Goal: Task Accomplishment & Management: Manage account settings

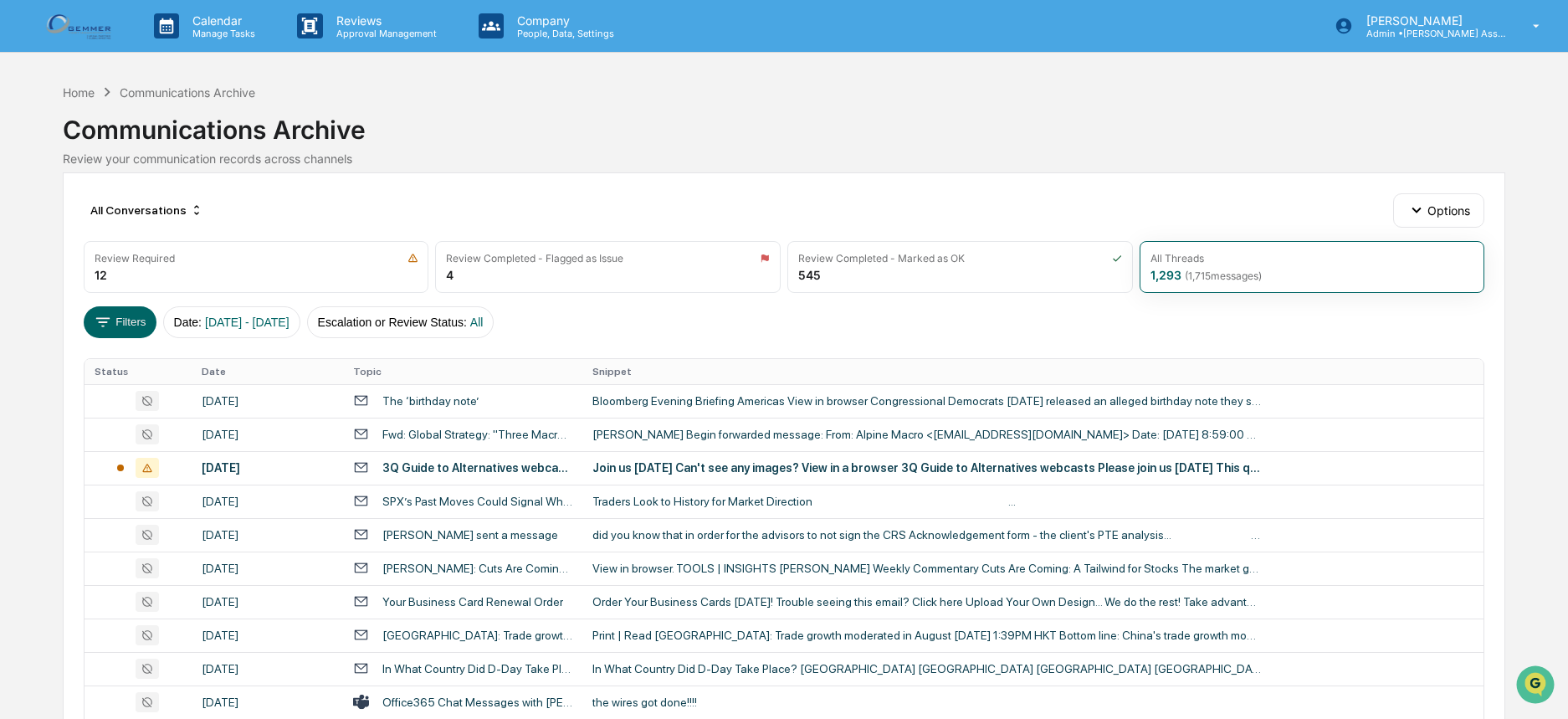
click at [122, 31] on link at bounding box center [90, 26] width 101 height 52
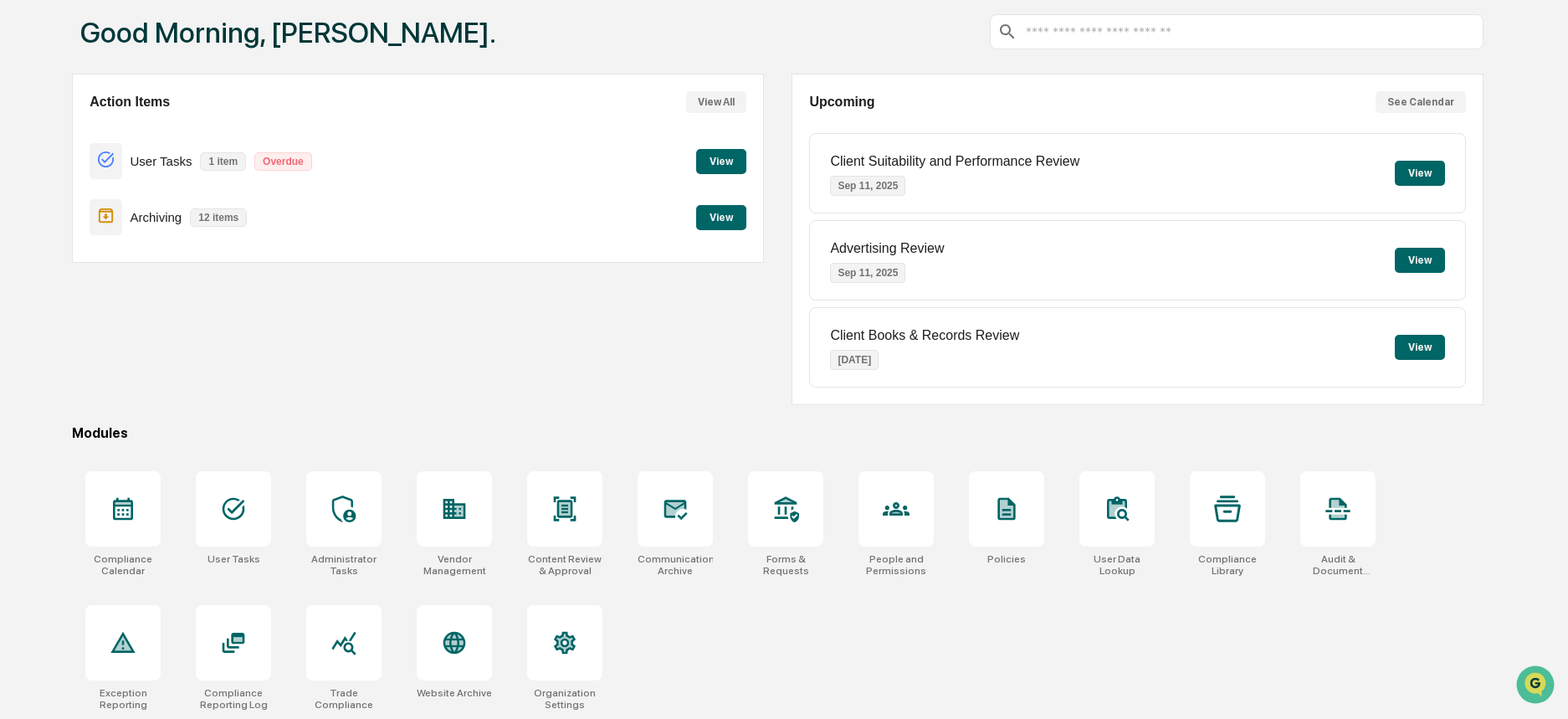
scroll to position [91, 0]
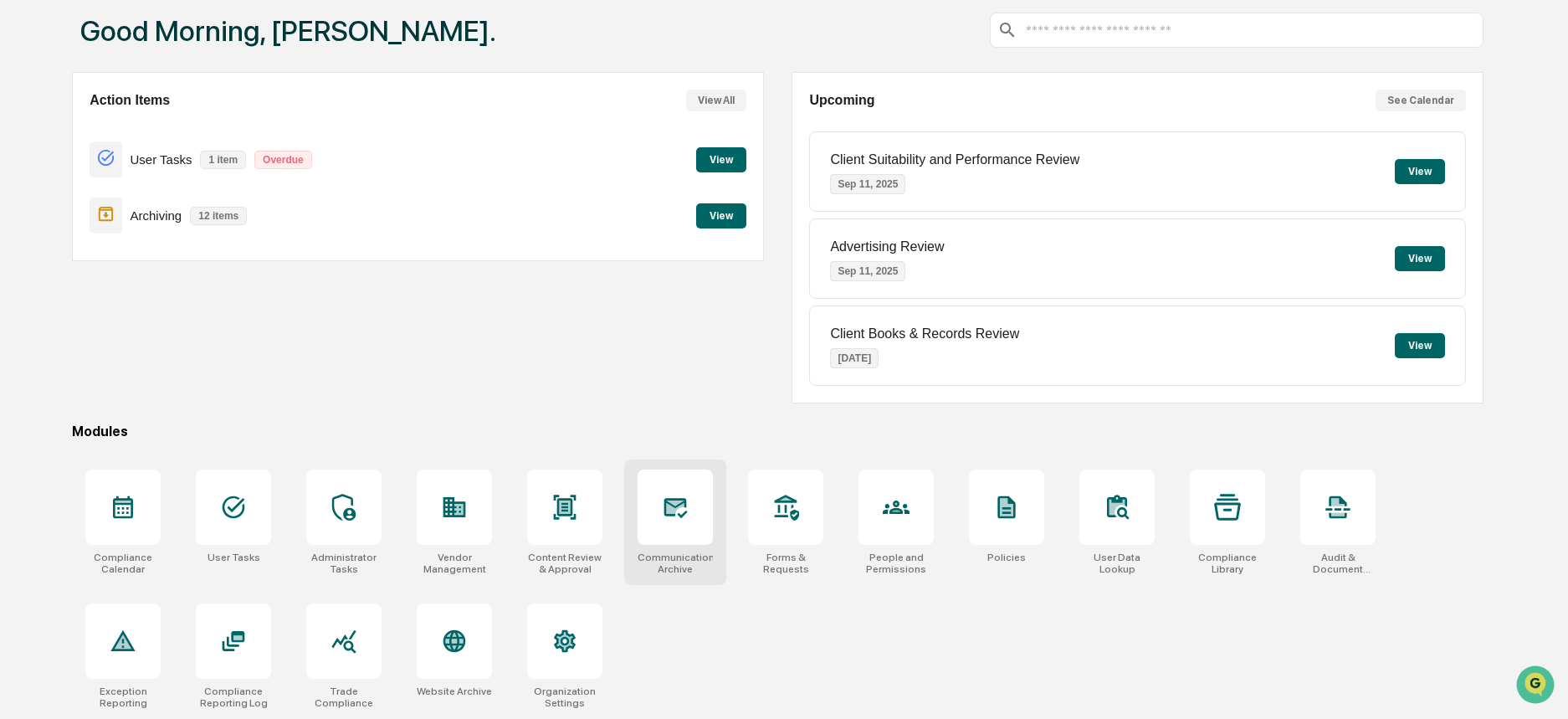
click at [673, 527] on div at bounding box center [675, 507] width 75 height 75
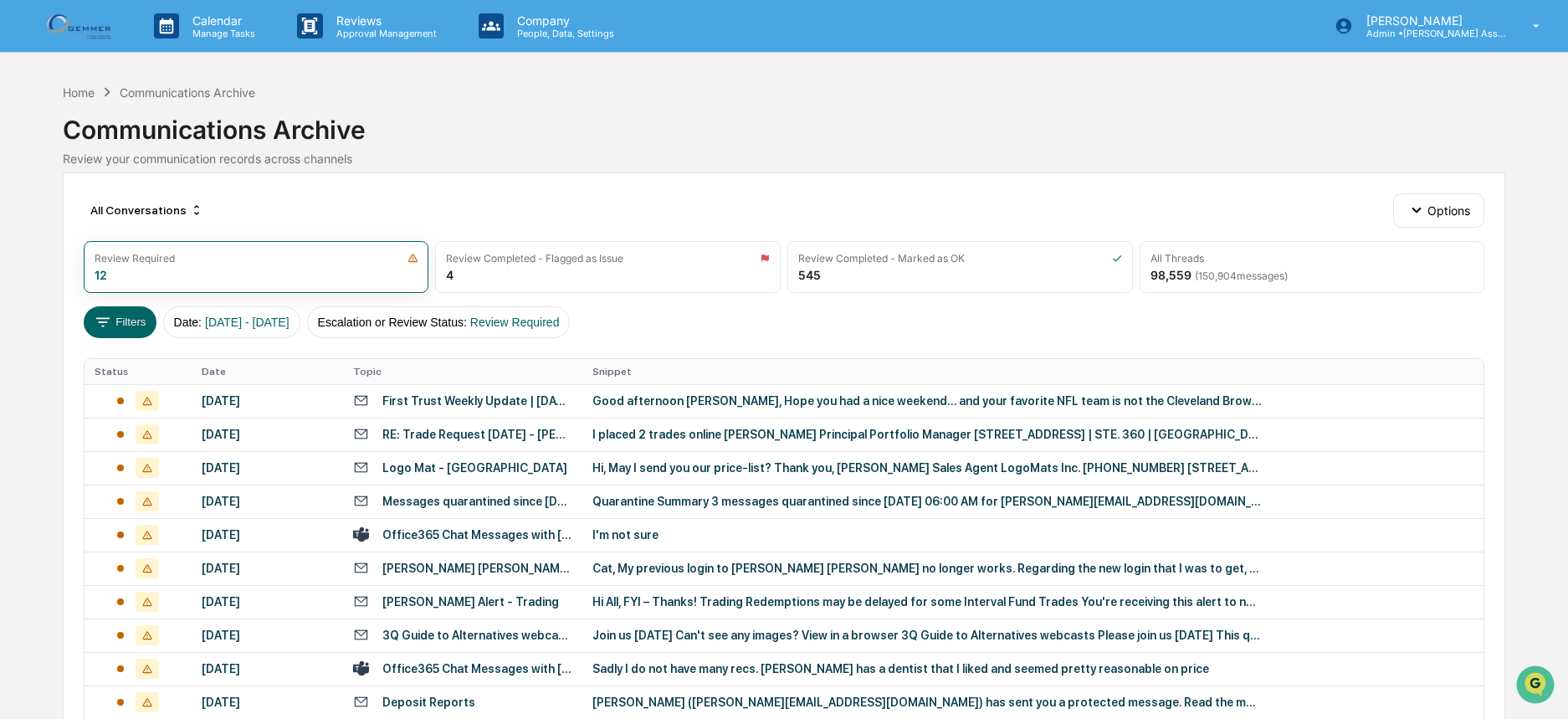
click at [760, 344] on div "All Conversations Options Review Required 12 Review Completed - Flagged as Issu…" at bounding box center [784, 527] width 1443 height 710
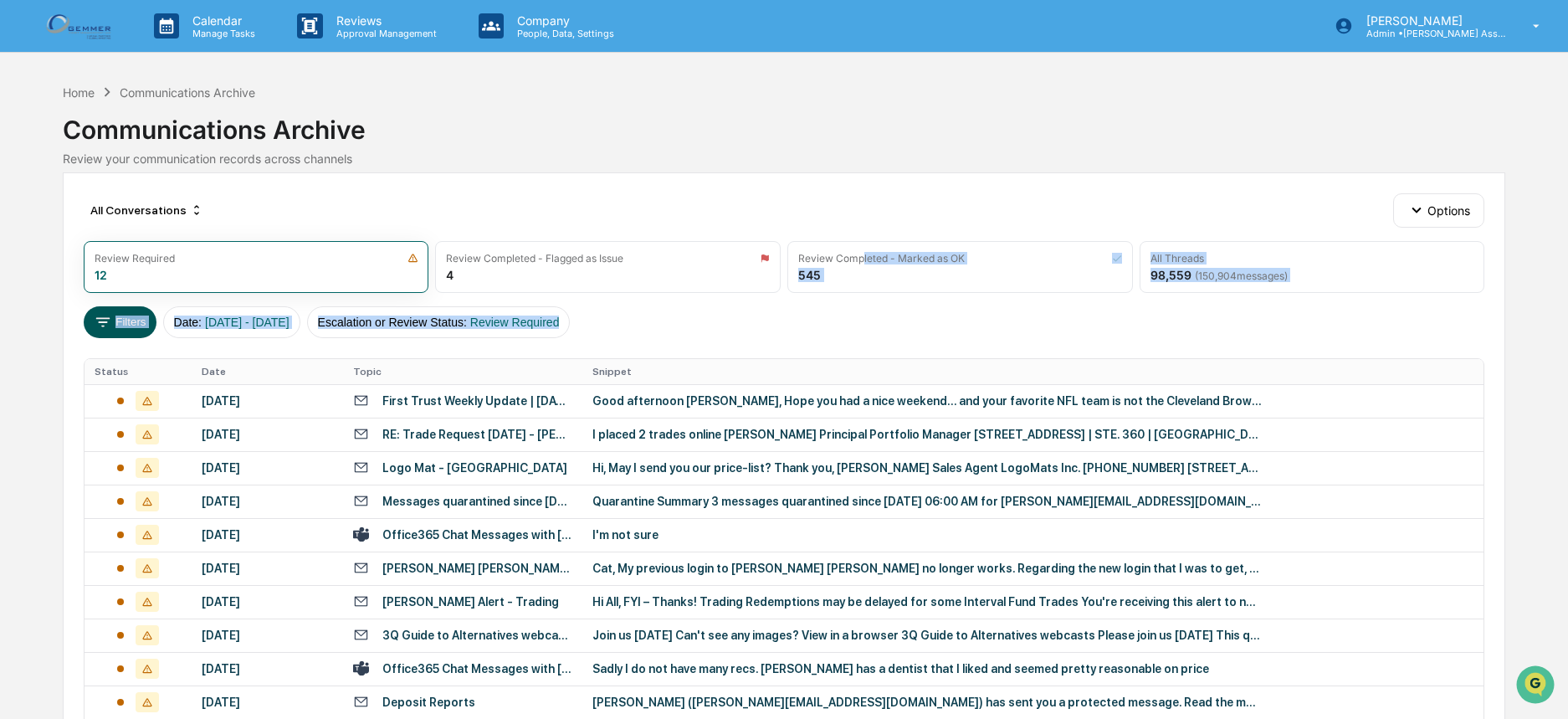
click at [106, 328] on icon at bounding box center [103, 322] width 18 height 18
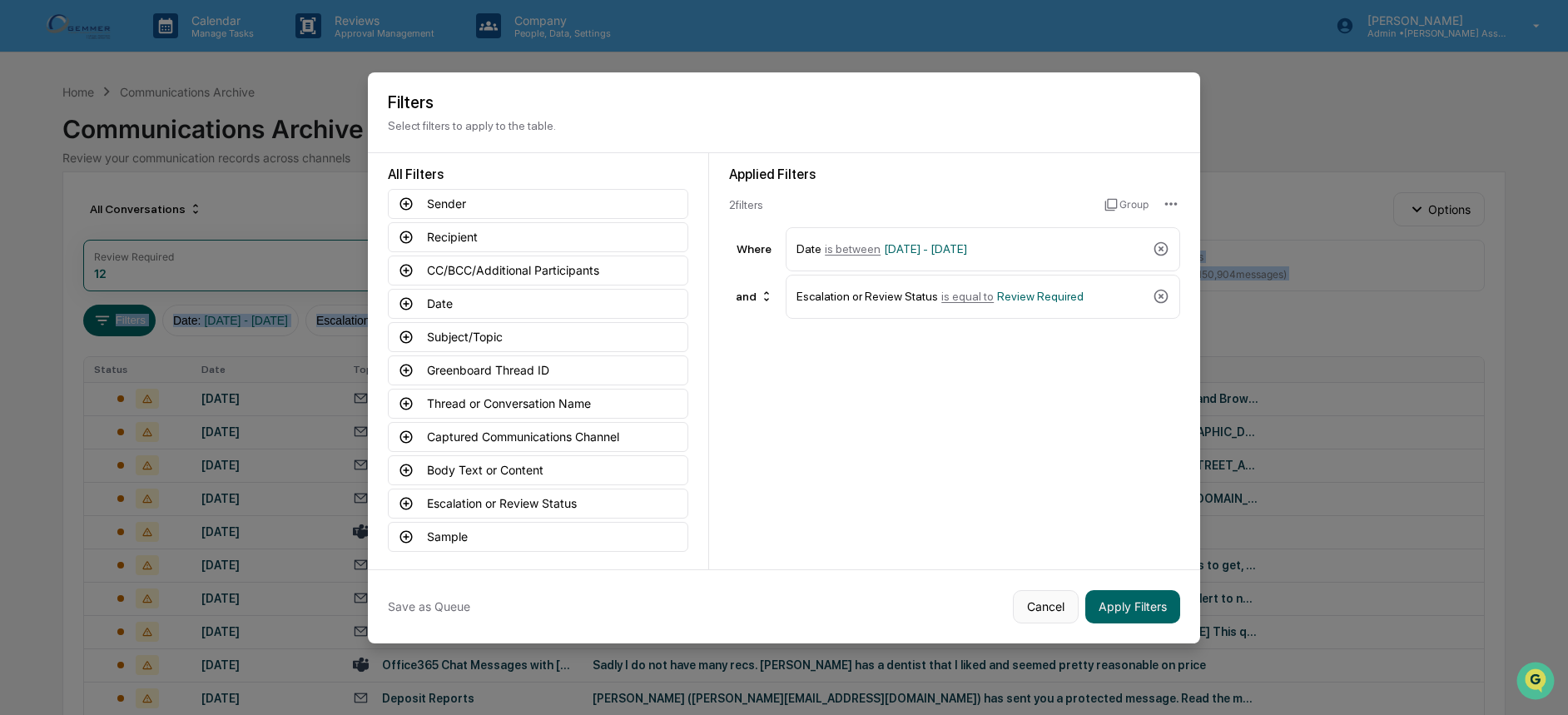
click at [1043, 612] on button "Cancel" at bounding box center [1046, 606] width 66 height 33
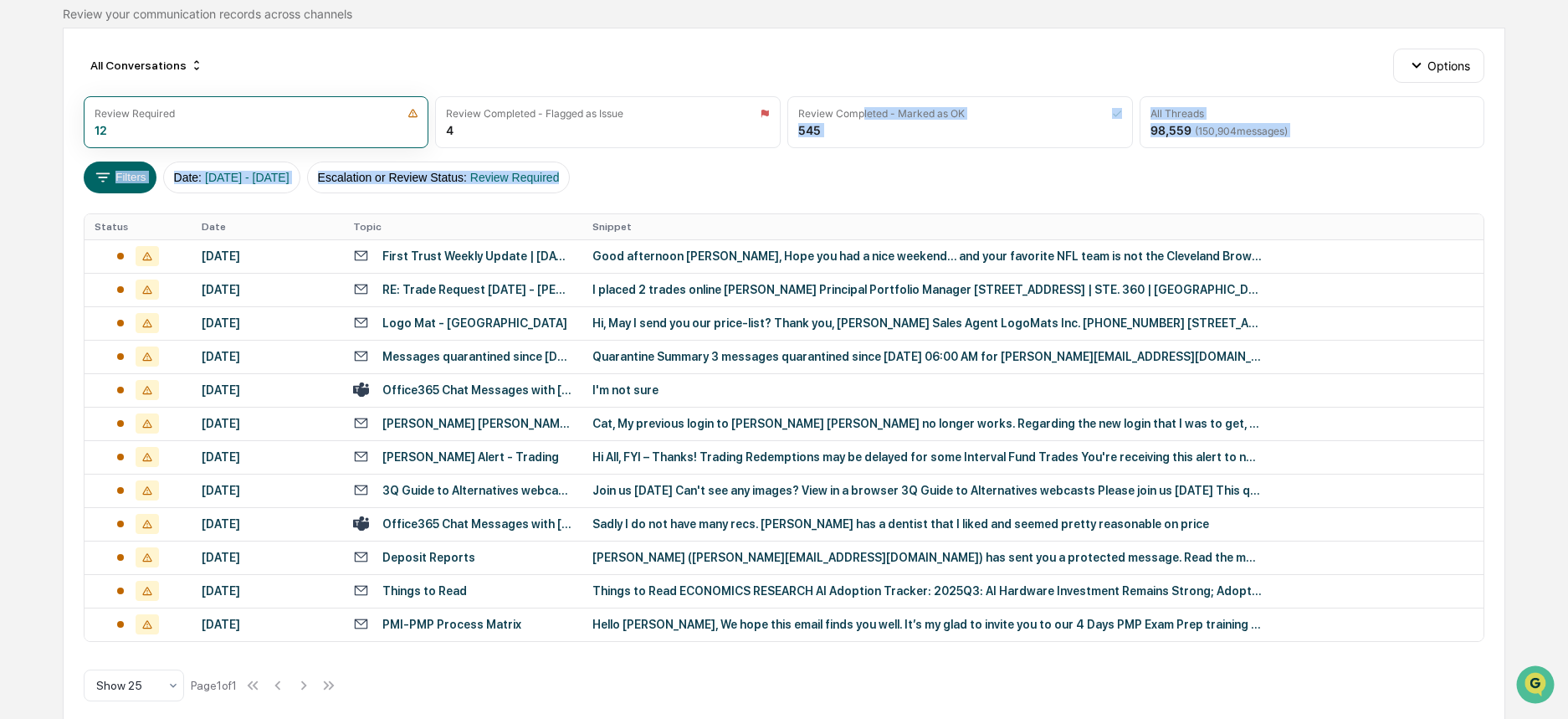
scroll to position [162, 0]
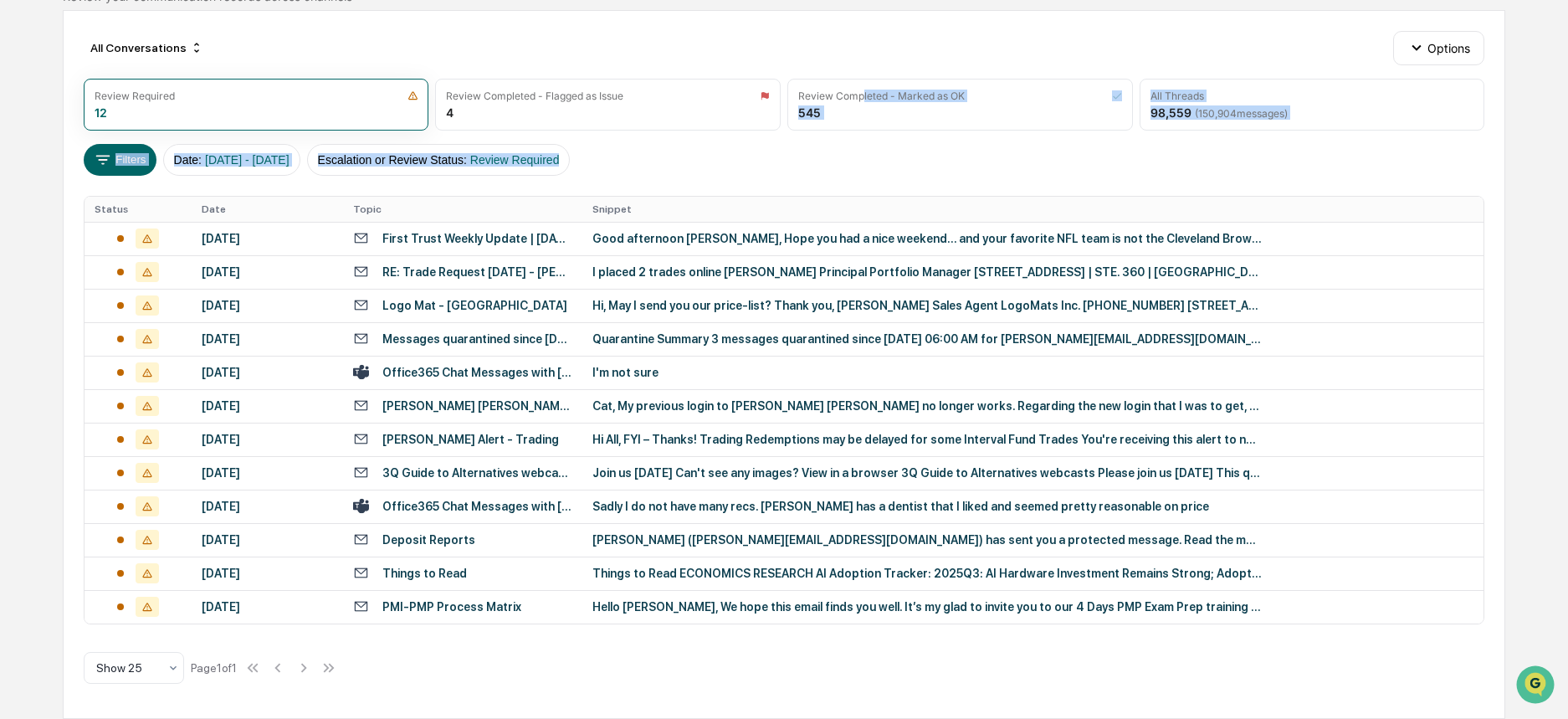
click at [737, 170] on div "Filters Date : 01/01/2024 - 12/31/2025 Escalation or Review Status : Review Req…" at bounding box center [784, 161] width 1401 height 32
click at [785, 163] on div "Filters Date : 01/01/2024 - 12/31/2025 Escalation or Review Status : Review Req…" at bounding box center [784, 161] width 1401 height 32
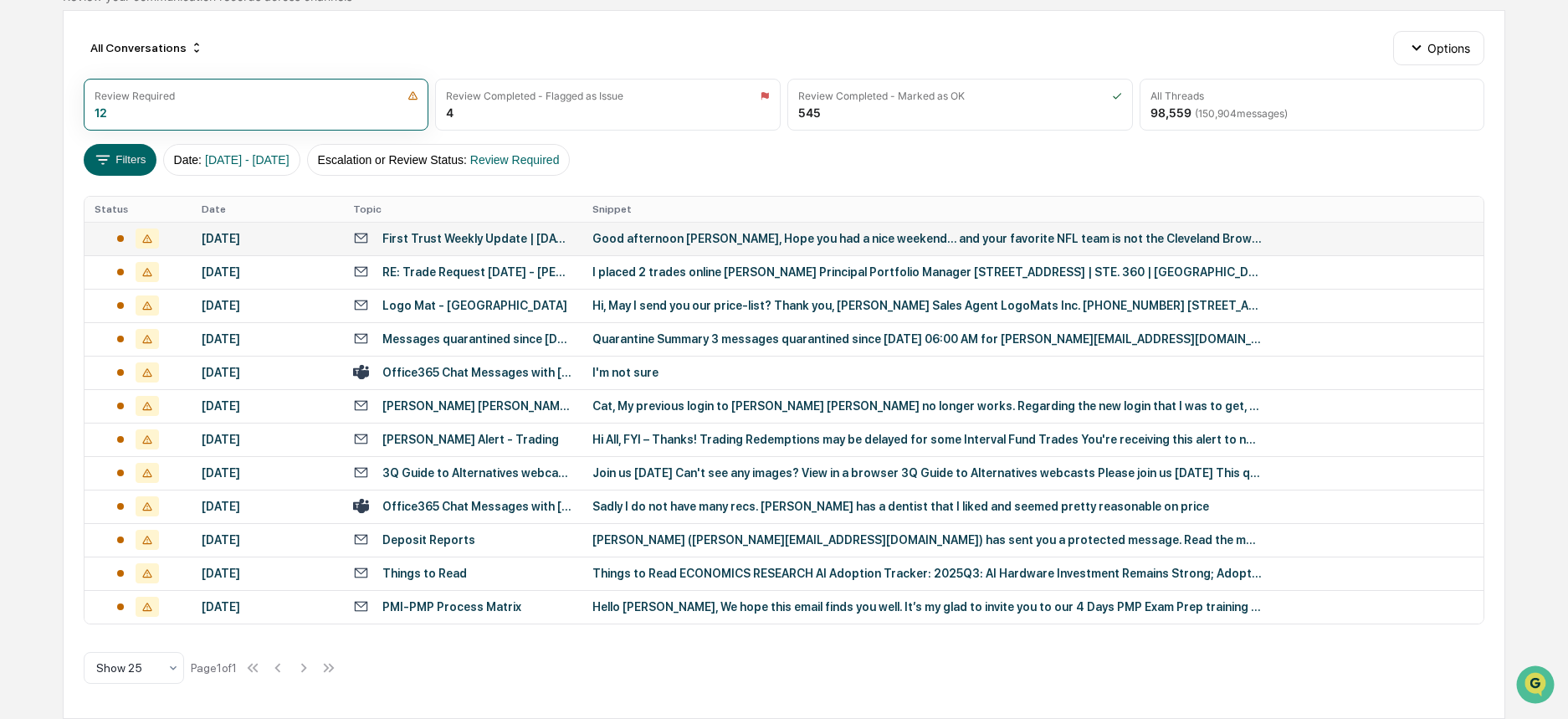
click at [699, 232] on div "Good afternoon Michael, Hope you had a nice weekend… and your favorite NFL team…" at bounding box center [926, 238] width 669 height 13
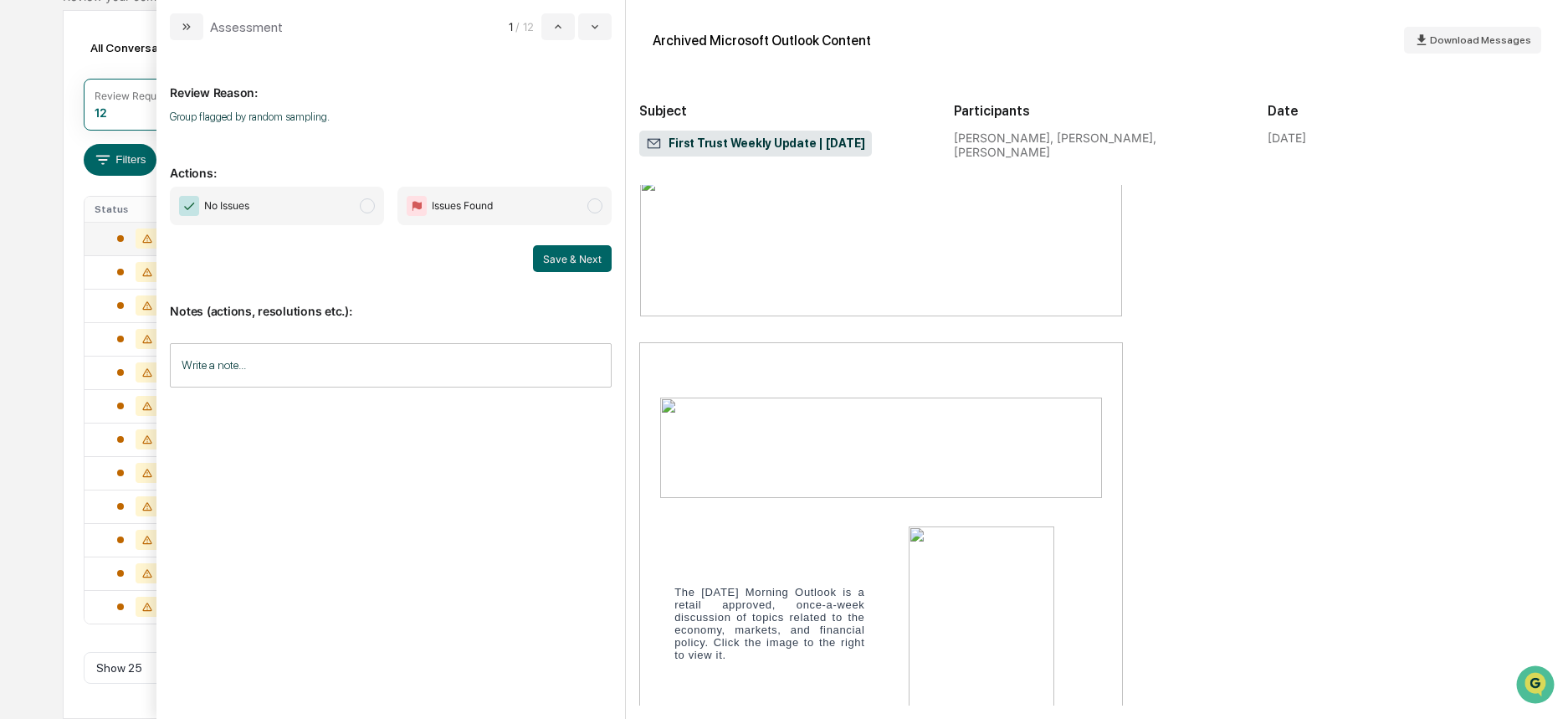
scroll to position [335, 0]
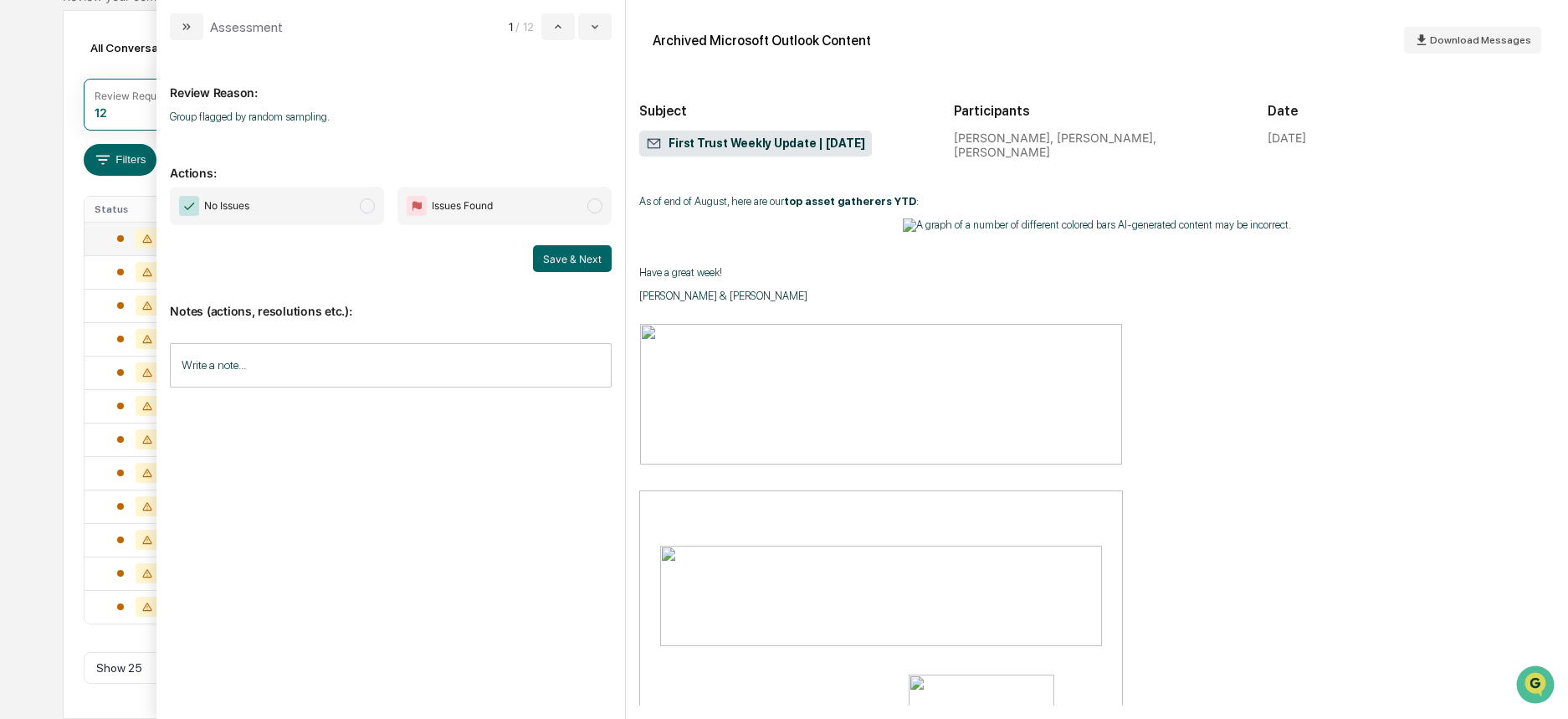
click at [367, 202] on span "modal" at bounding box center [367, 206] width 15 height 15
click at [577, 252] on button "Save & Next" at bounding box center [572, 258] width 79 height 27
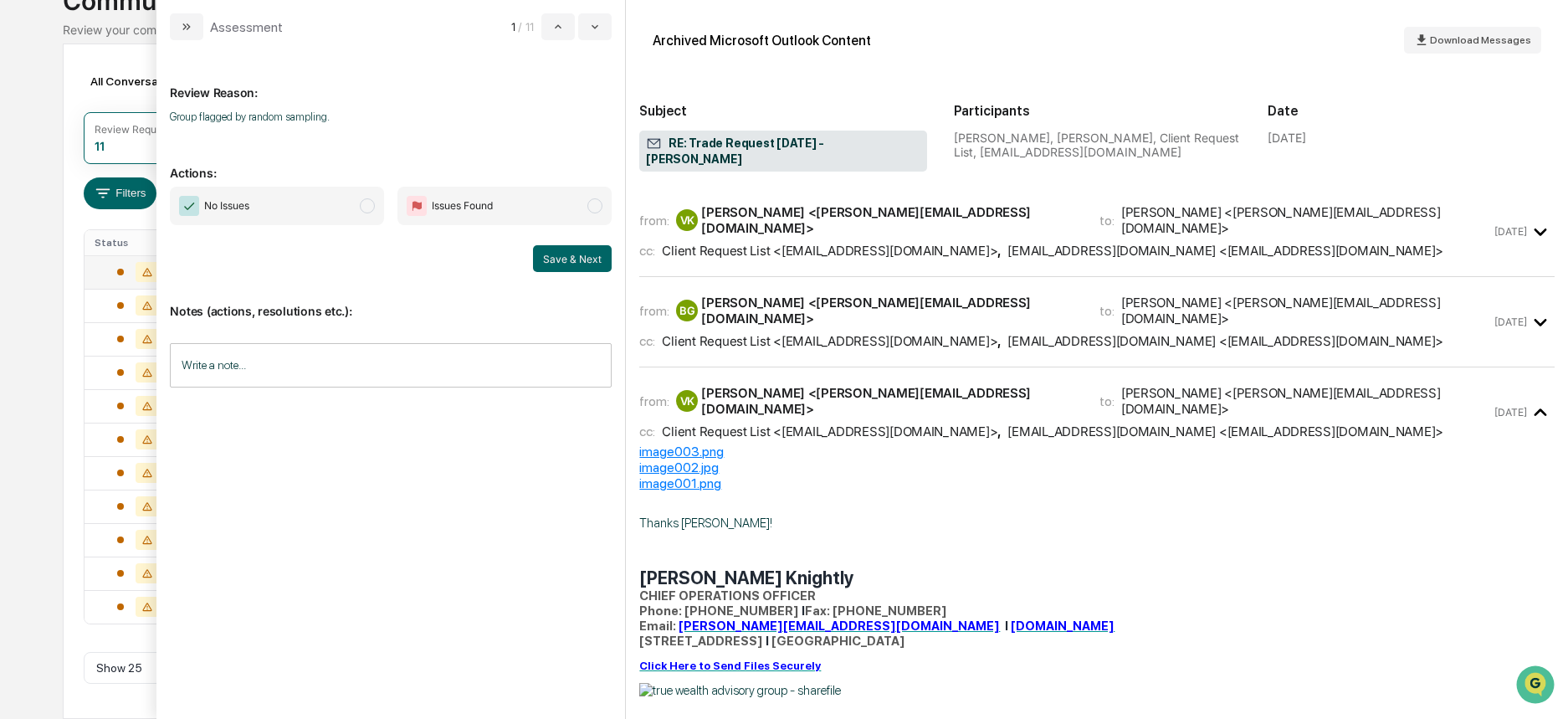
scroll to position [129, 0]
click at [909, 243] on div "Client Request List <clientrequest@gemmerllc.com>" at bounding box center [830, 251] width 336 height 16
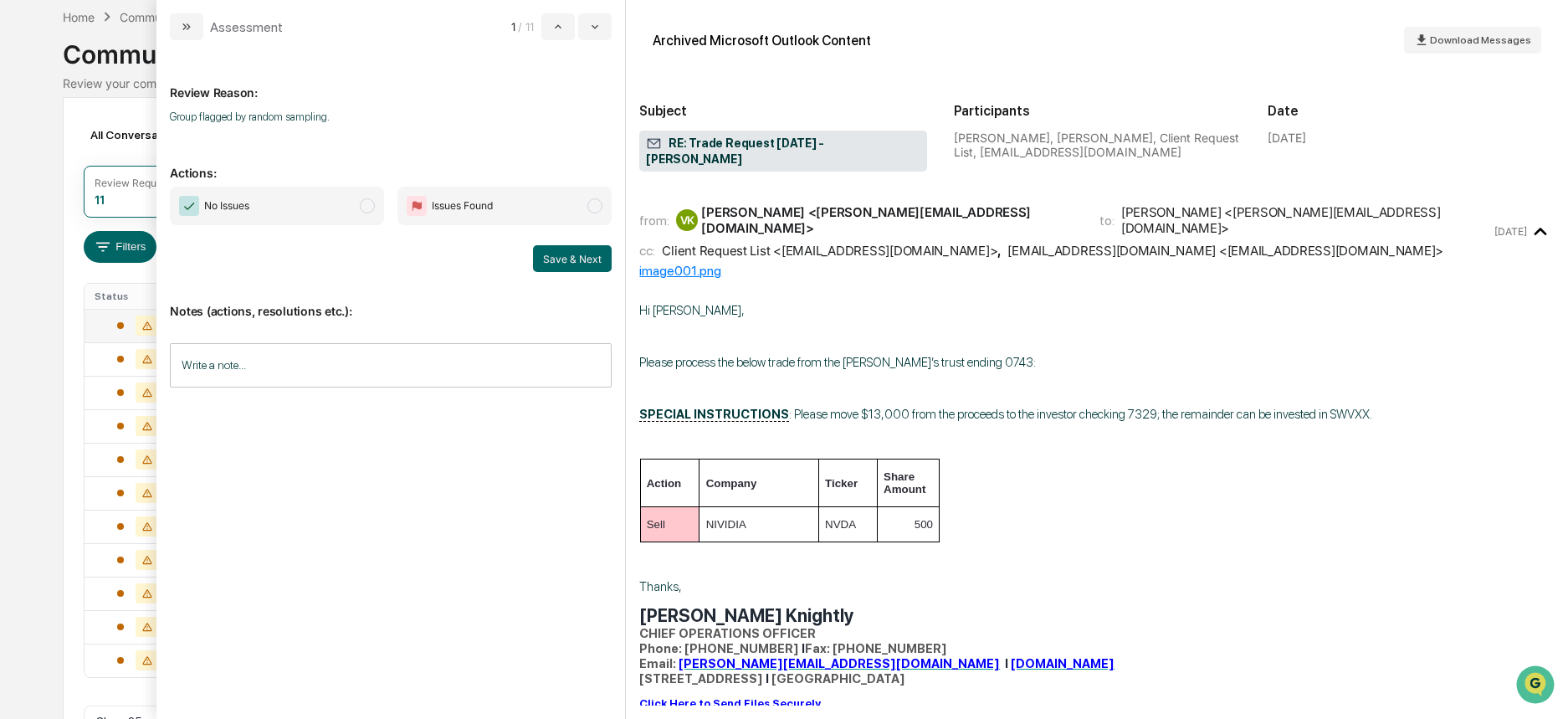
scroll to position [46, 0]
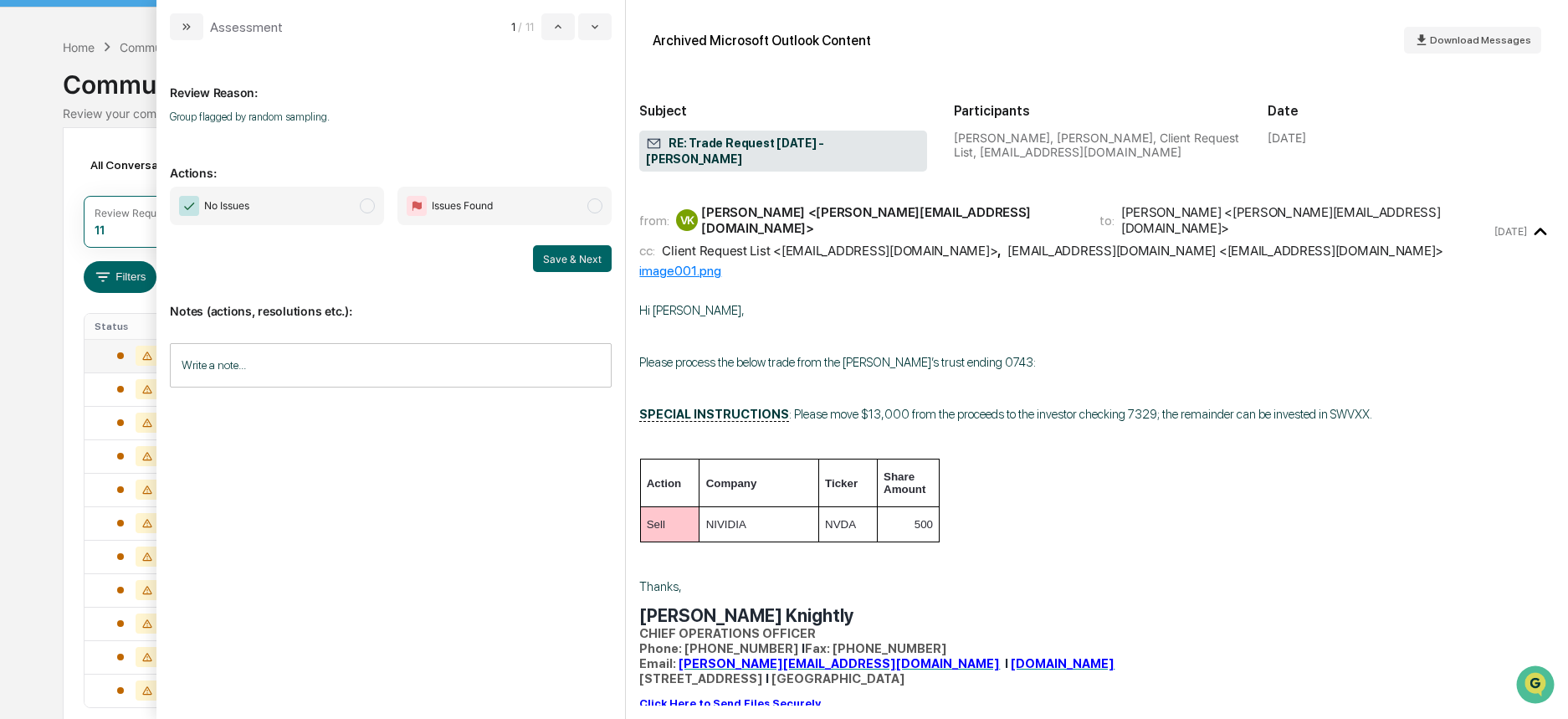
click at [341, 551] on div "Review Reason: Group flagged by random sampling. Actions: No Issues Issues Foun…" at bounding box center [391, 372] width 442 height 639
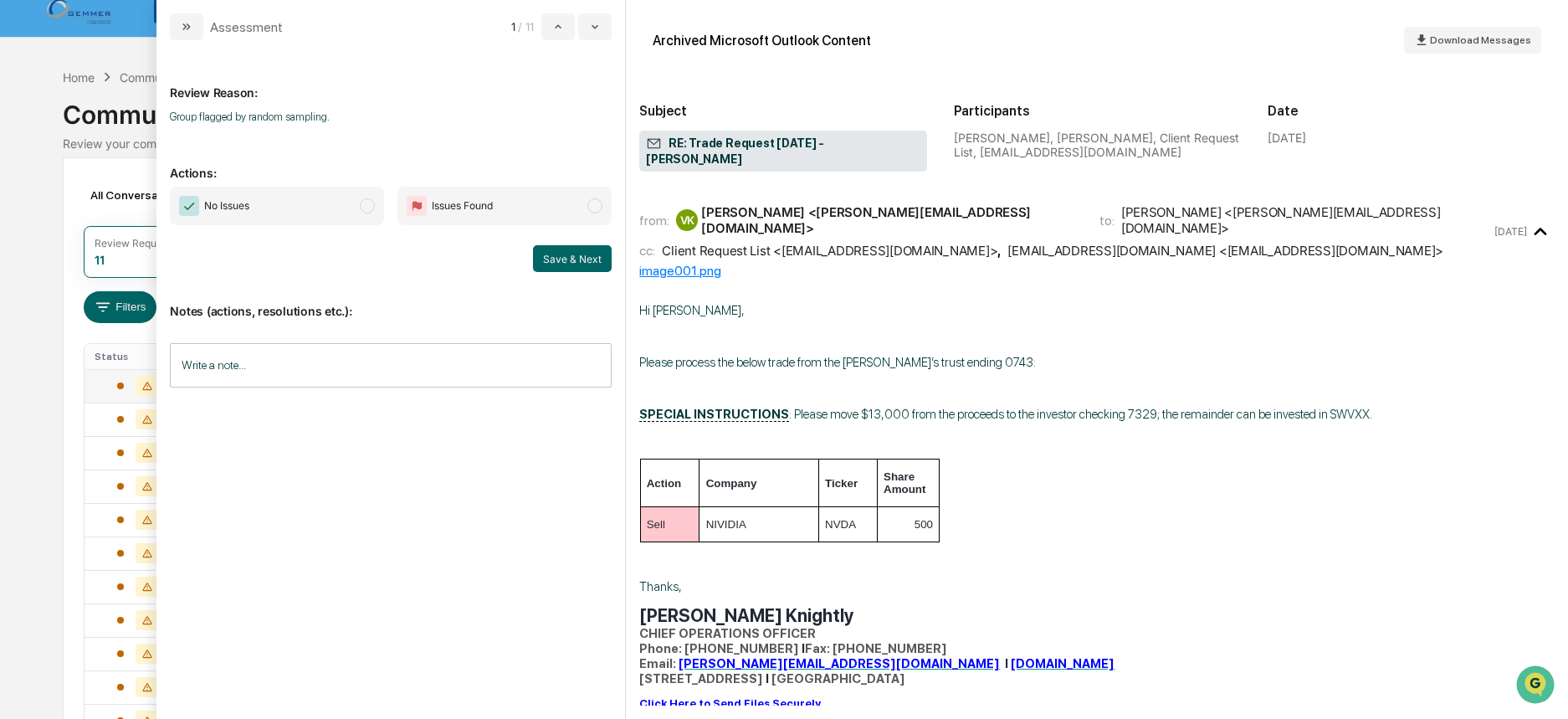
scroll to position [0, 0]
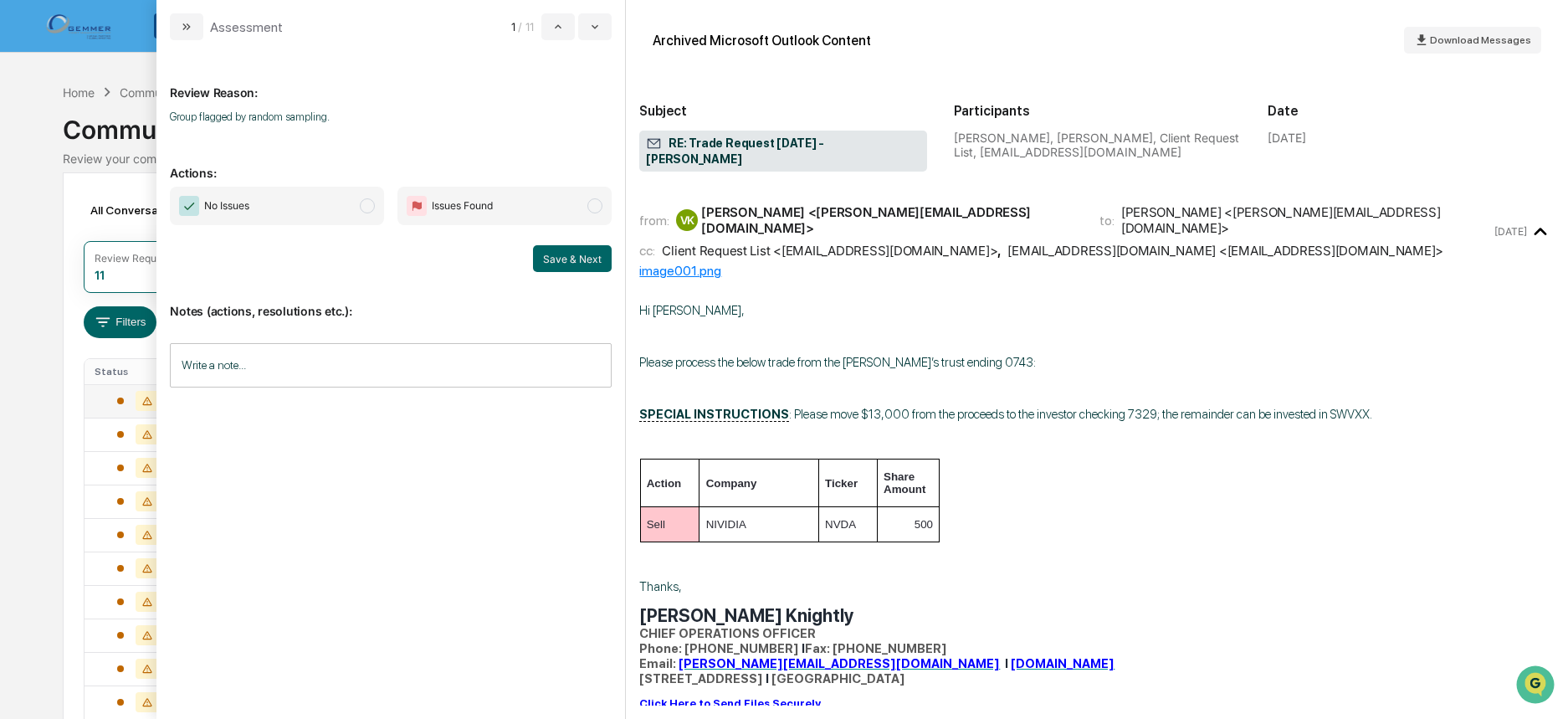
click at [513, 116] on p "Group flagged by random sampling." at bounding box center [391, 116] width 442 height 12
click at [16, 160] on div "Calendar Manage Tasks Reviews Approval Management Company People, Data, Setting…" at bounding box center [784, 424] width 1568 height 848
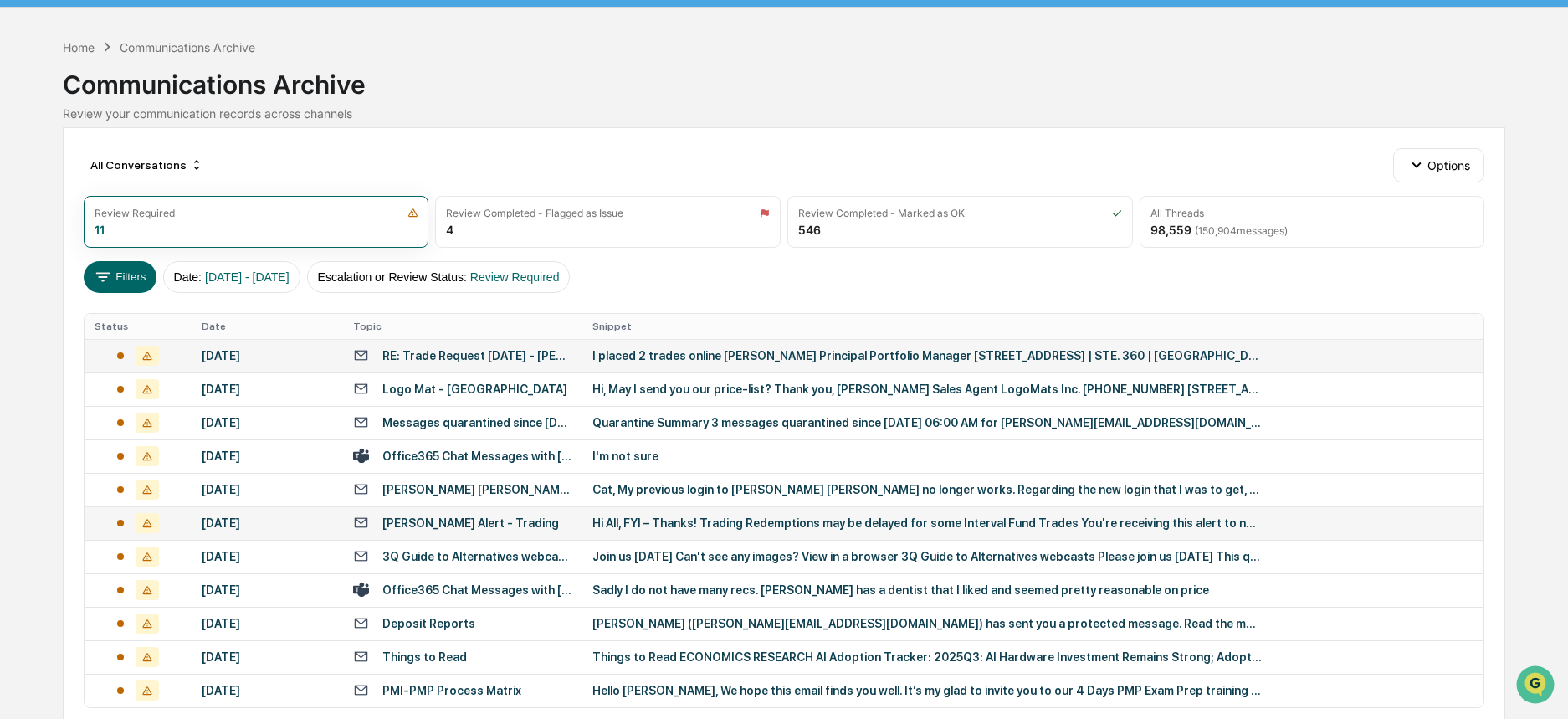
scroll to position [129, 0]
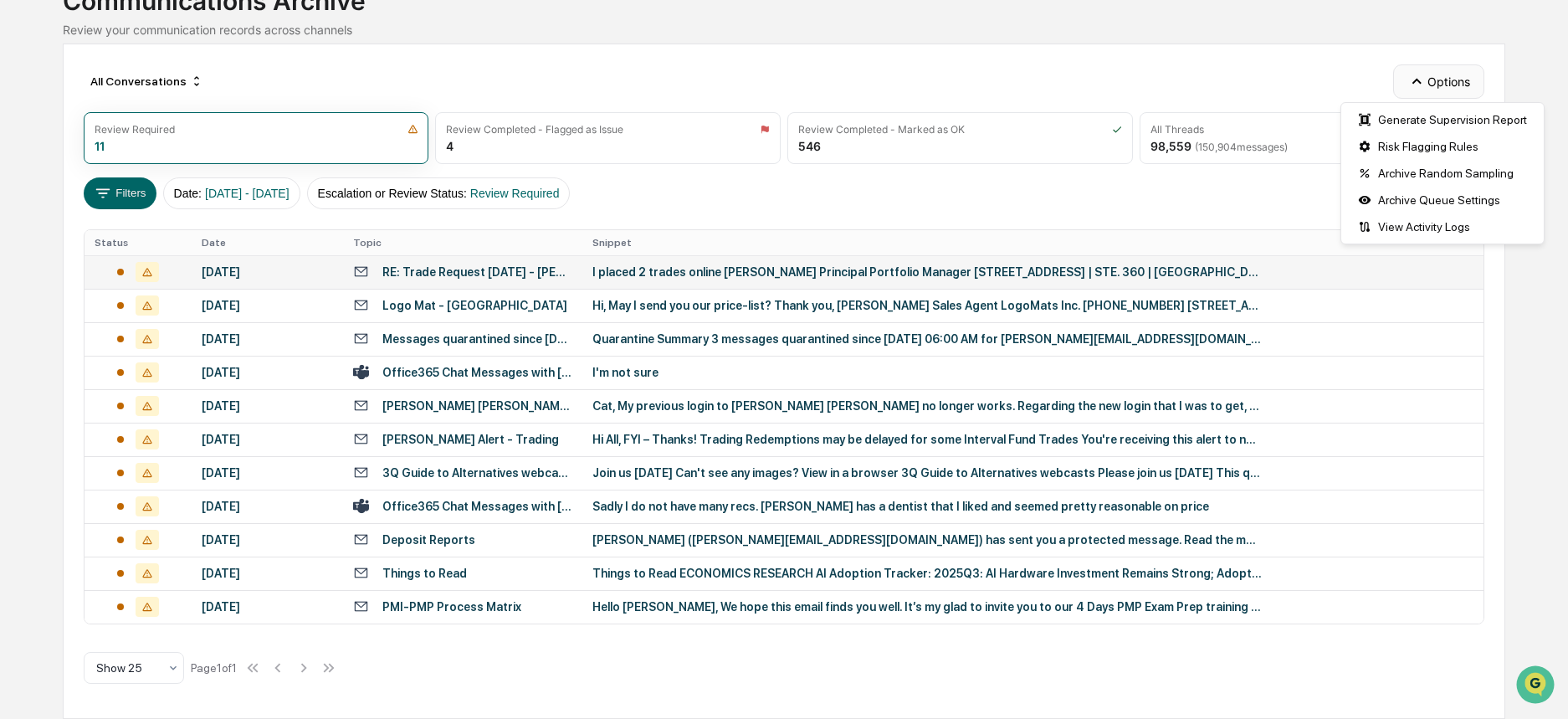
click at [1438, 82] on button "Options" at bounding box center [1439, 81] width 91 height 33
click at [1448, 149] on div "Risk Flagging Rules" at bounding box center [1443, 146] width 196 height 27
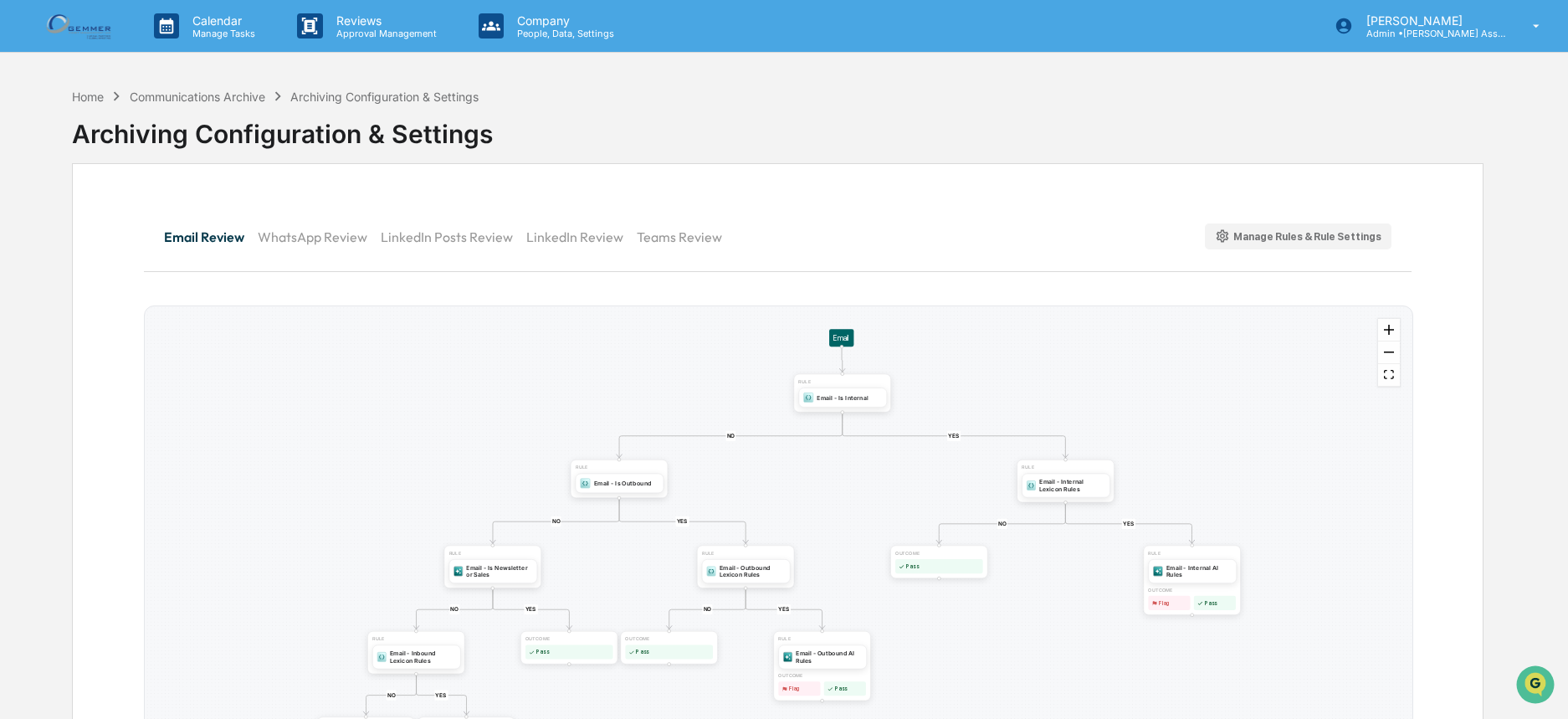
scroll to position [126, 0]
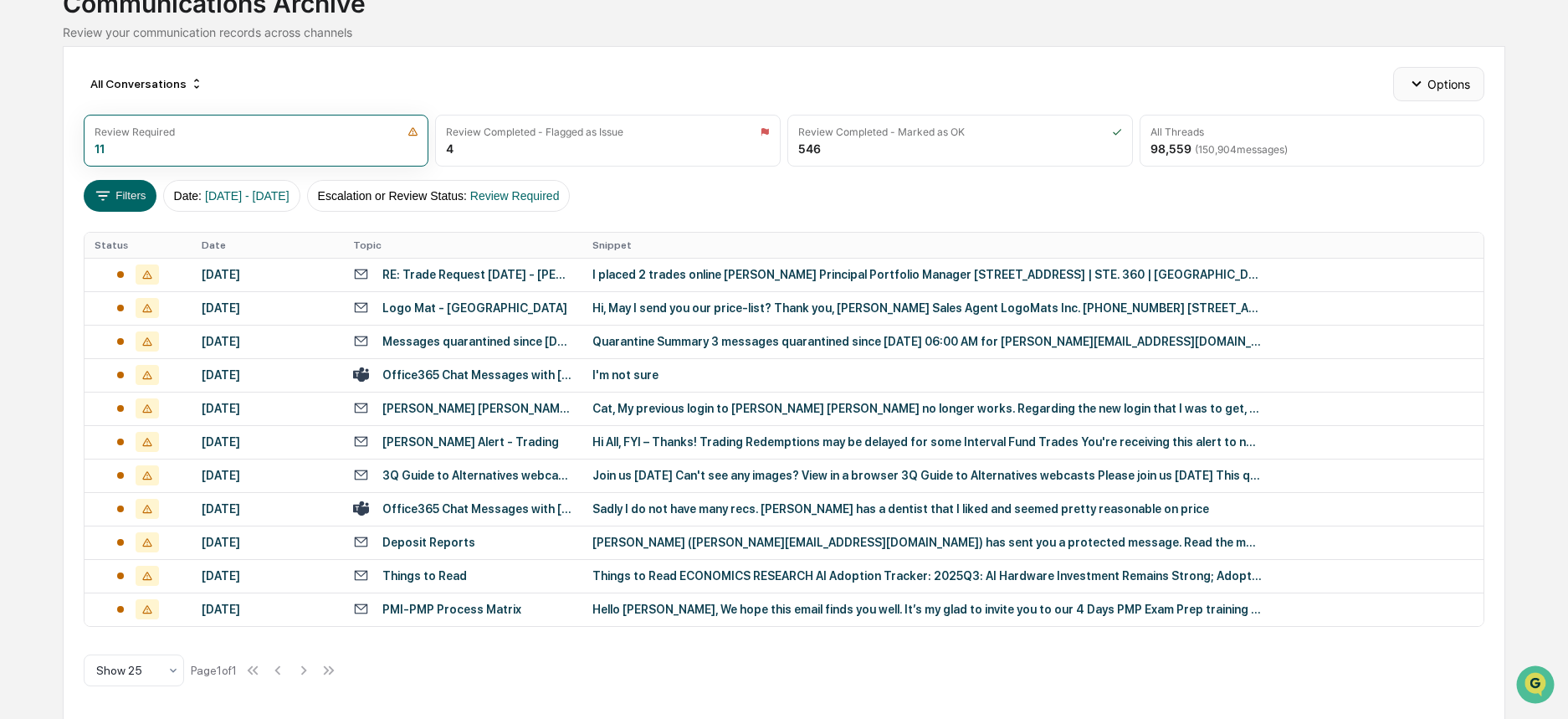
click at [1436, 87] on button "Options" at bounding box center [1439, 84] width 91 height 33
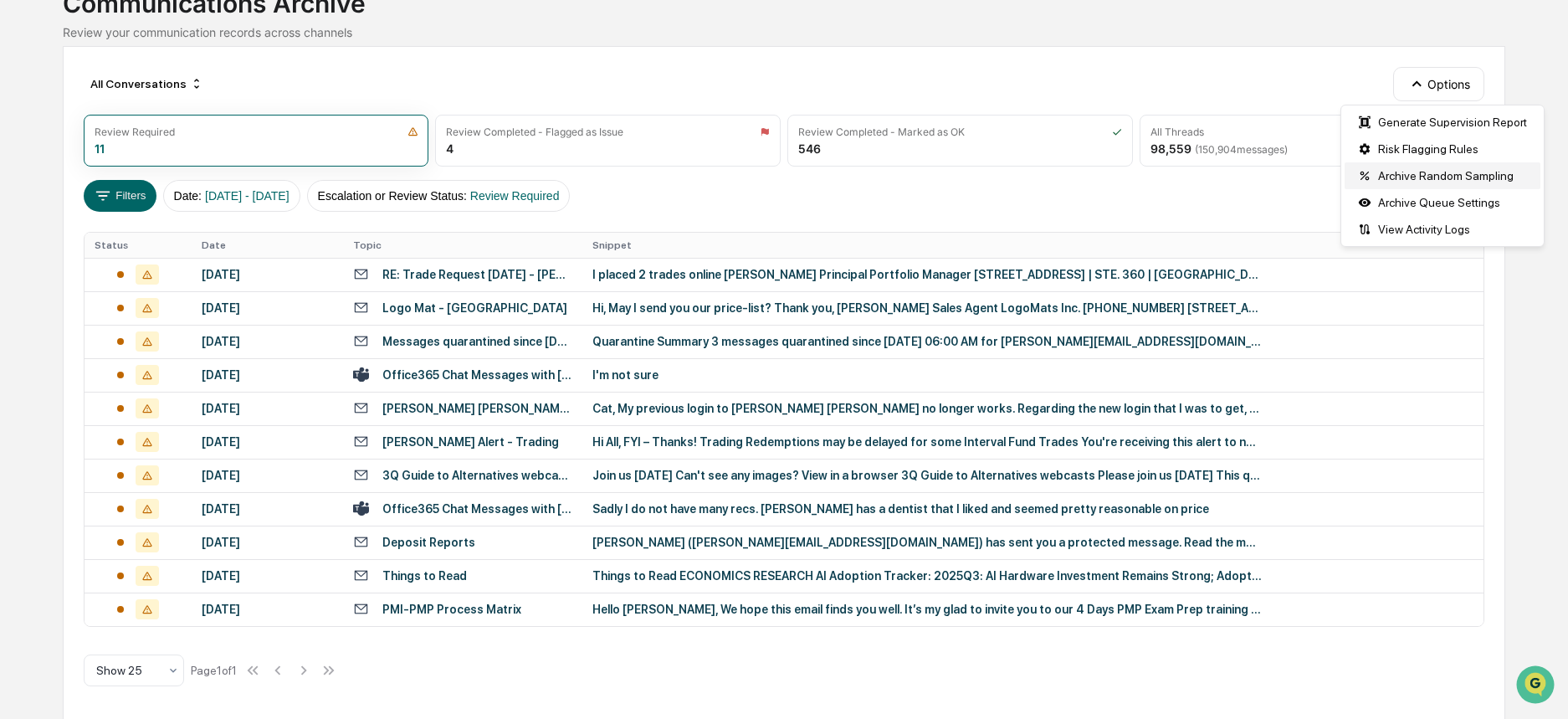
click at [1441, 170] on div "Archive Random Sampling" at bounding box center [1443, 176] width 196 height 27
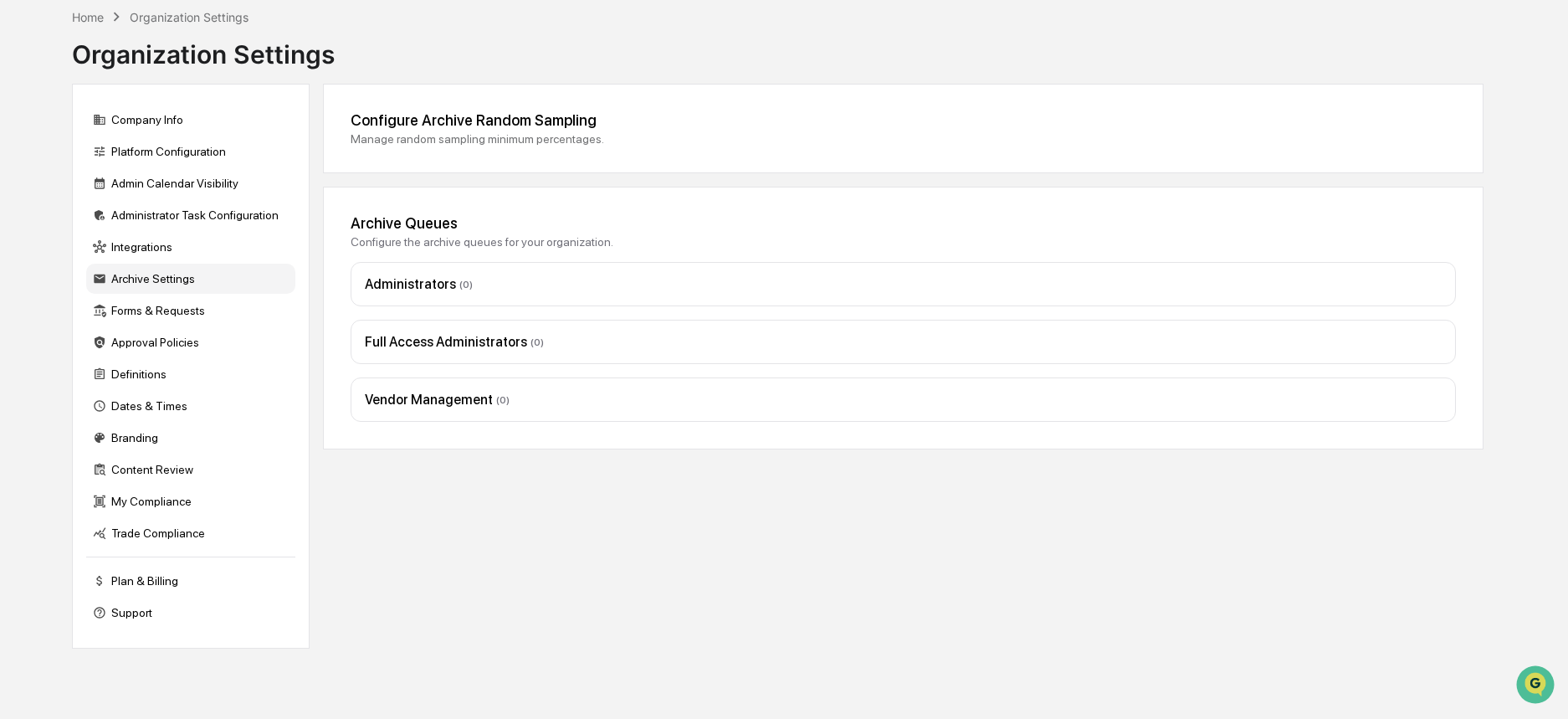
scroll to position [80, 0]
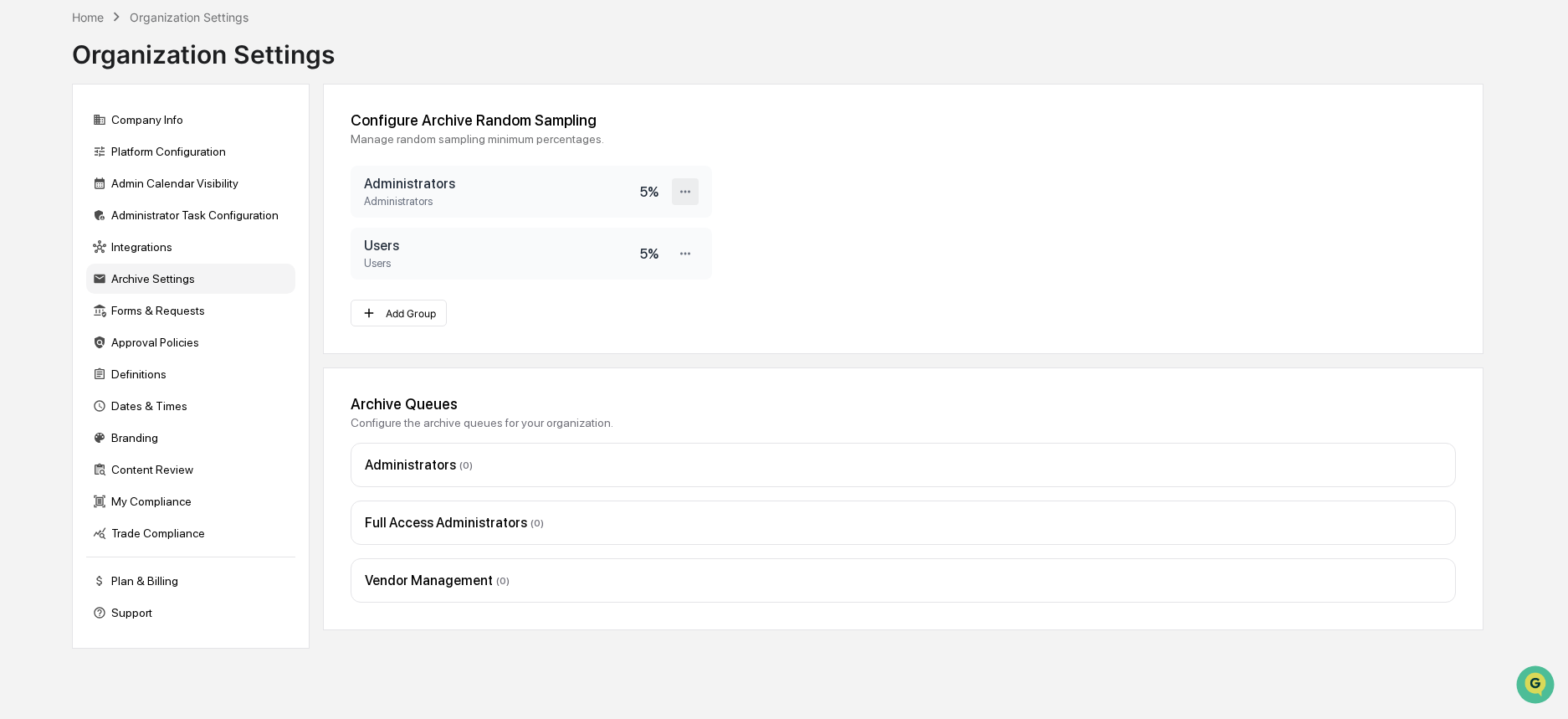
click at [678, 192] on icon at bounding box center [685, 192] width 16 height 16
click at [1116, 127] on div "Configure Archive Random Sampling" at bounding box center [903, 120] width 1106 height 18
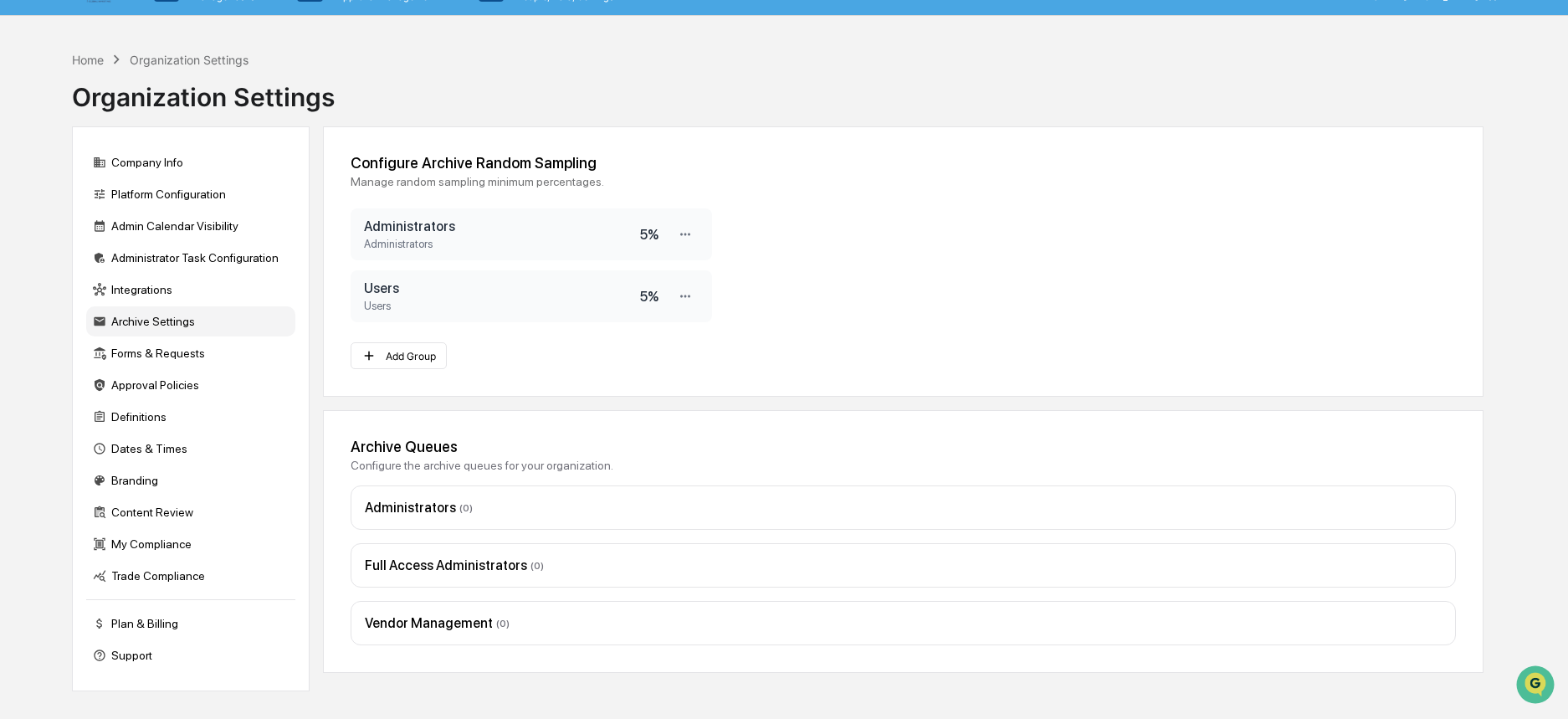
scroll to position [0, 0]
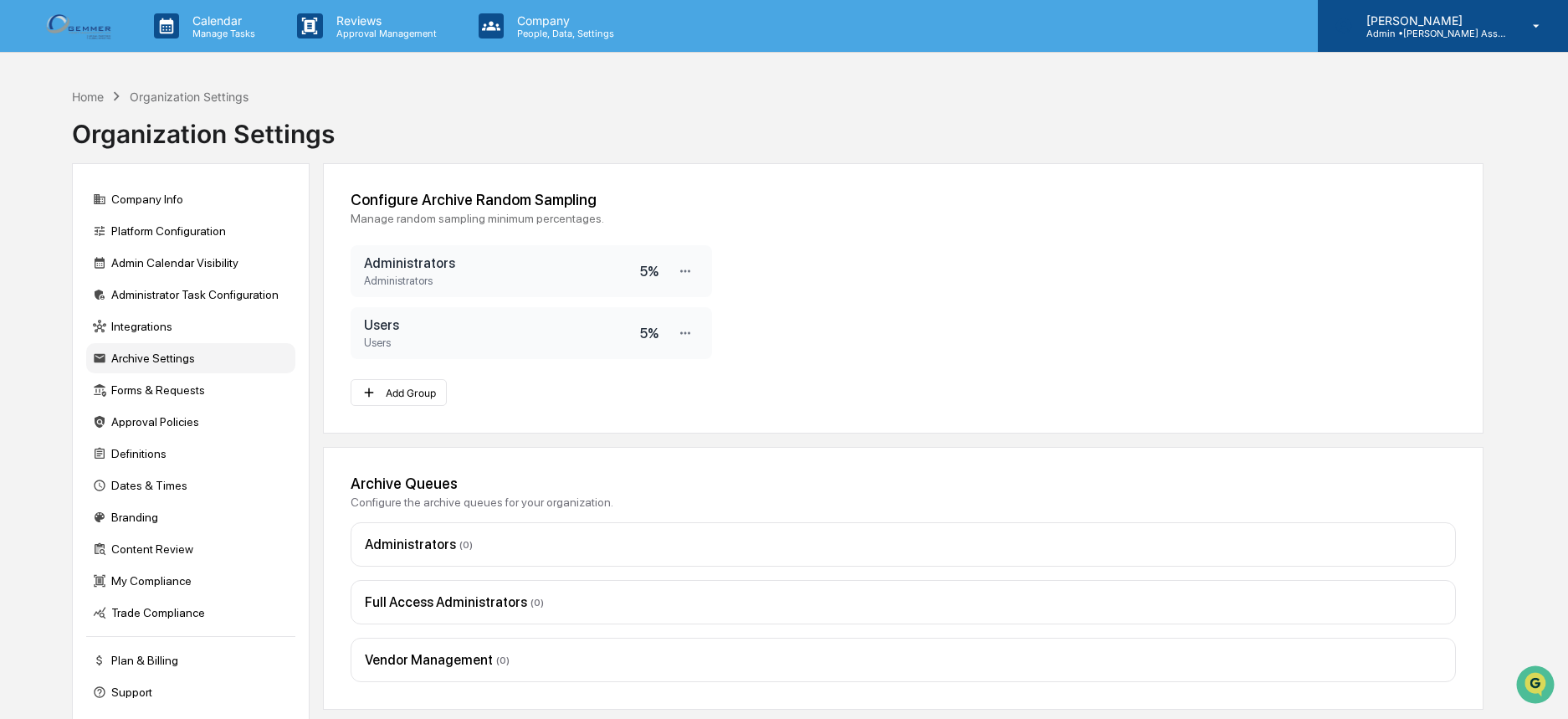
click at [1456, 21] on p "[PERSON_NAME]" at bounding box center [1431, 20] width 156 height 14
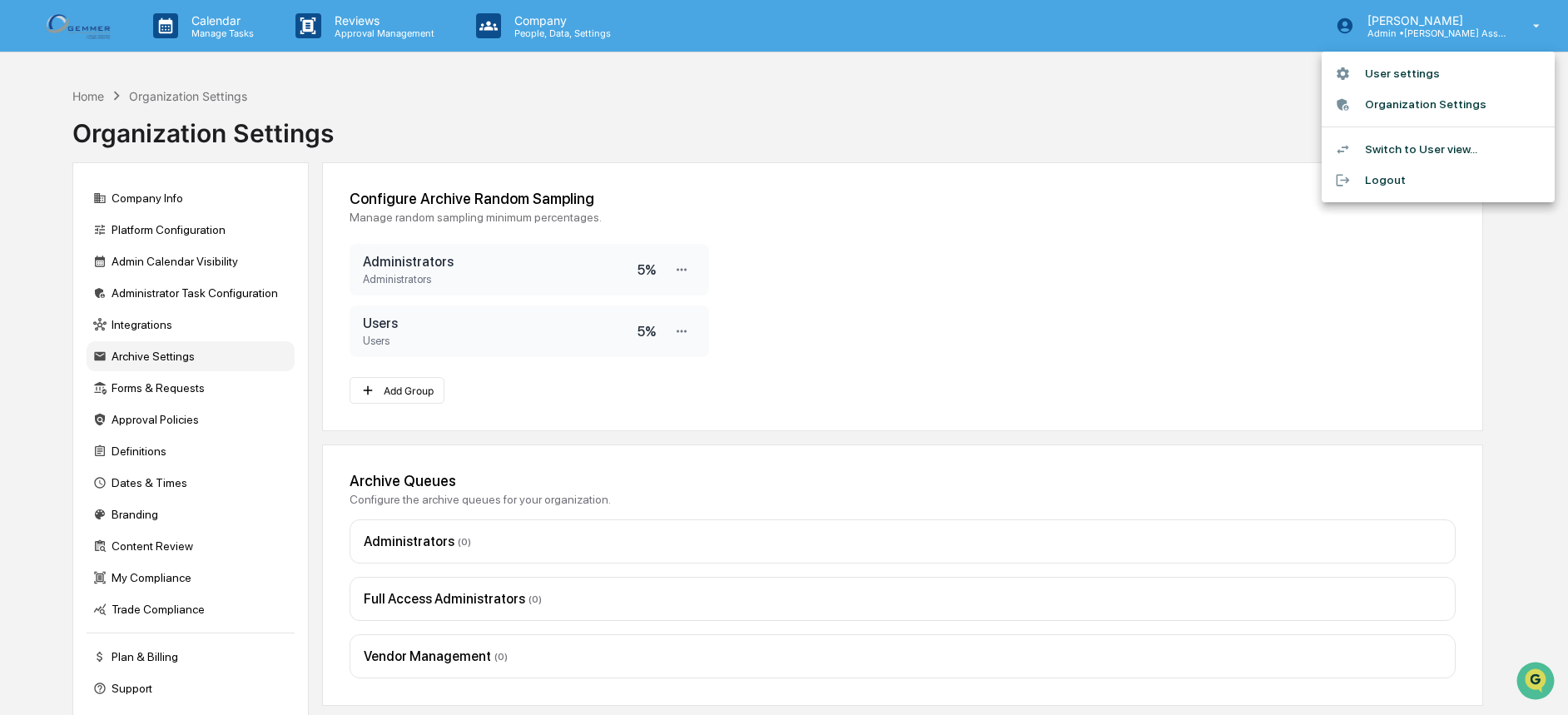
click at [1221, 142] on div at bounding box center [784, 357] width 1568 height 715
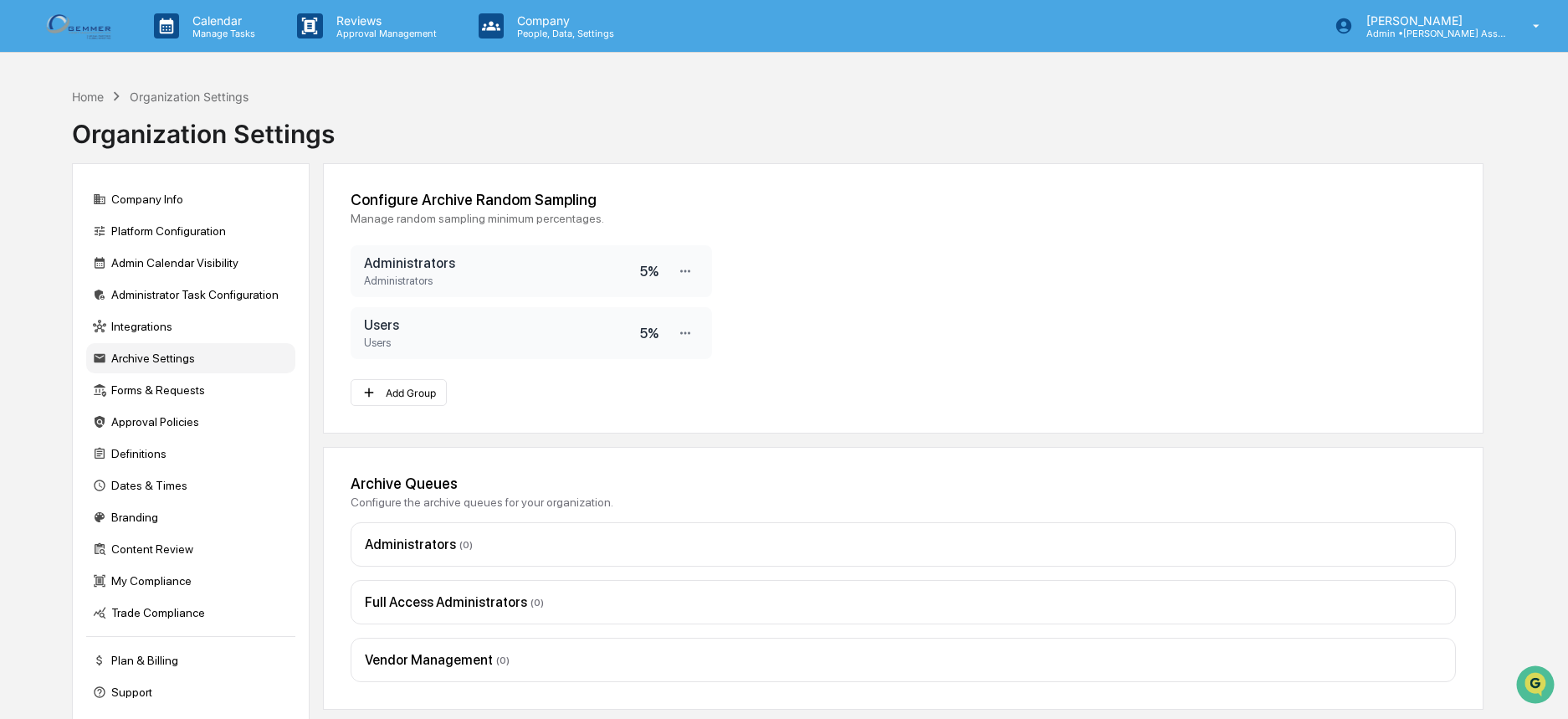
click at [87, 28] on img at bounding box center [80, 26] width 81 height 32
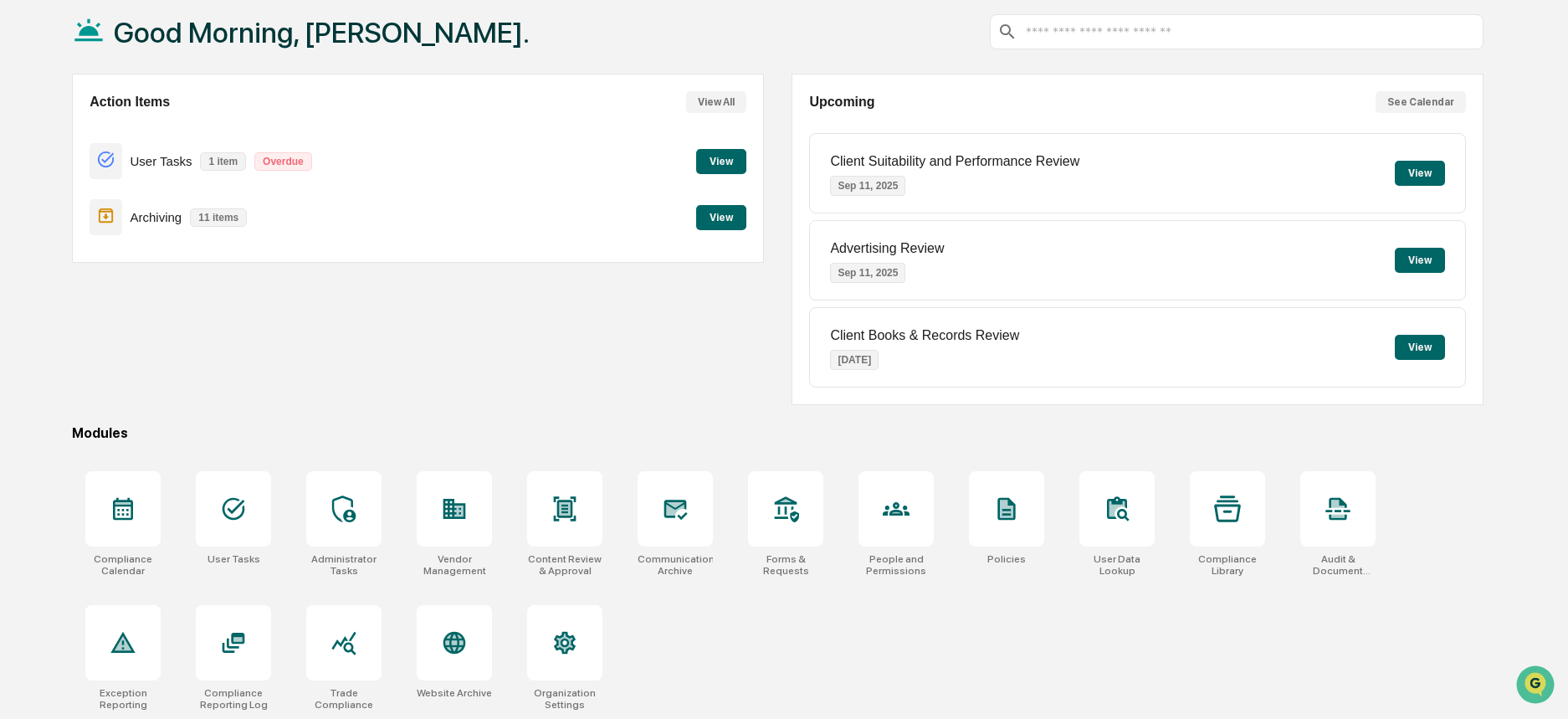
scroll to position [91, 0]
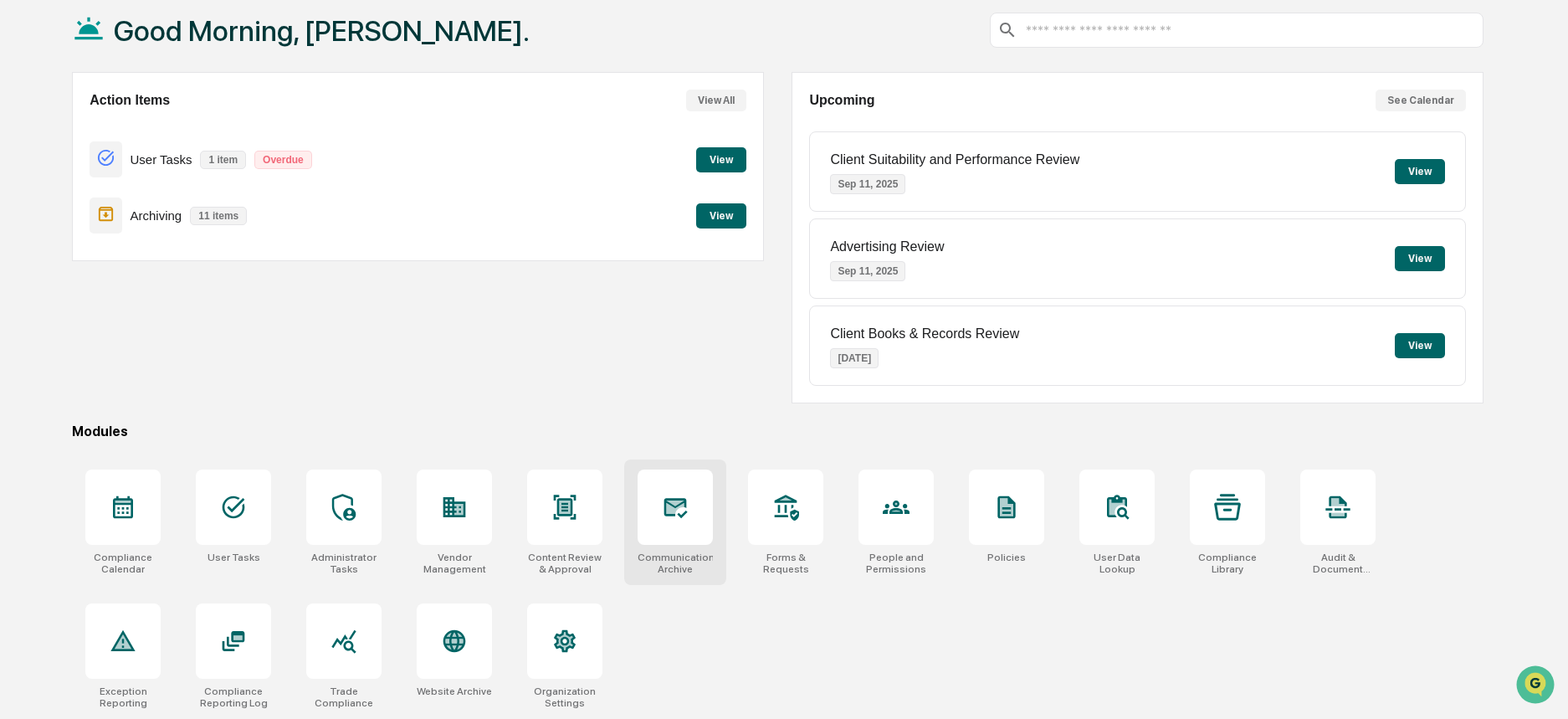
click at [672, 510] on icon at bounding box center [676, 507] width 18 height 13
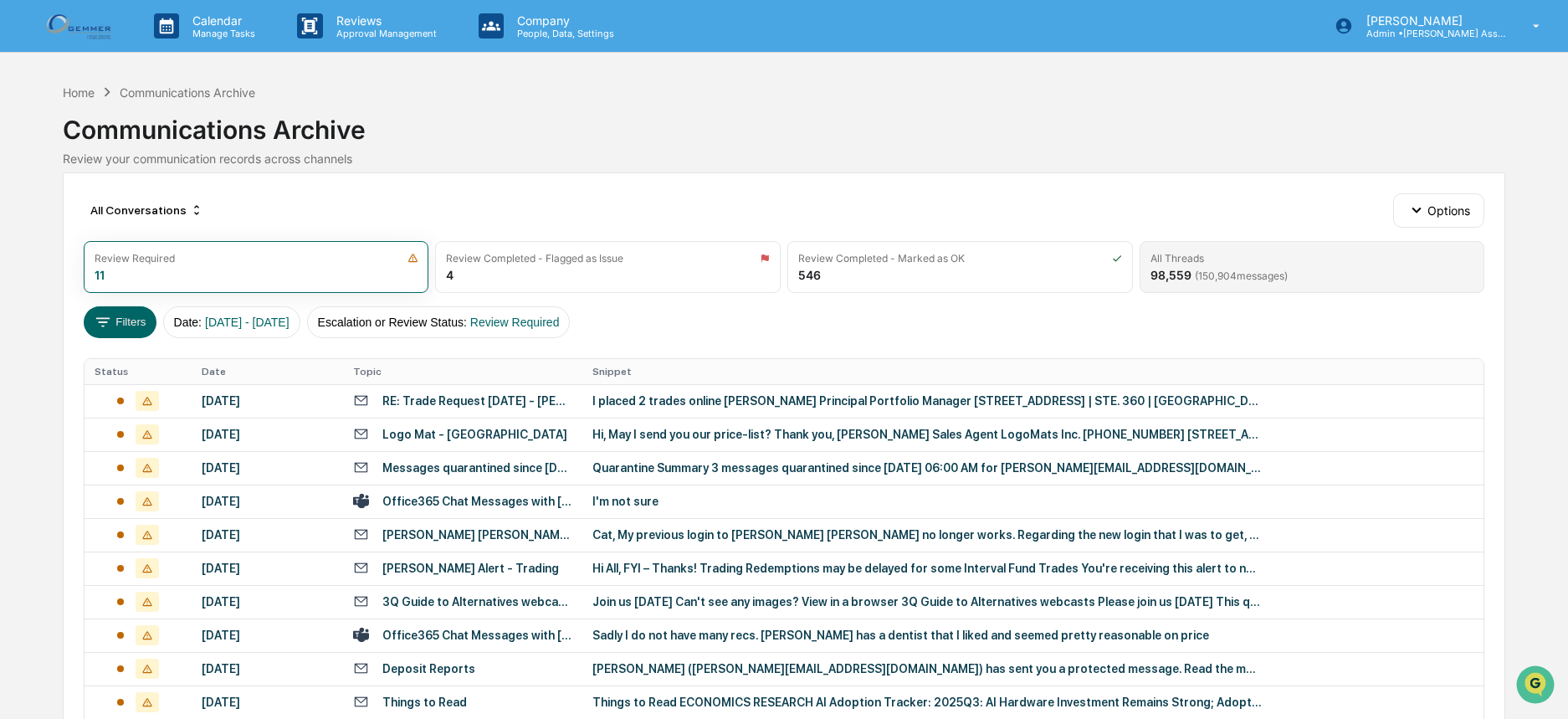
click at [1340, 281] on div "All Threads 98,559 ( 150,904 messages)" at bounding box center [1313, 267] width 345 height 52
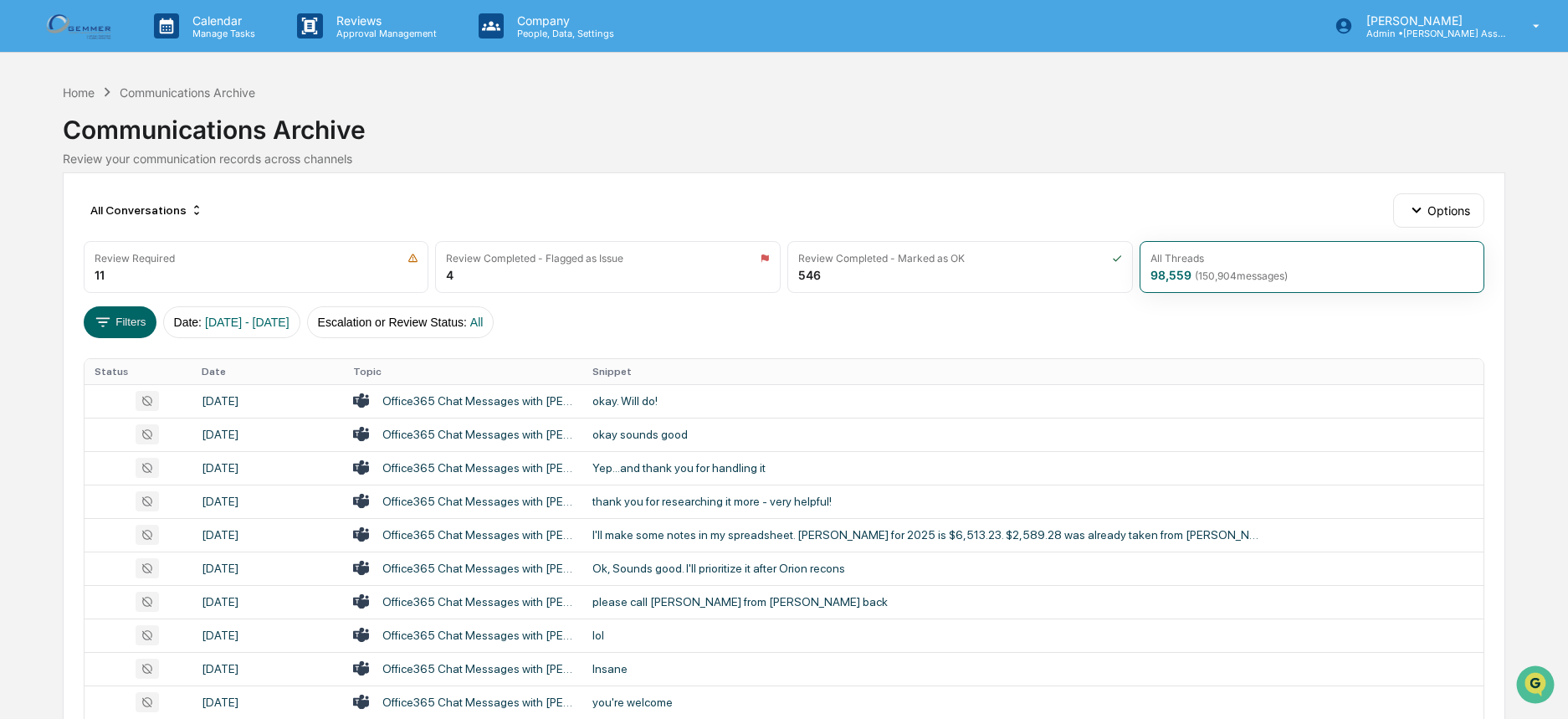
click at [96, 30] on img at bounding box center [80, 26] width 81 height 32
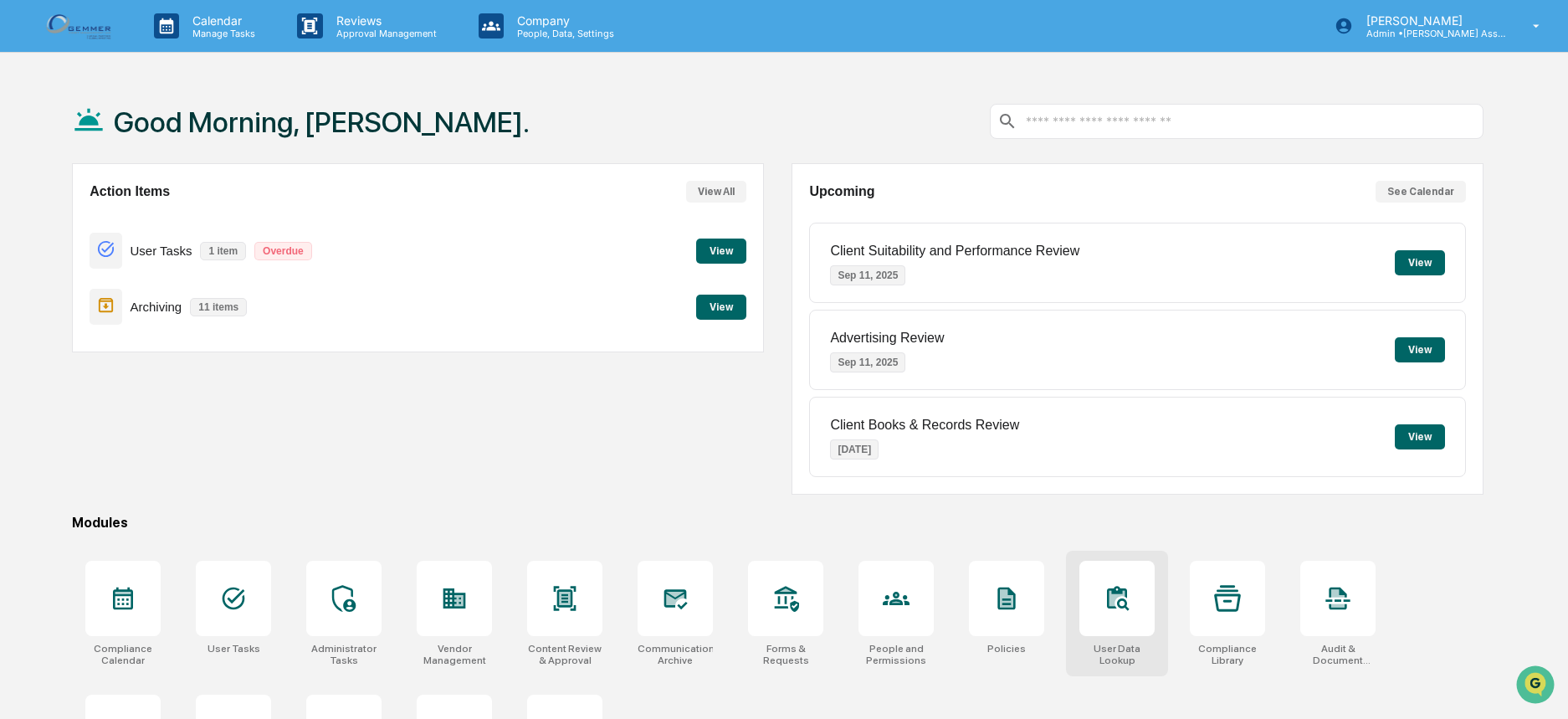
click at [1105, 615] on div at bounding box center [1116, 598] width 75 height 75
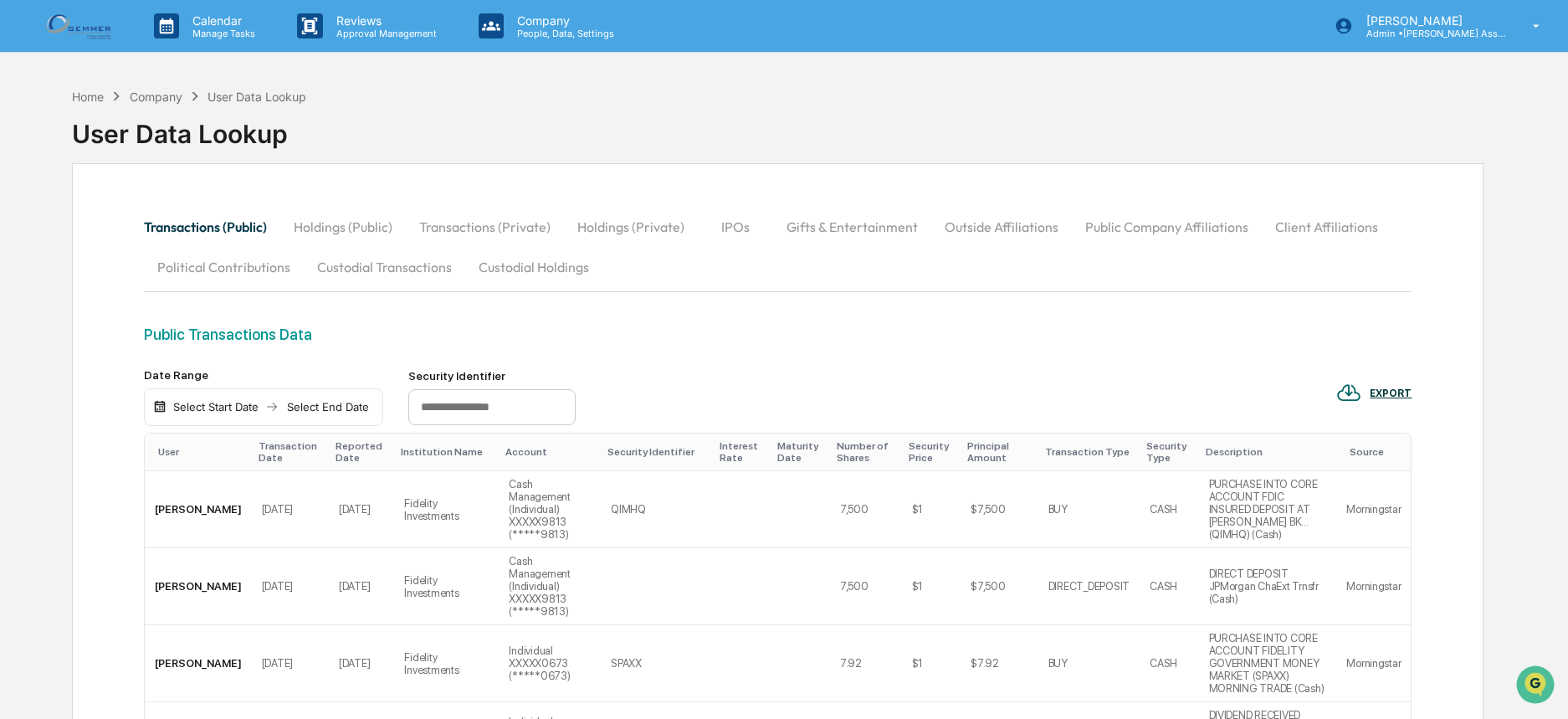
click at [157, 93] on div "Company" at bounding box center [157, 96] width 53 height 14
click at [155, 98] on div "Company" at bounding box center [157, 96] width 53 height 14
click at [1405, 25] on p "[PERSON_NAME]" at bounding box center [1431, 20] width 156 height 14
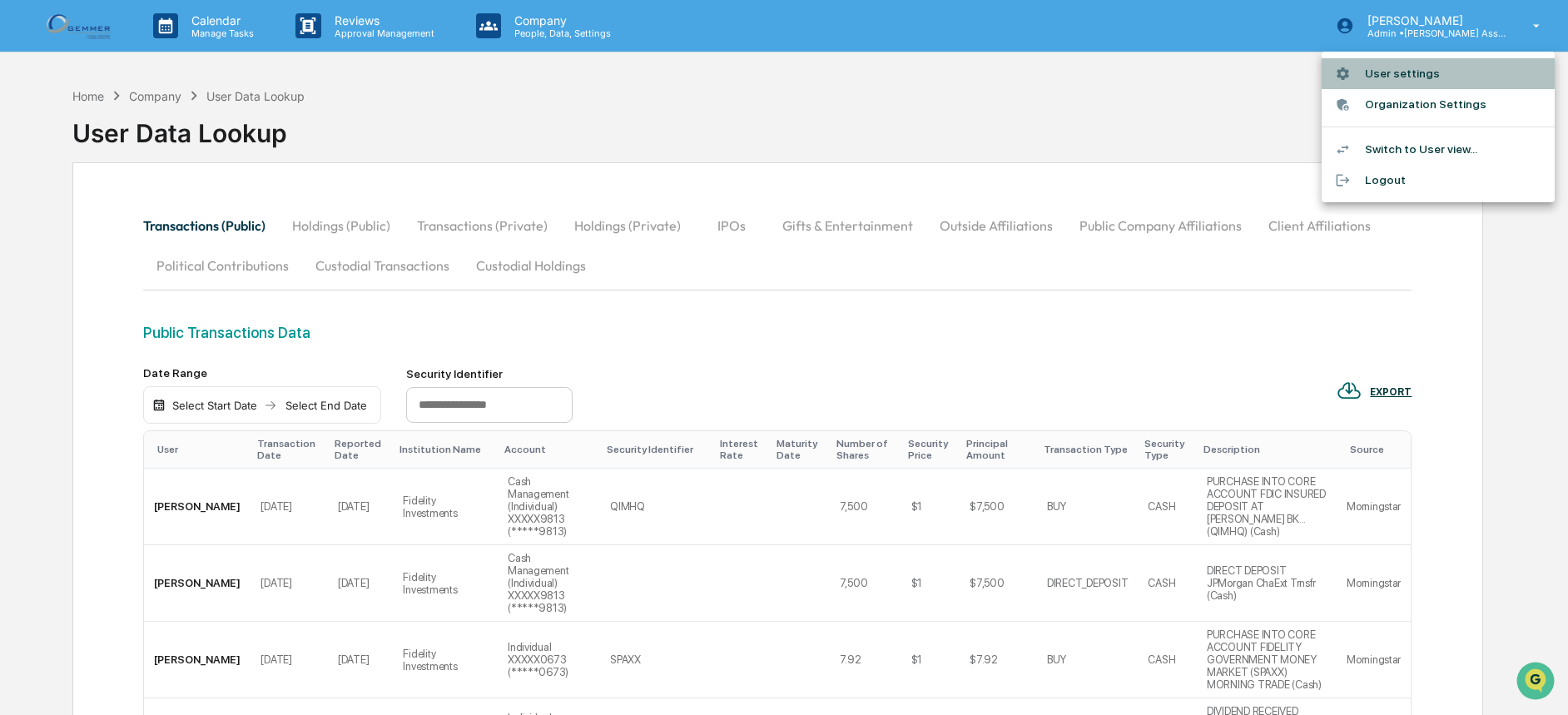
click at [1382, 75] on li "User settings" at bounding box center [1438, 74] width 233 height 31
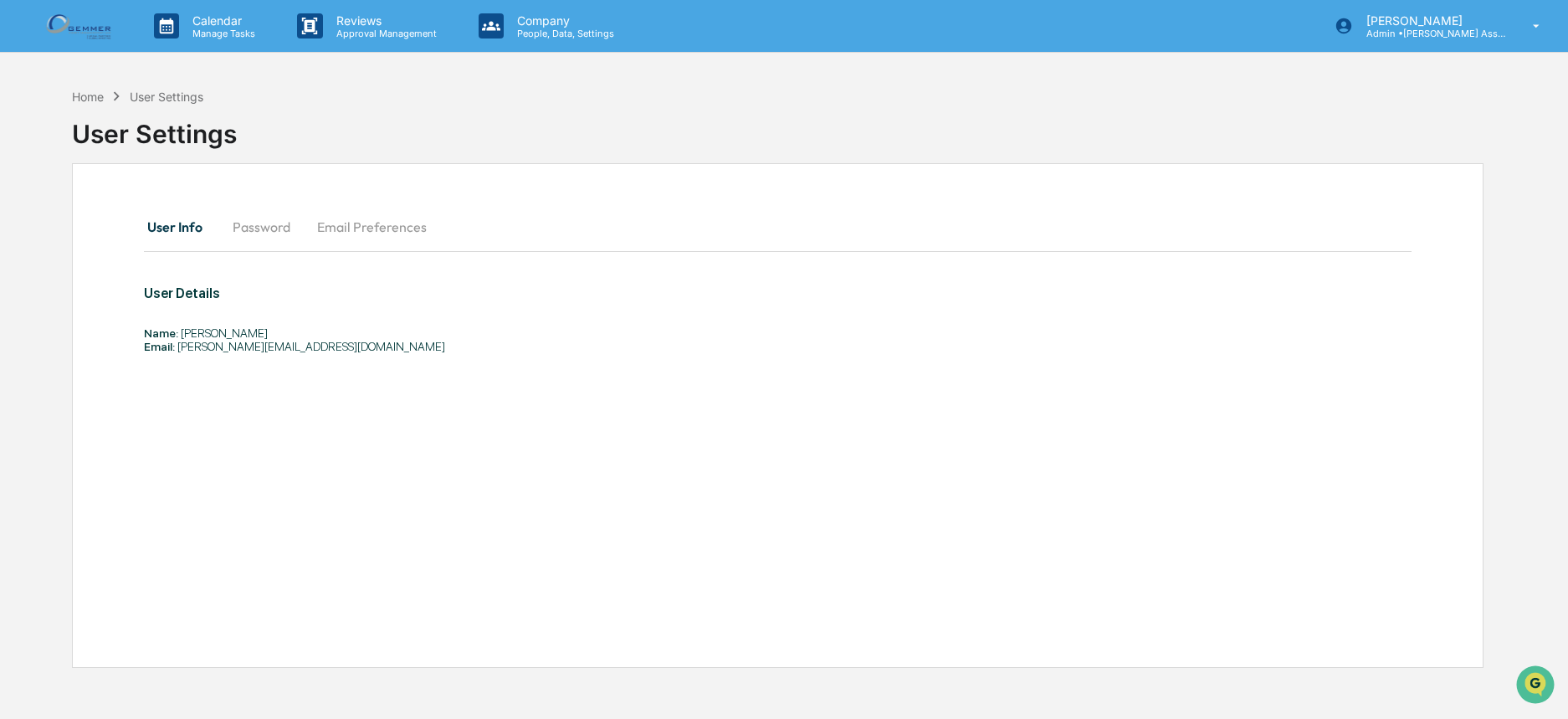
click at [92, 24] on img at bounding box center [80, 26] width 81 height 32
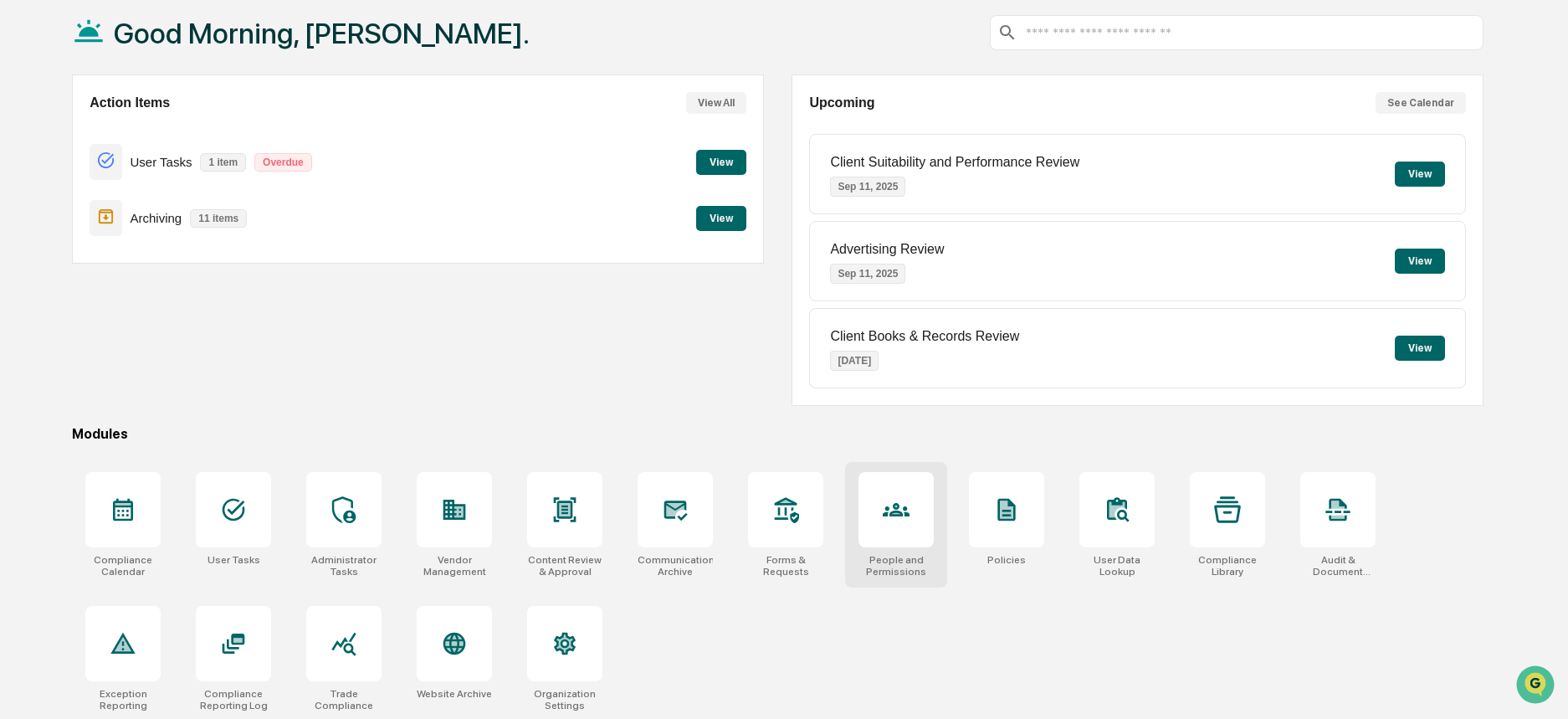
scroll to position [91, 0]
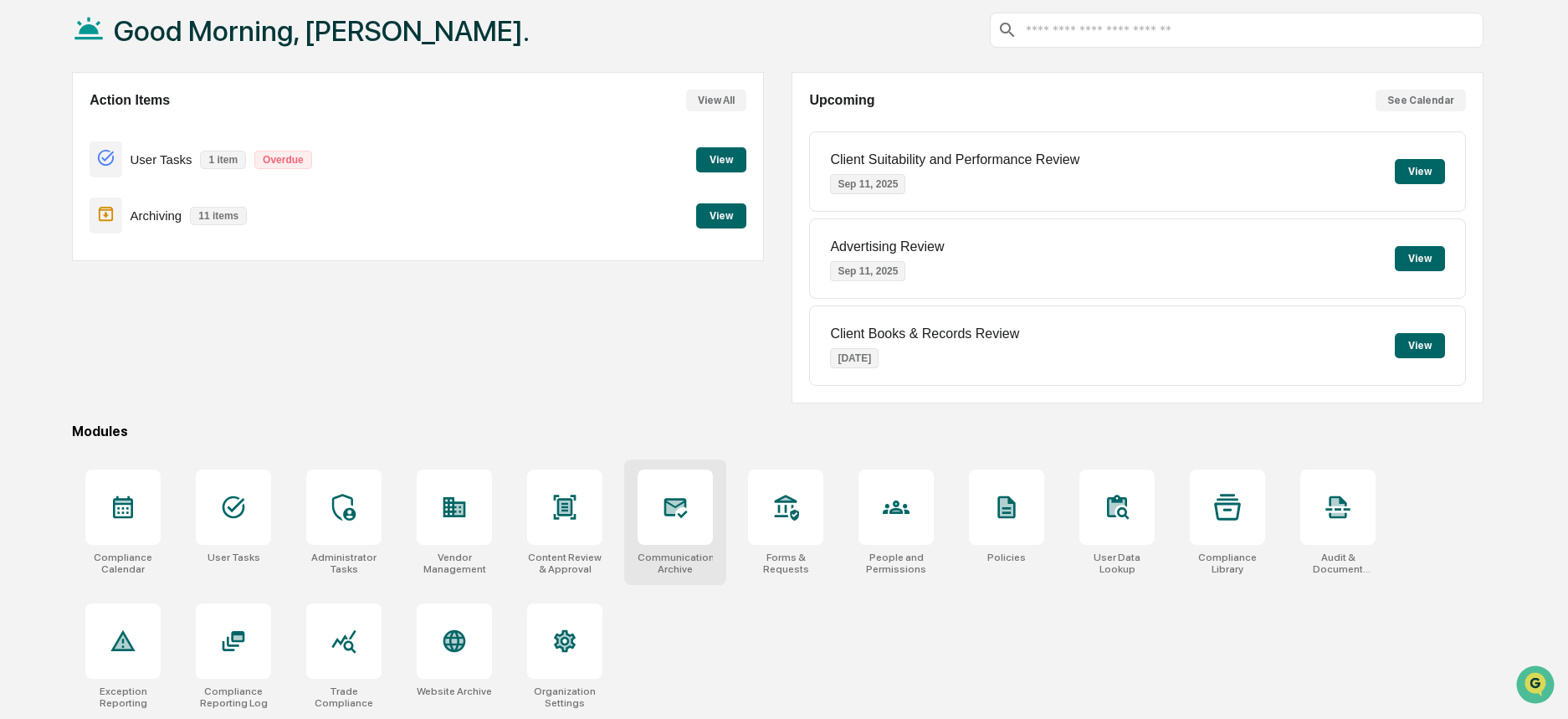
click at [637, 515] on div "Communications Archive" at bounding box center [676, 522] width 103 height 125
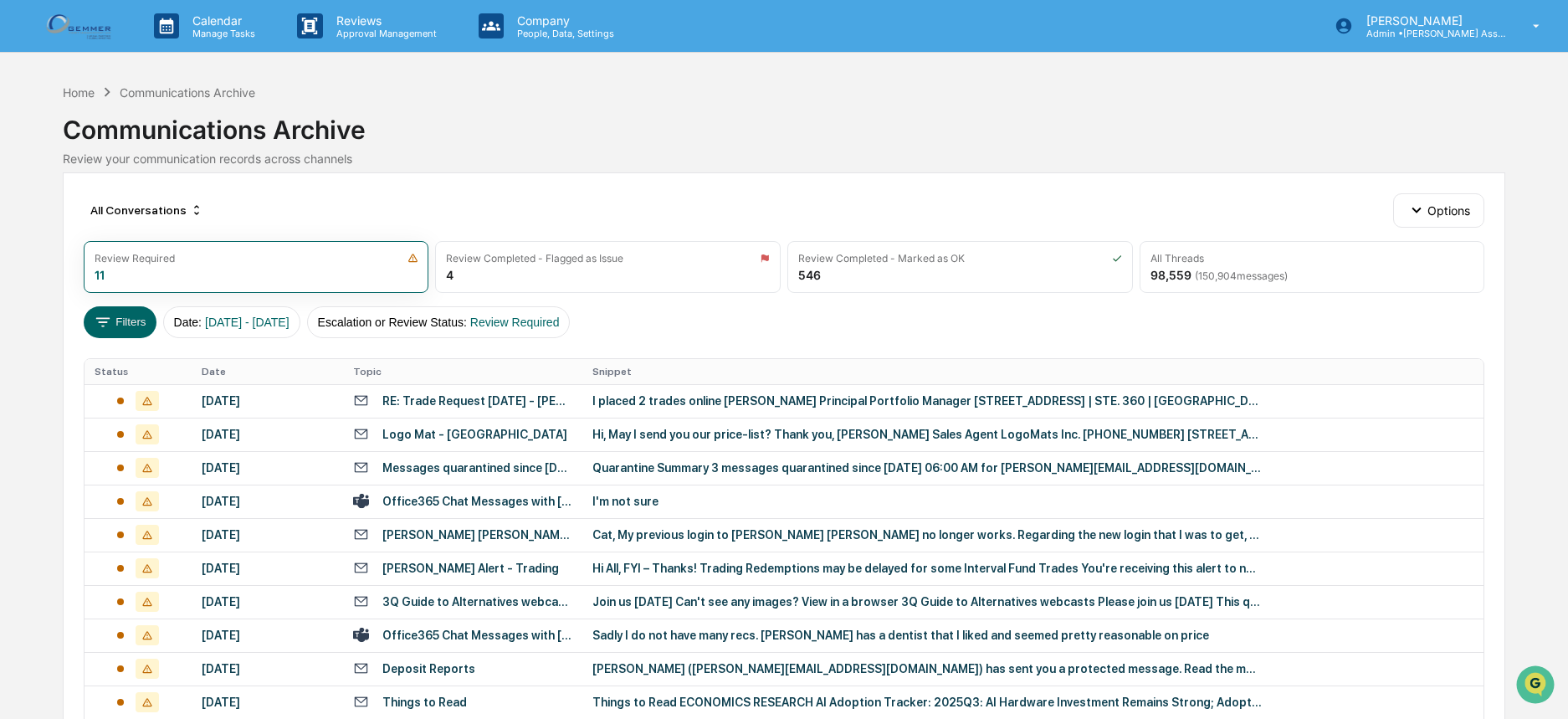
click at [1429, 234] on div "All Conversations Options Review Required 11 Review Completed - Flagged as Issu…" at bounding box center [784, 511] width 1443 height 676
click at [1429, 210] on button "Options" at bounding box center [1439, 210] width 91 height 33
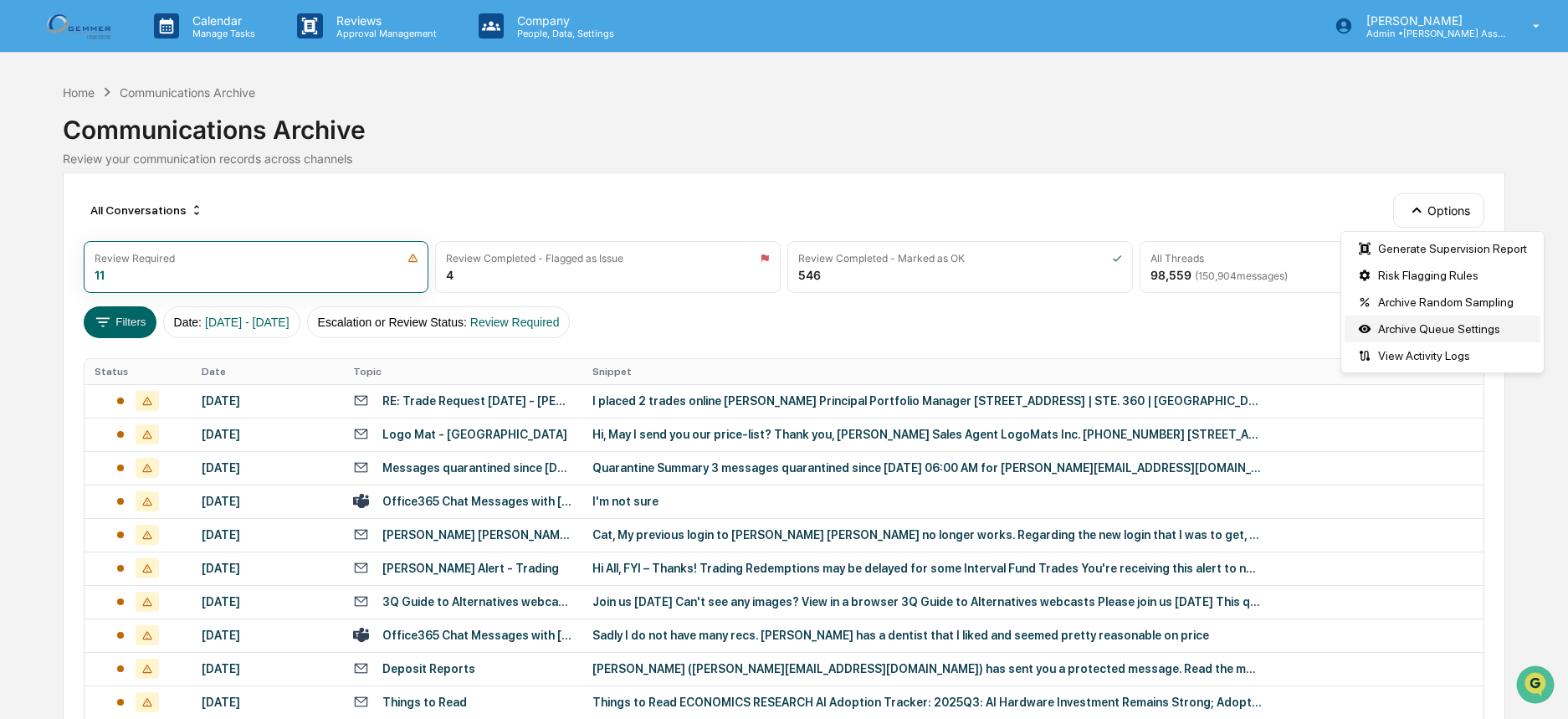
click at [1397, 333] on div "Archive Queue Settings" at bounding box center [1443, 329] width 196 height 27
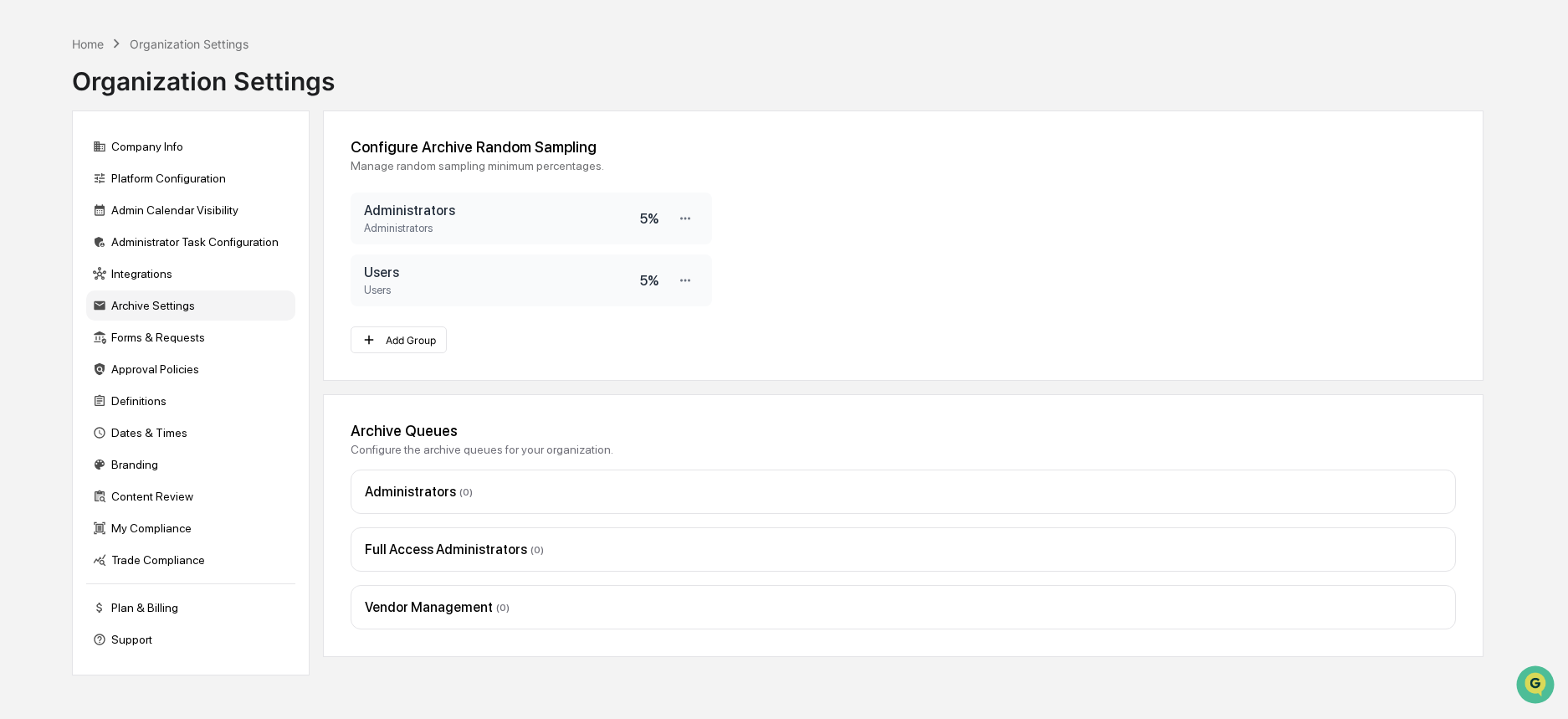
scroll to position [80, 0]
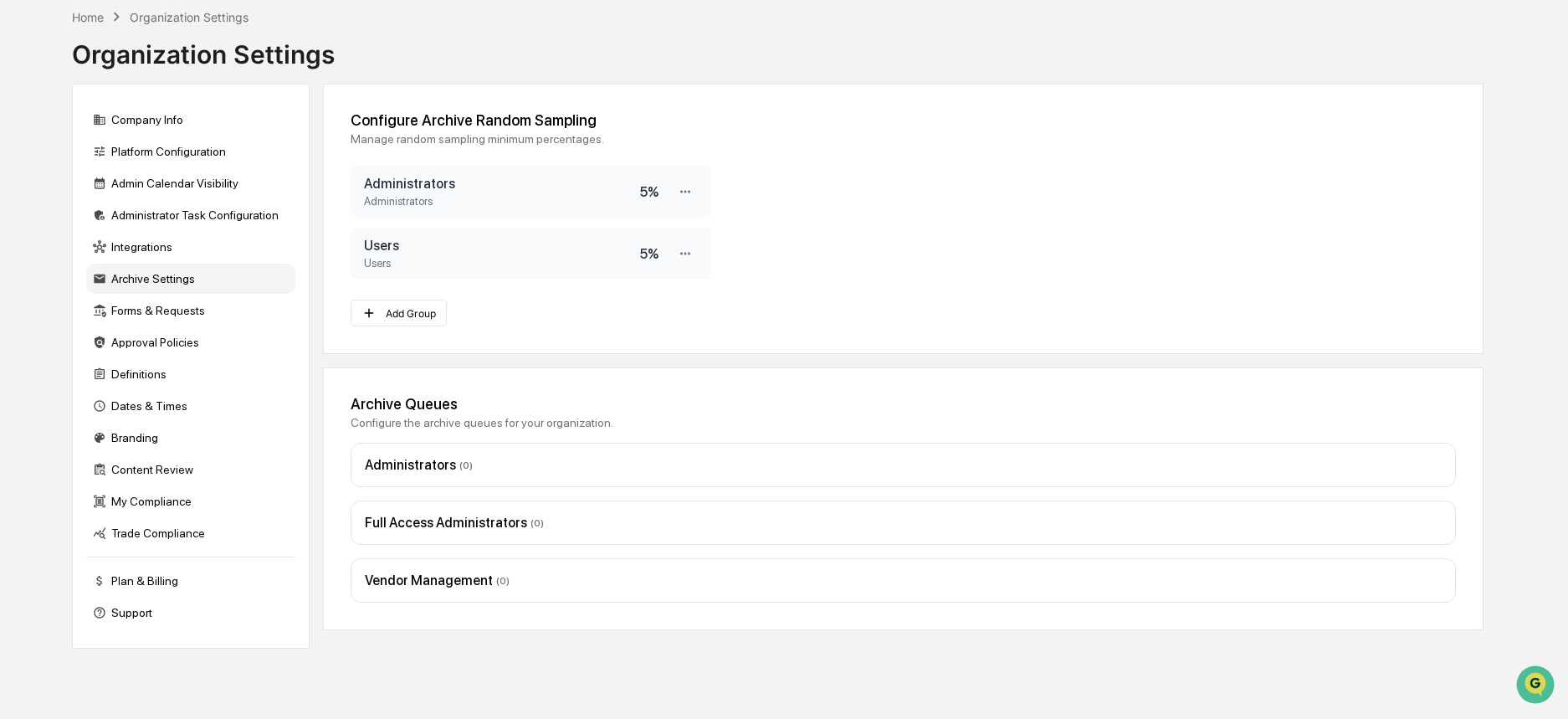
click at [179, 276] on div "Archive Settings" at bounding box center [191, 279] width 209 height 30
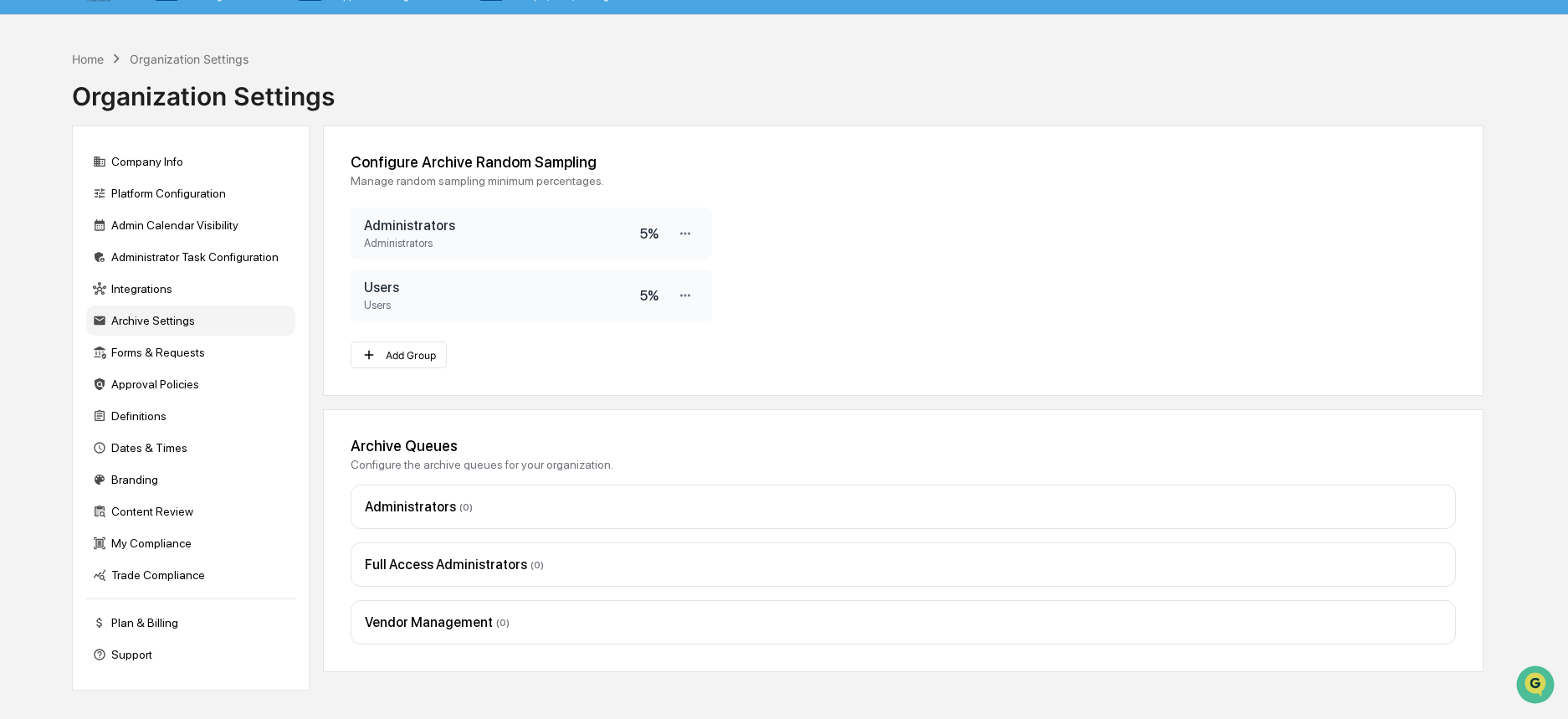
scroll to position [0, 0]
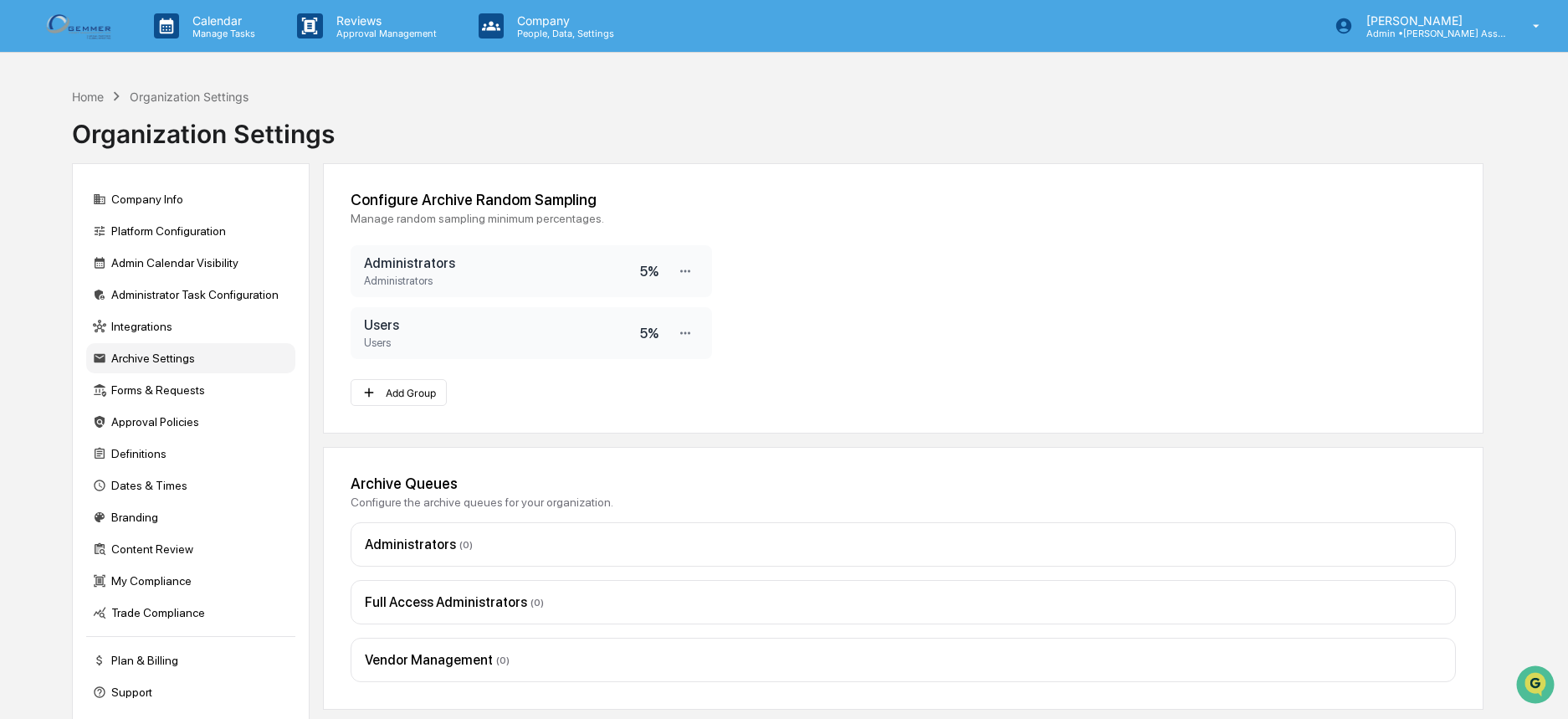
click at [88, 22] on img at bounding box center [80, 26] width 81 height 32
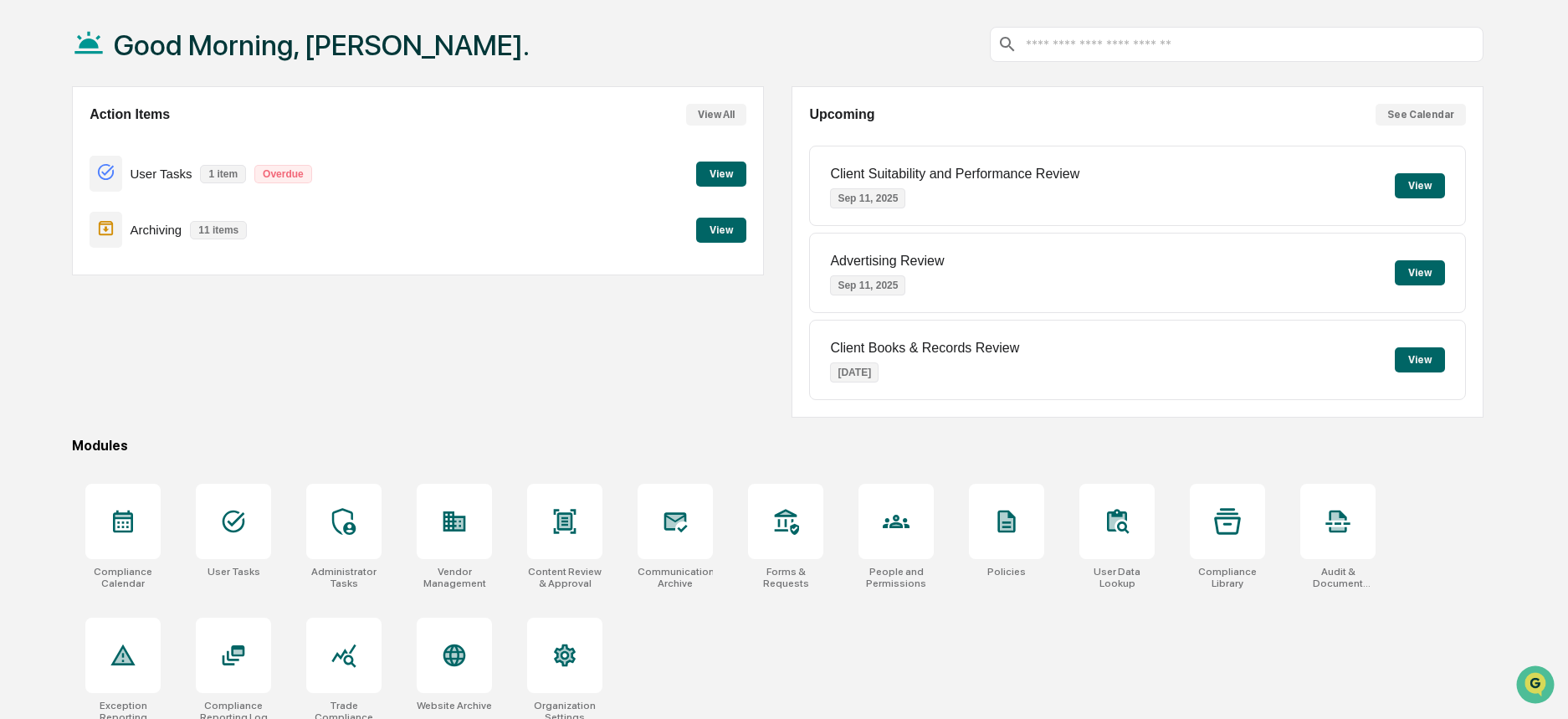
scroll to position [91, 0]
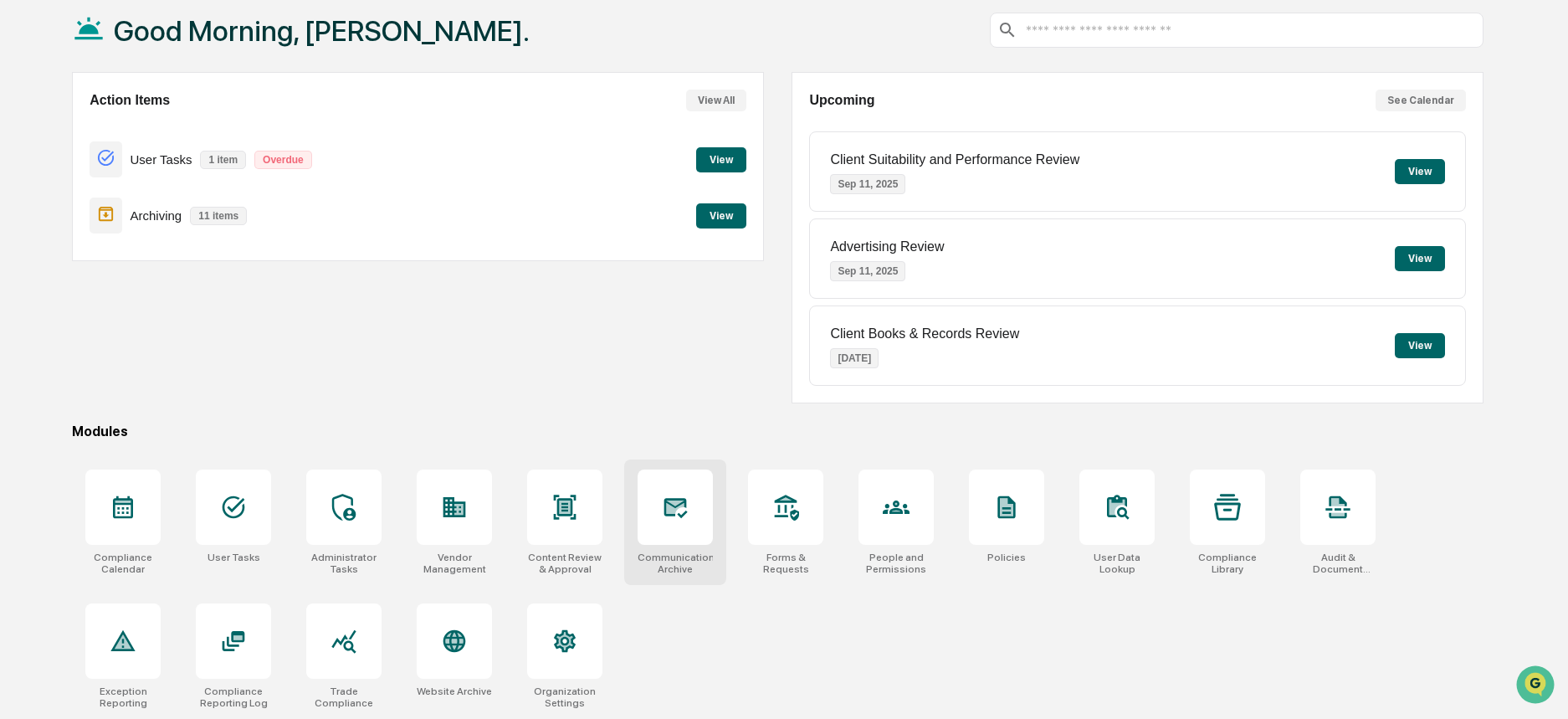
click at [670, 527] on div at bounding box center [675, 507] width 75 height 75
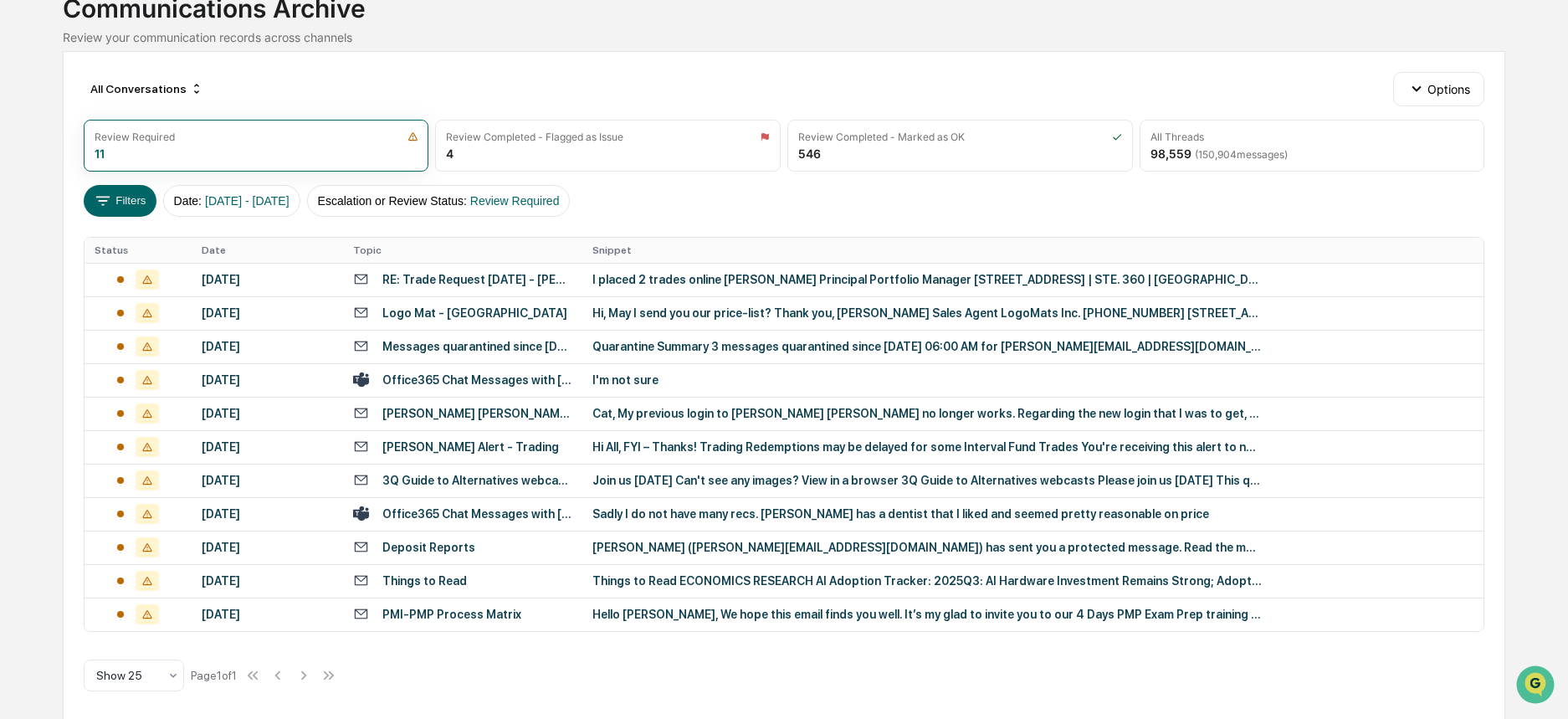
scroll to position [129, 0]
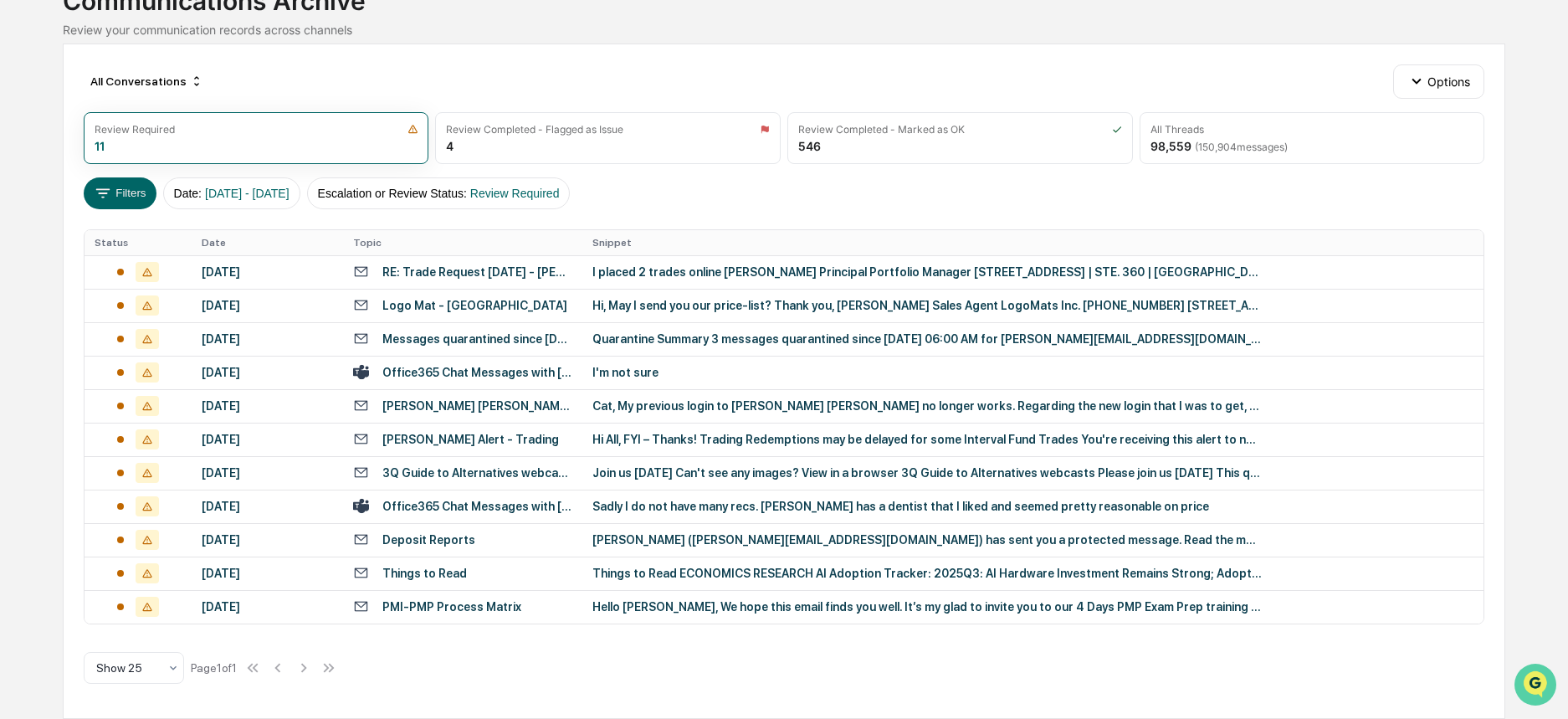
click at [1534, 686] on icon "Open customer support" at bounding box center [1536, 706] width 42 height 42
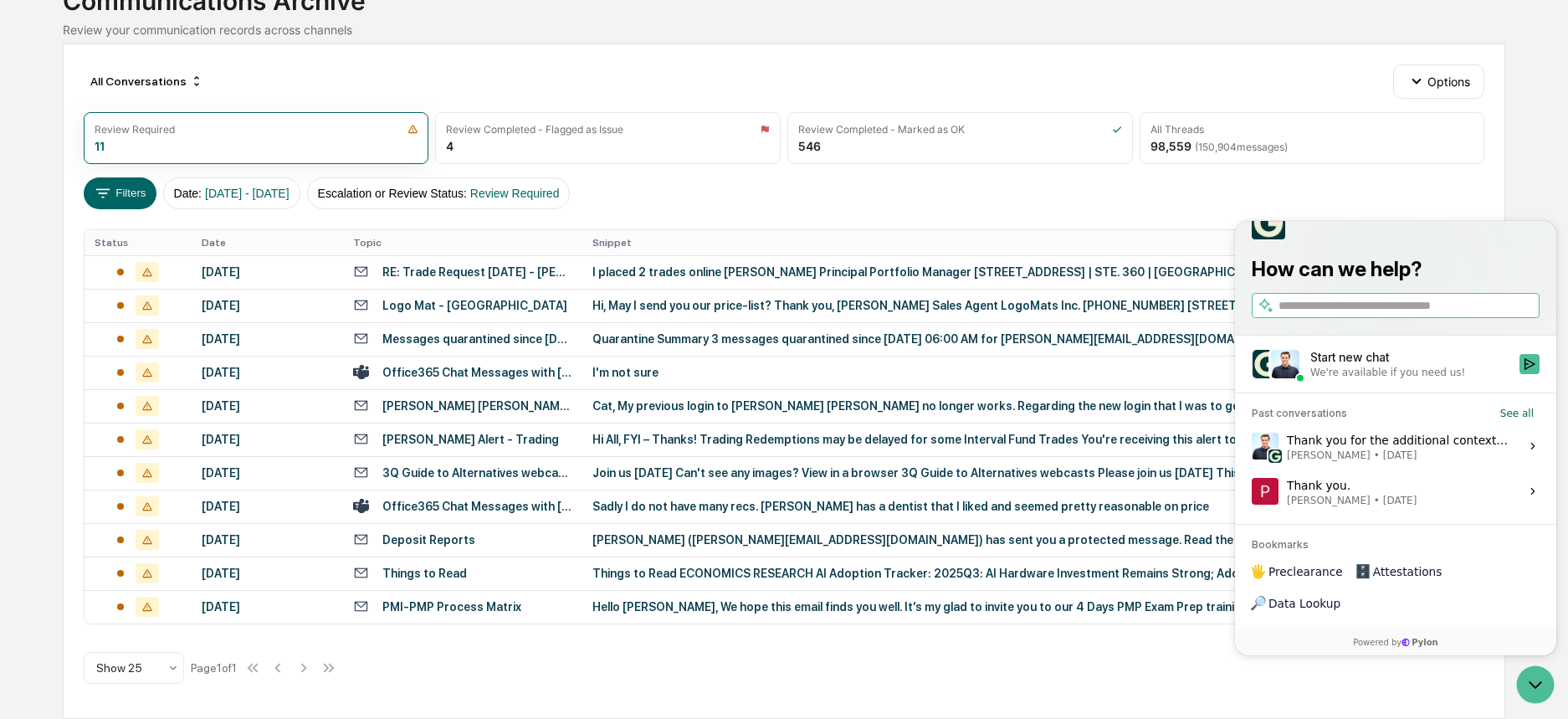
click at [1353, 379] on div "We're available if you need us!" at bounding box center [1388, 372] width 155 height 13
click at [1520, 374] on button "Start new chat We're available if you need us!" at bounding box center [1529, 364] width 20 height 20
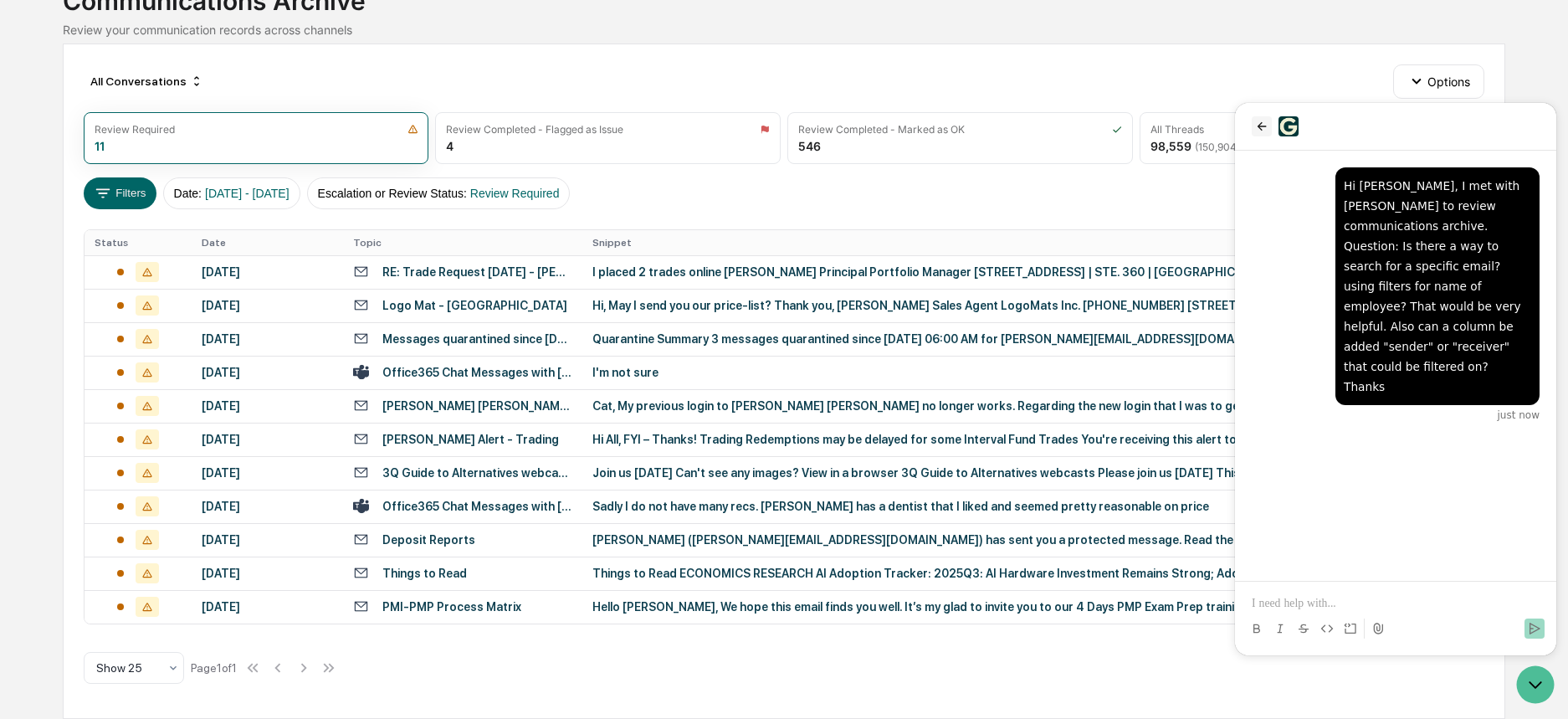
click at [1258, 123] on icon "back" at bounding box center [1262, 126] width 13 height 13
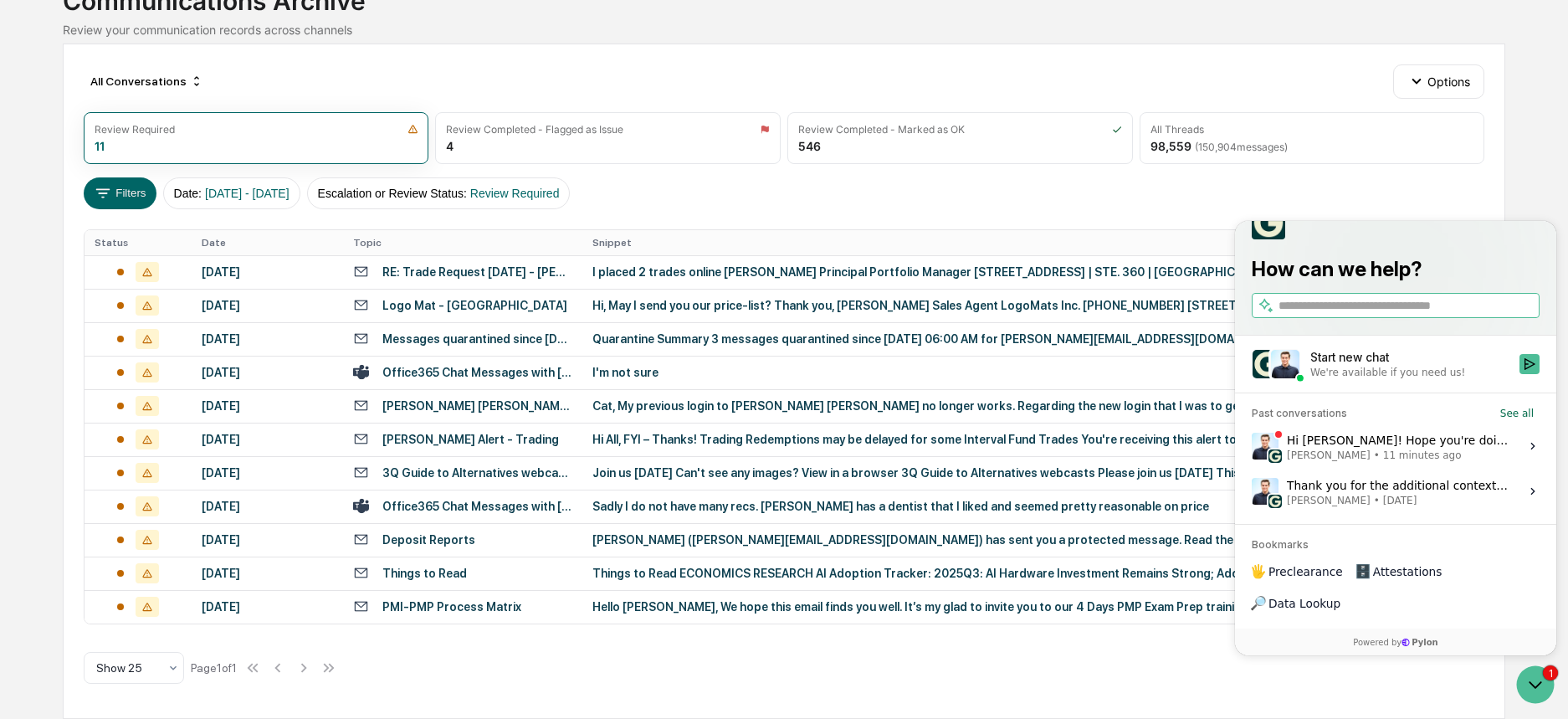
click at [723, 691] on div "All Conversations Options Review Required 11 Review Completed - Flagged as Issu…" at bounding box center [784, 382] width 1443 height 676
click at [281, 18] on div "Communications Archive Review your communication records across channels" at bounding box center [784, 5] width 1443 height 65
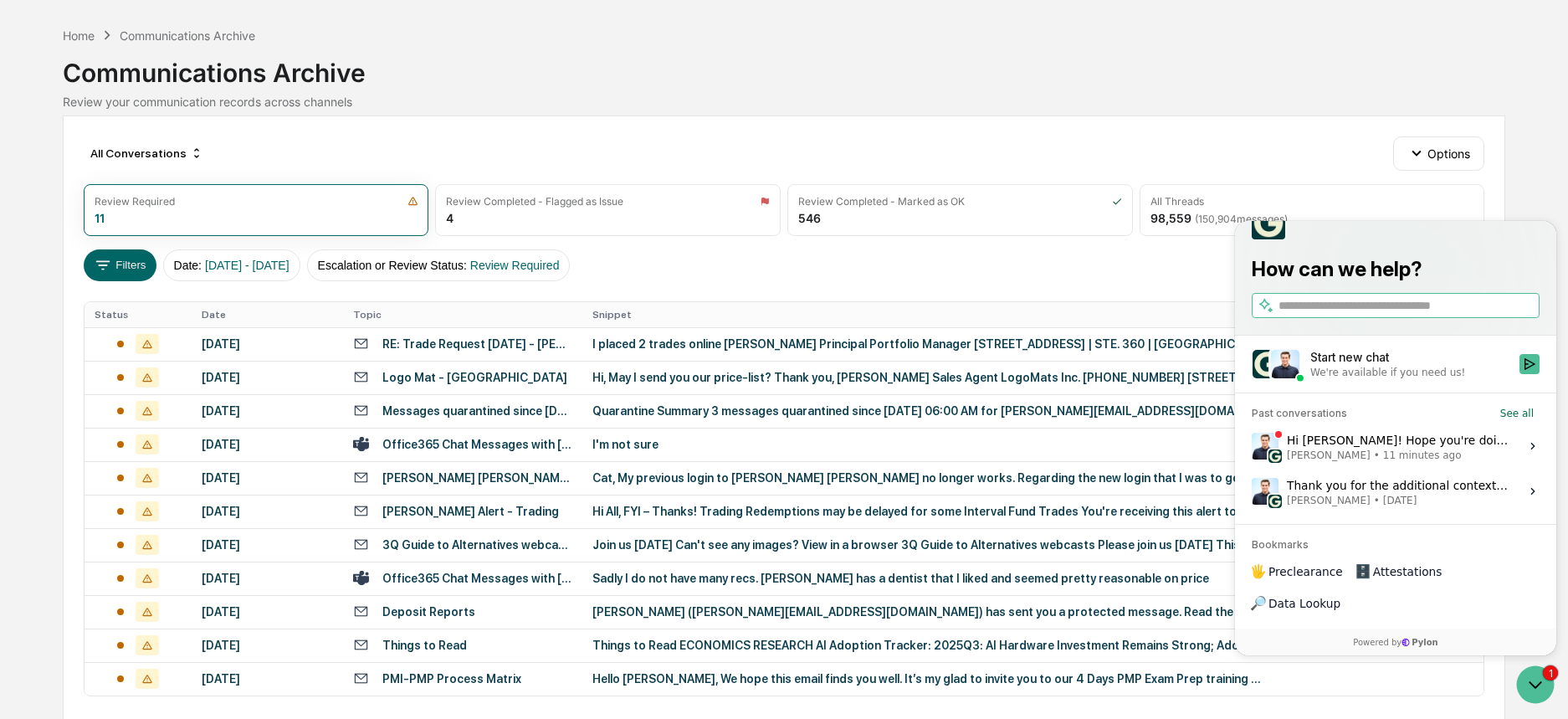
scroll to position [0, 0]
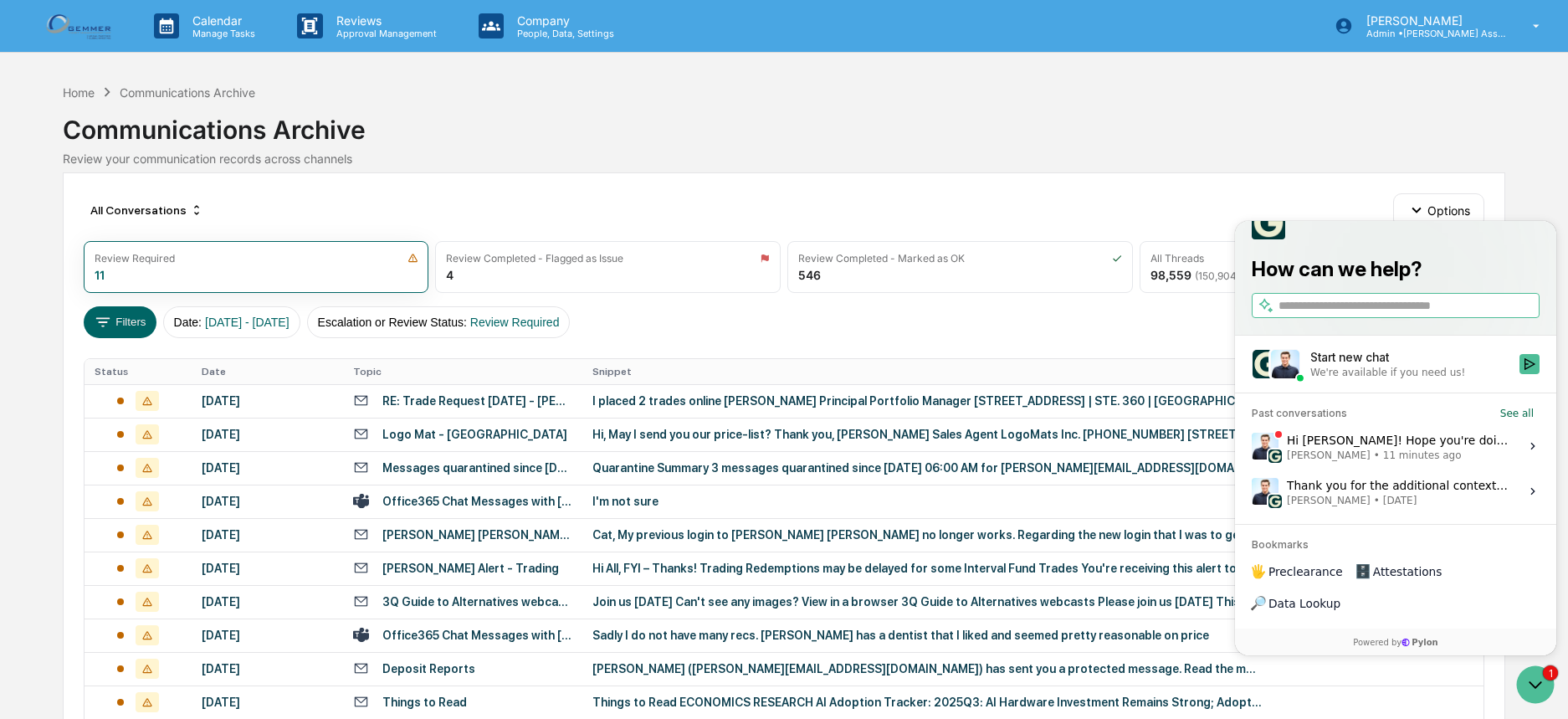
click at [51, 21] on img at bounding box center [80, 26] width 81 height 32
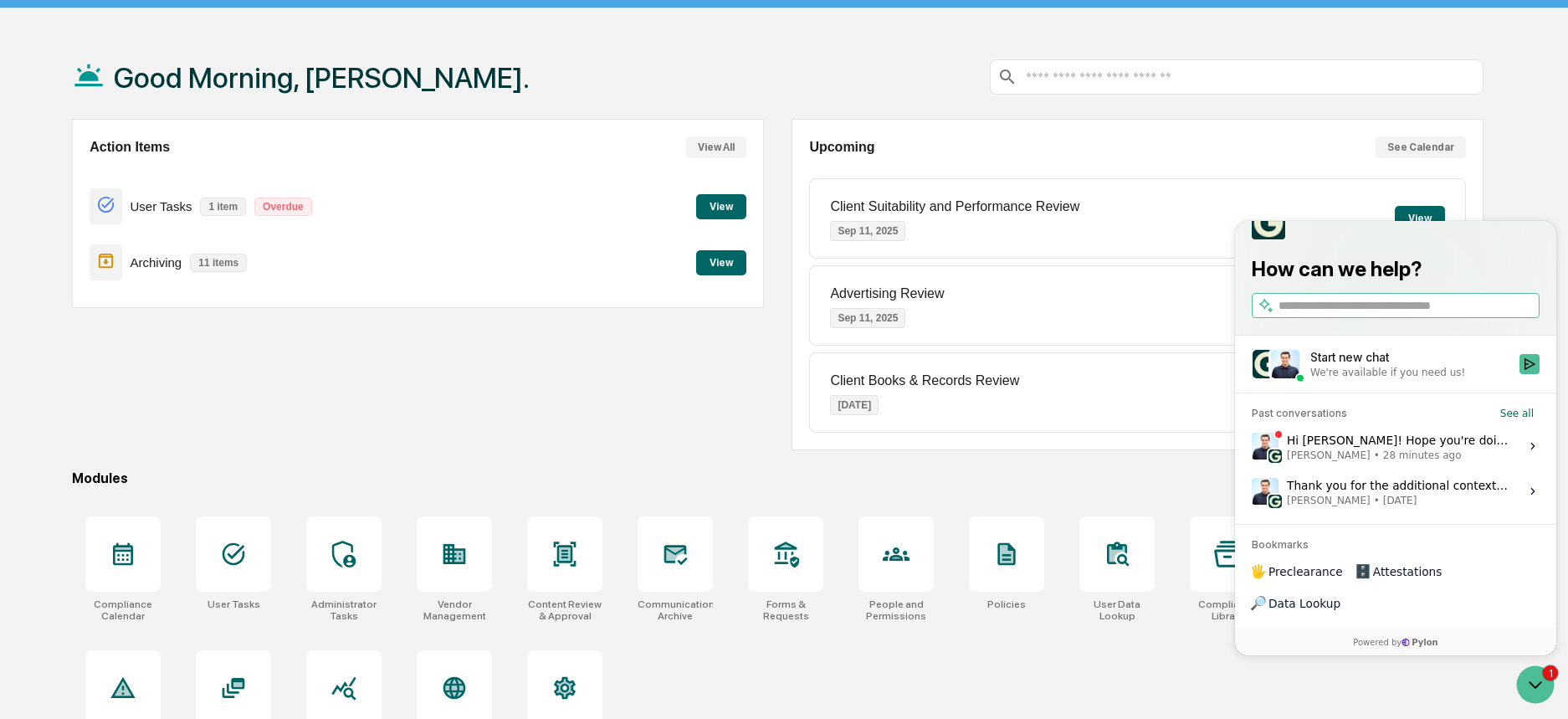
scroll to position [84, 0]
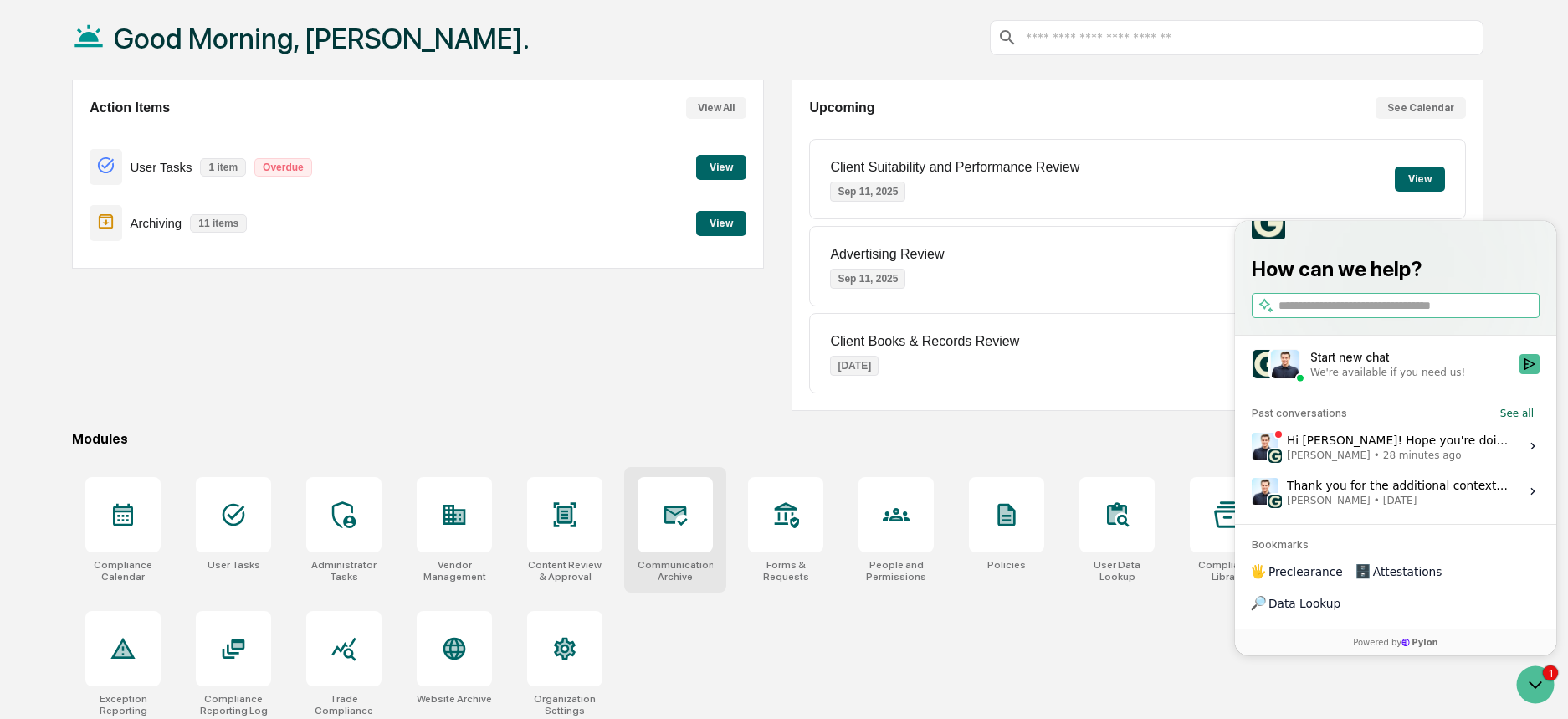
click at [635, 535] on div "Communications Archive" at bounding box center [676, 530] width 103 height 125
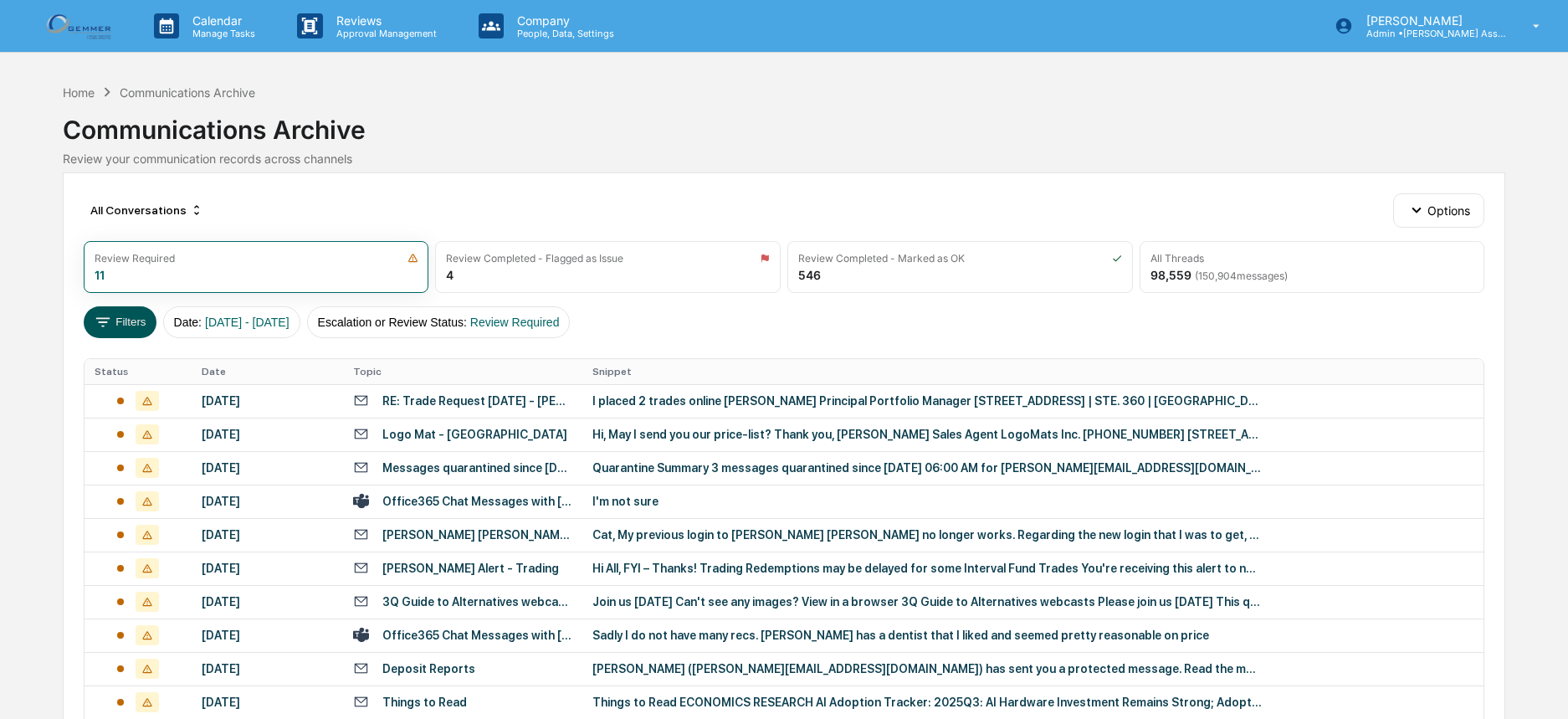
click at [105, 324] on icon at bounding box center [103, 322] width 18 height 18
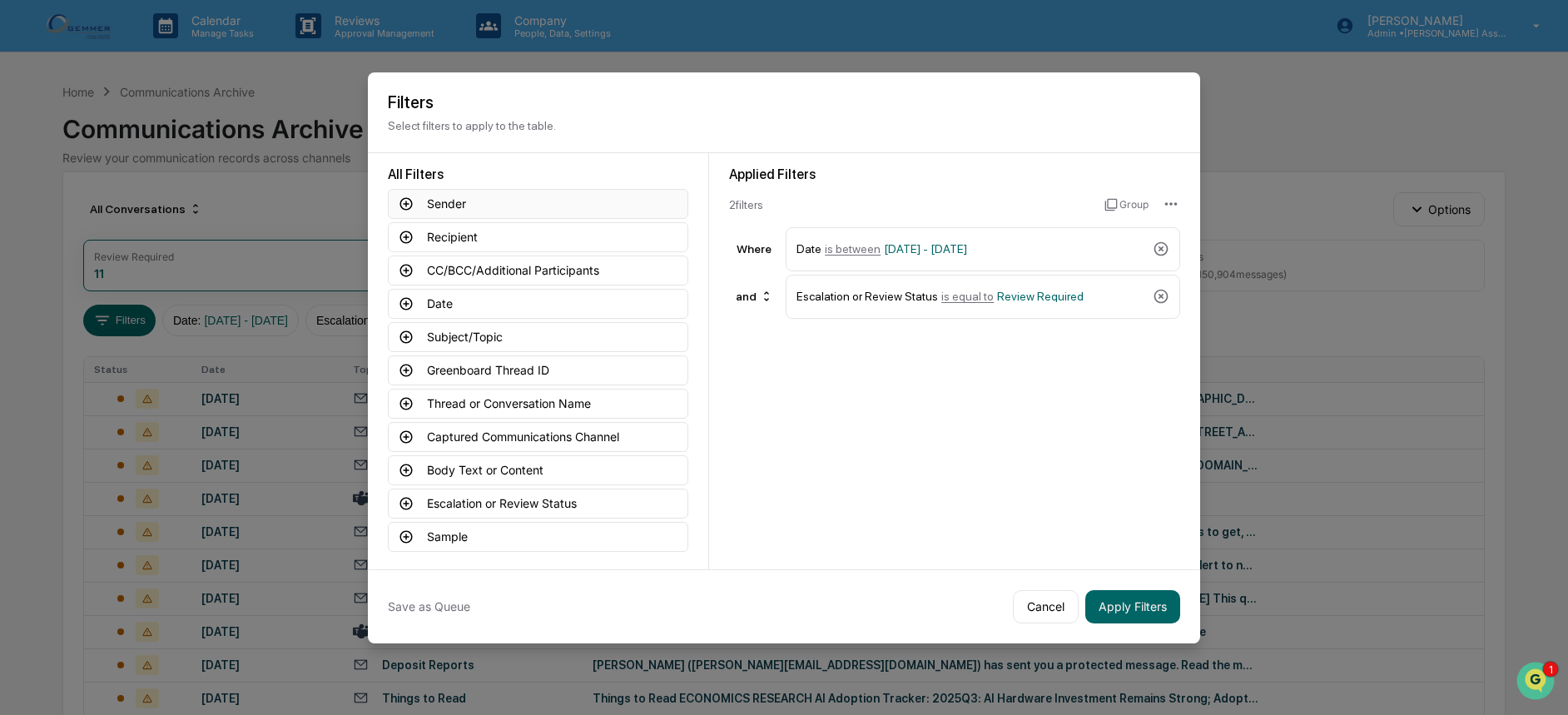
click at [532, 208] on button "Sender" at bounding box center [538, 204] width 300 height 30
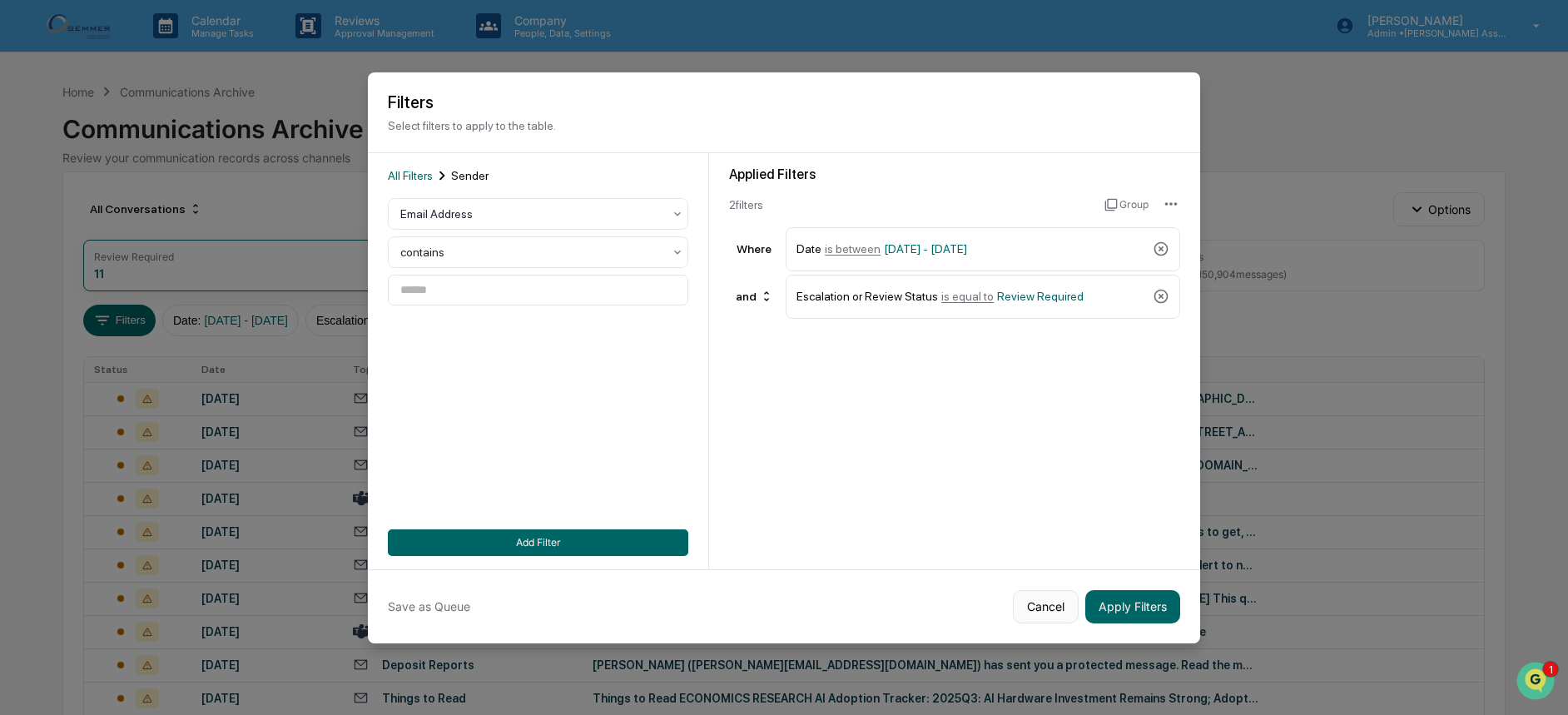
click at [1044, 606] on button "Cancel" at bounding box center [1046, 606] width 66 height 33
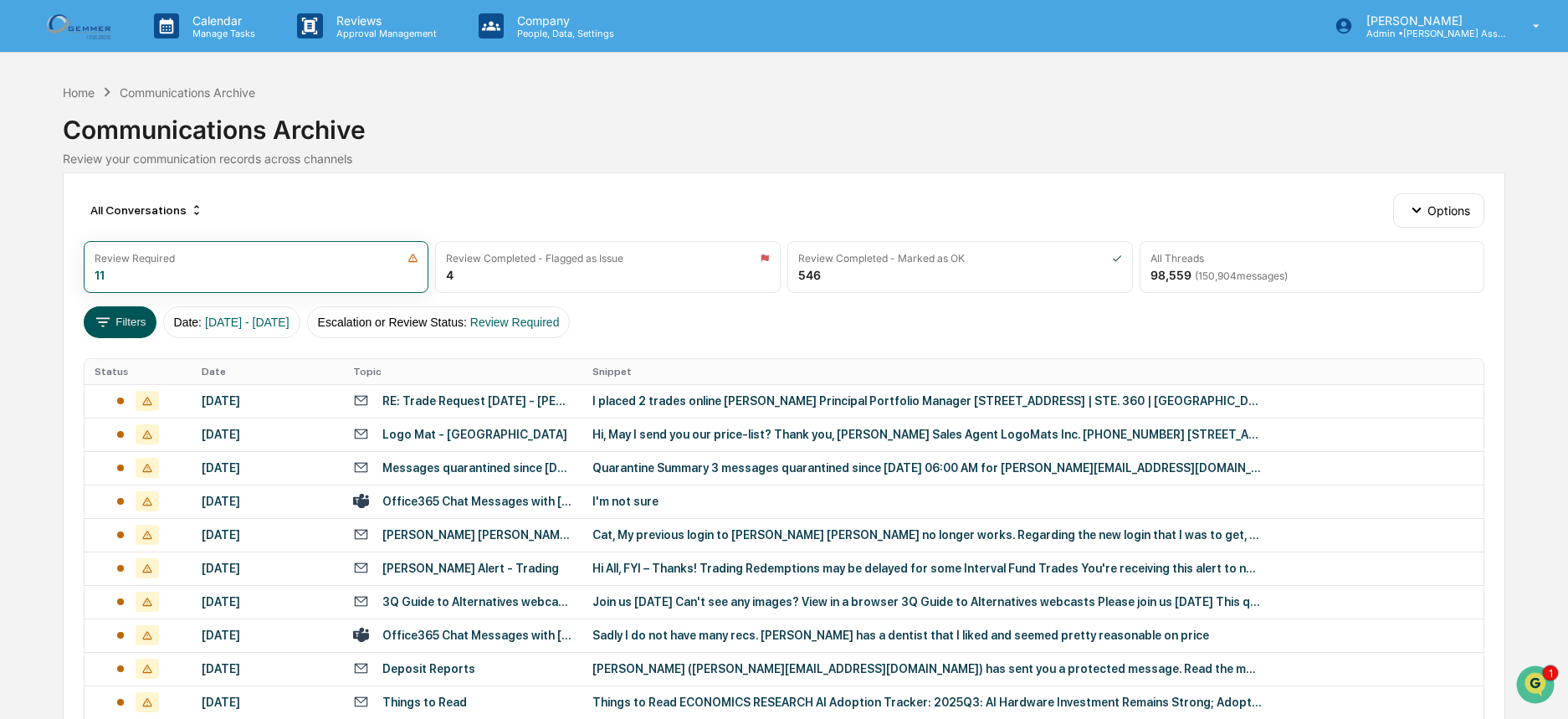
click at [145, 325] on button "Filters" at bounding box center [120, 323] width 73 height 32
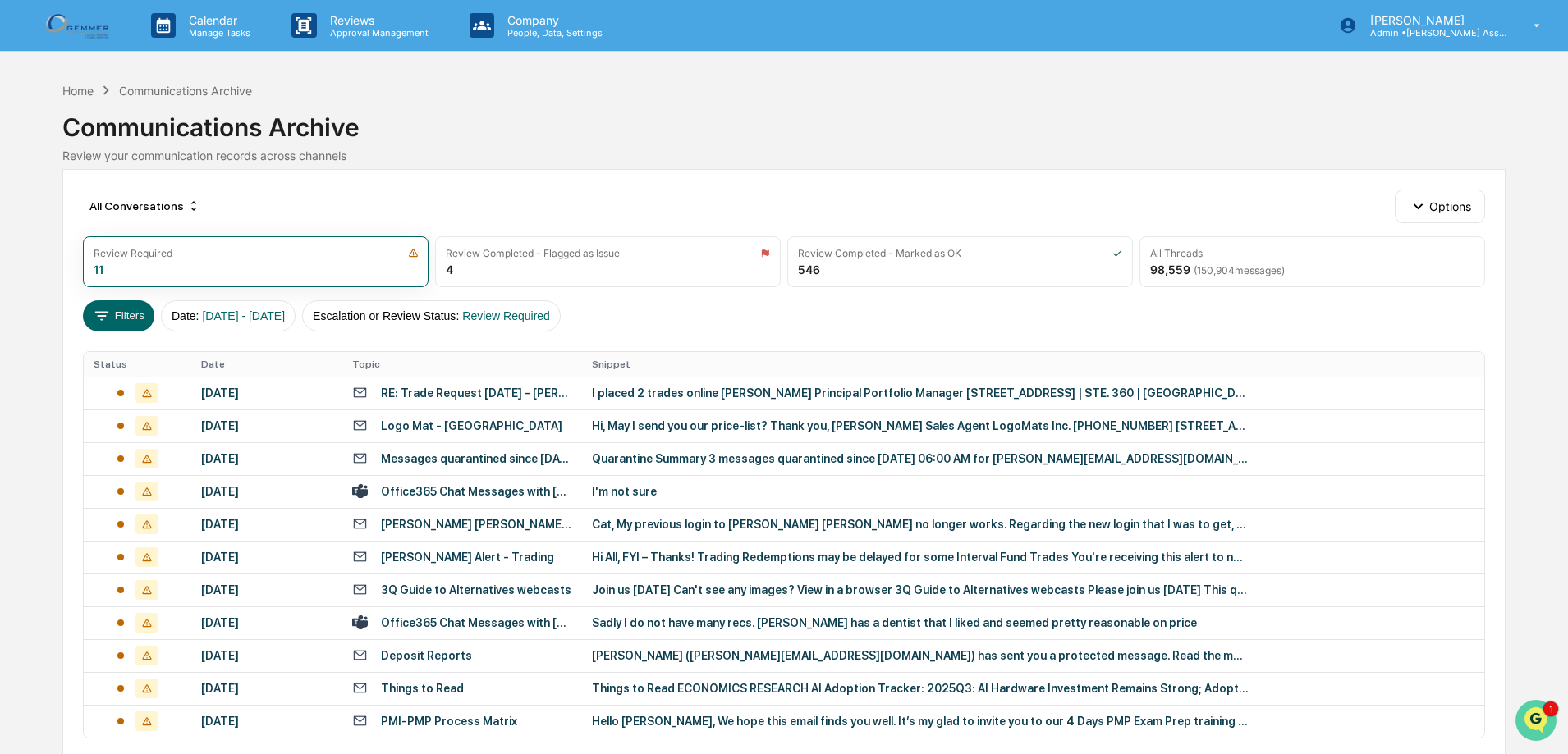
click at [1538, 705] on icon "Open customer support" at bounding box center [1536, 741] width 41 height 41
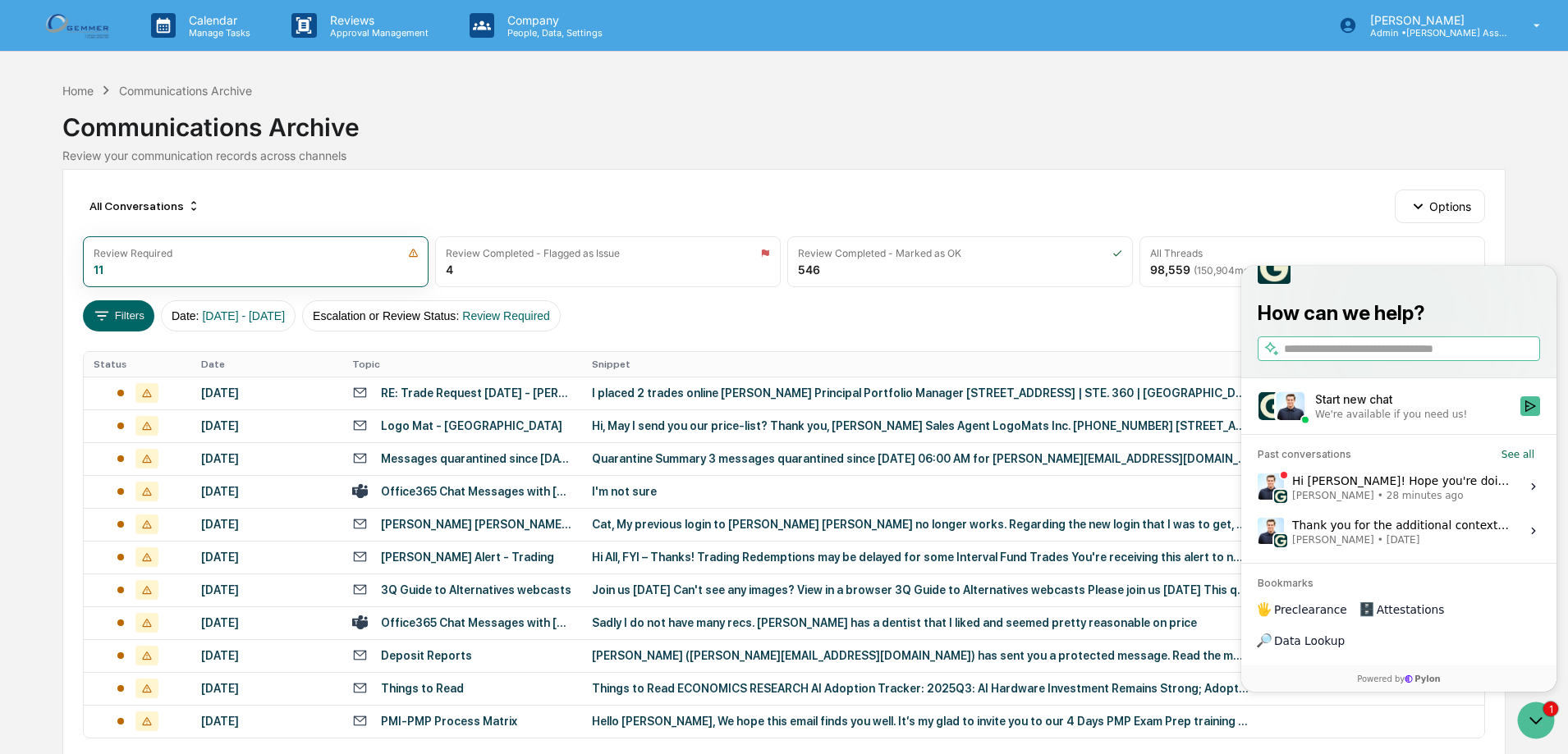
click at [1319, 503] on span "[PERSON_NAME]" at bounding box center [1333, 496] width 82 height 13
click at [1258, 488] on button "View issue" at bounding box center [1257, 487] width 1 height 1
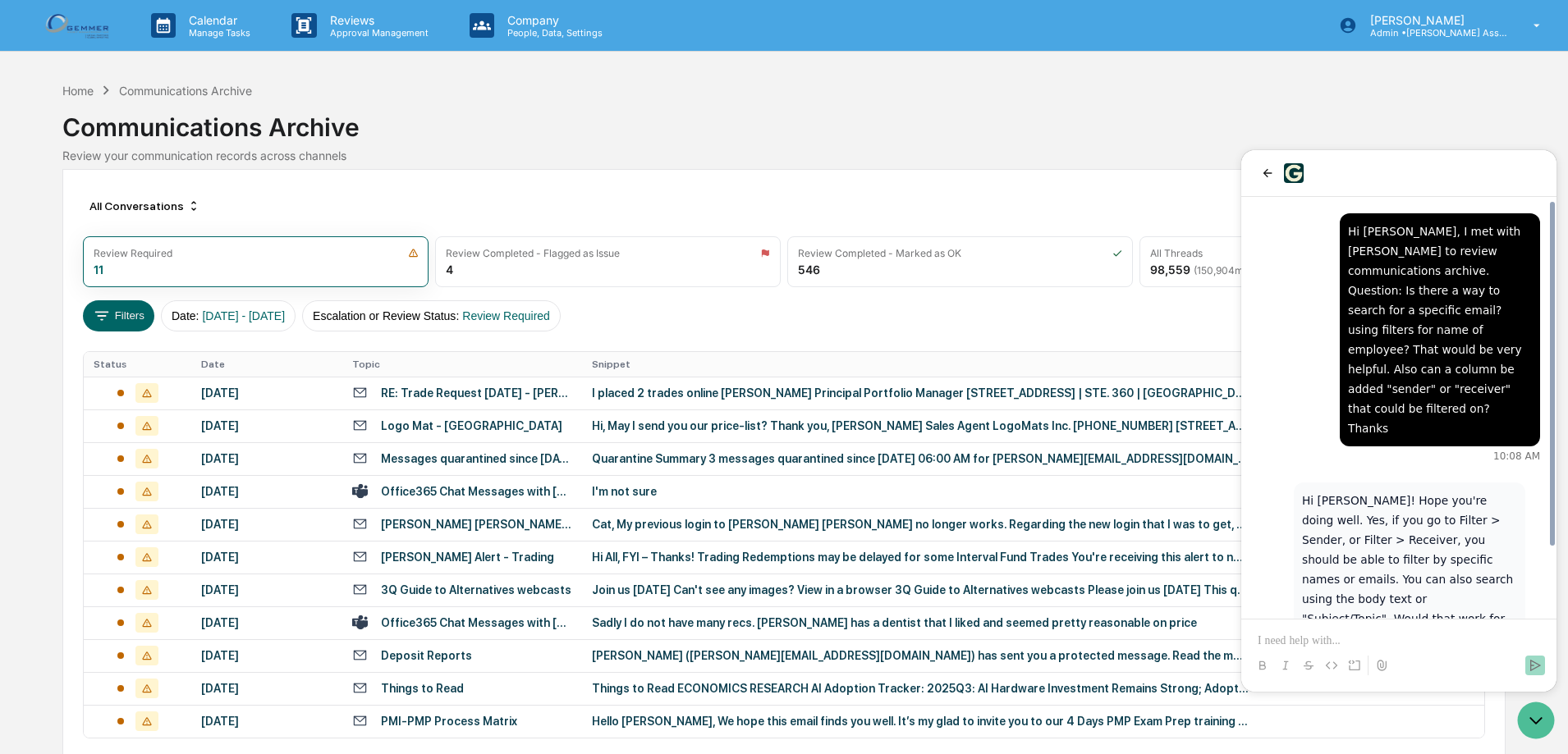
scroll to position [84, 0]
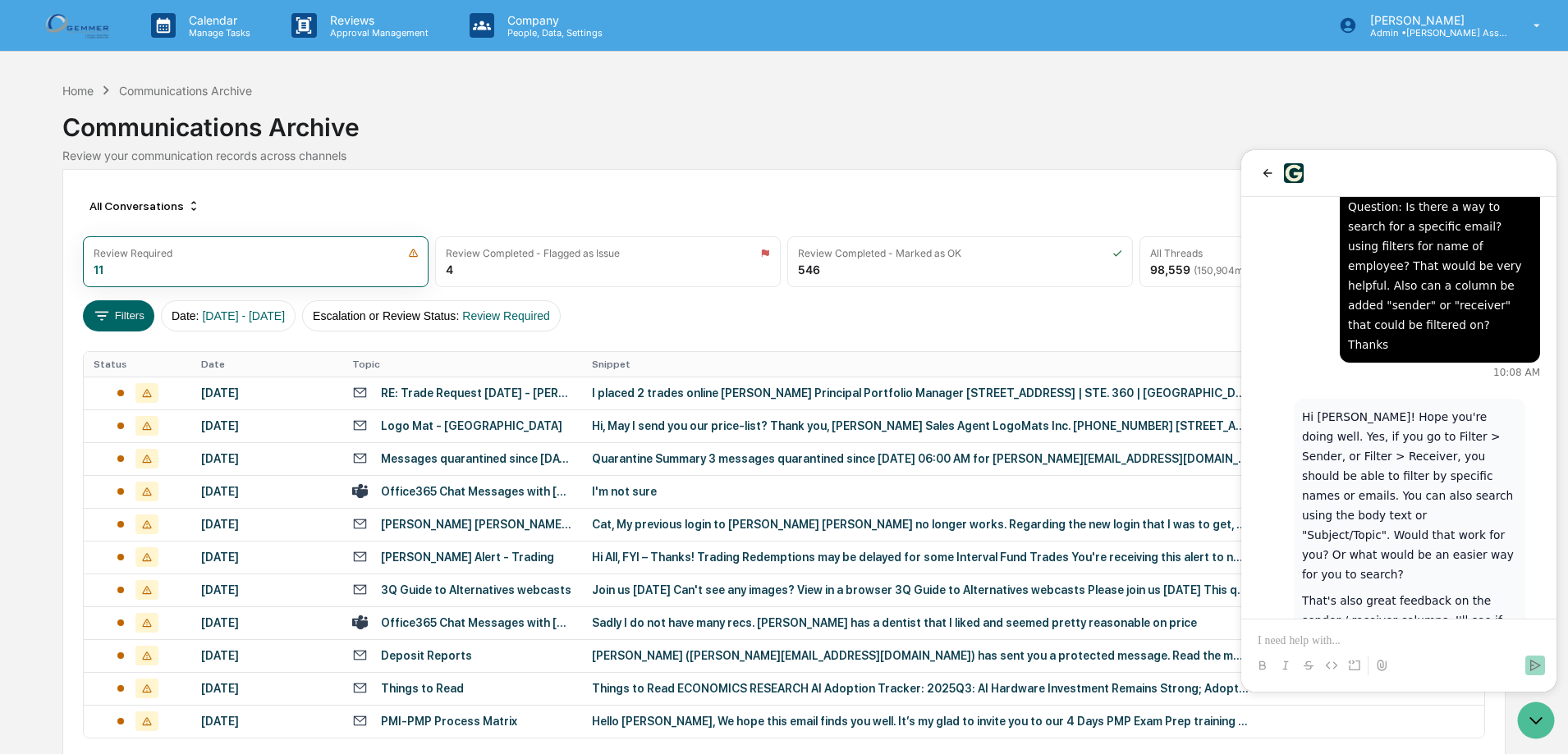
click at [1426, 643] on p at bounding box center [1399, 641] width 282 height 17
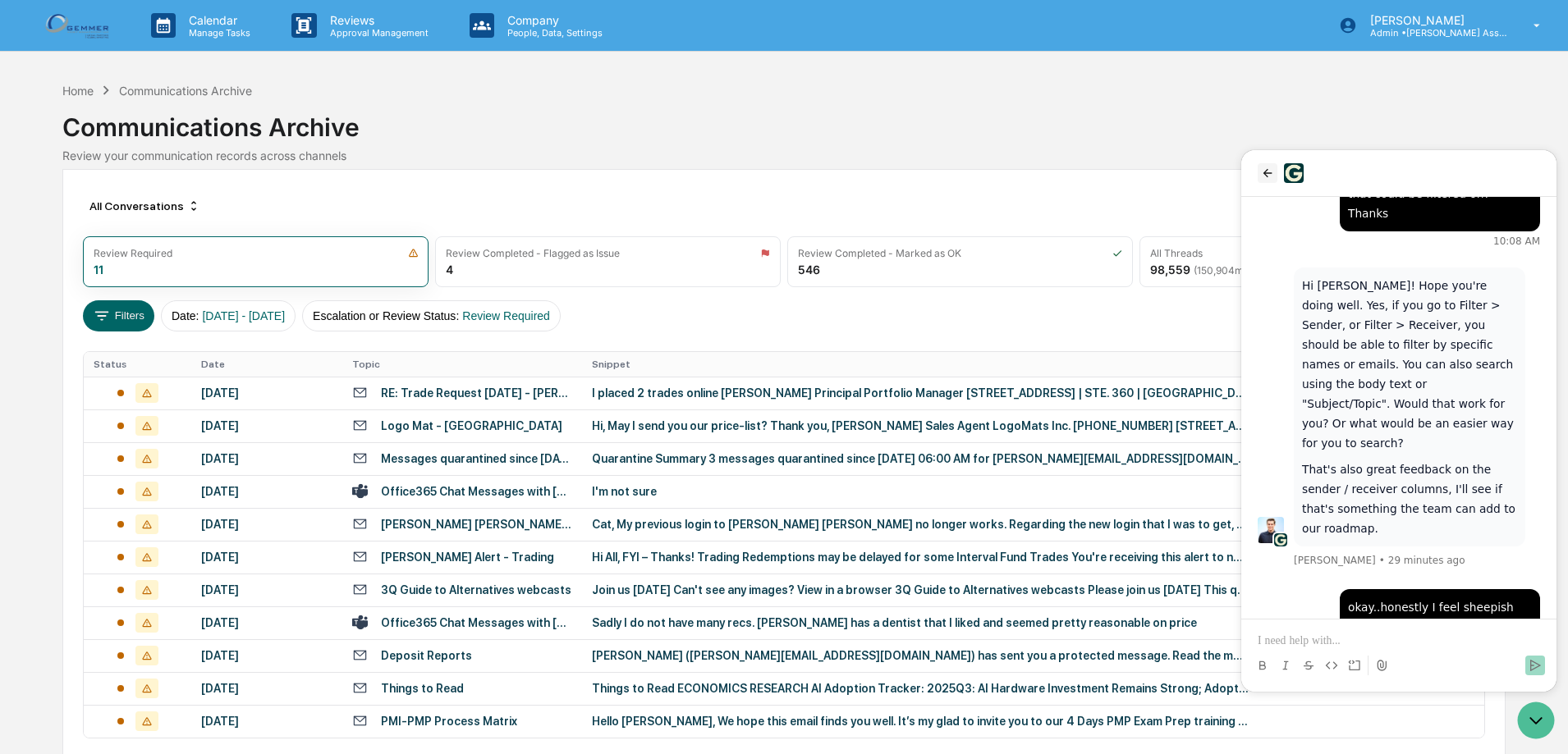
click at [1263, 175] on icon "back" at bounding box center [1267, 173] width 13 height 13
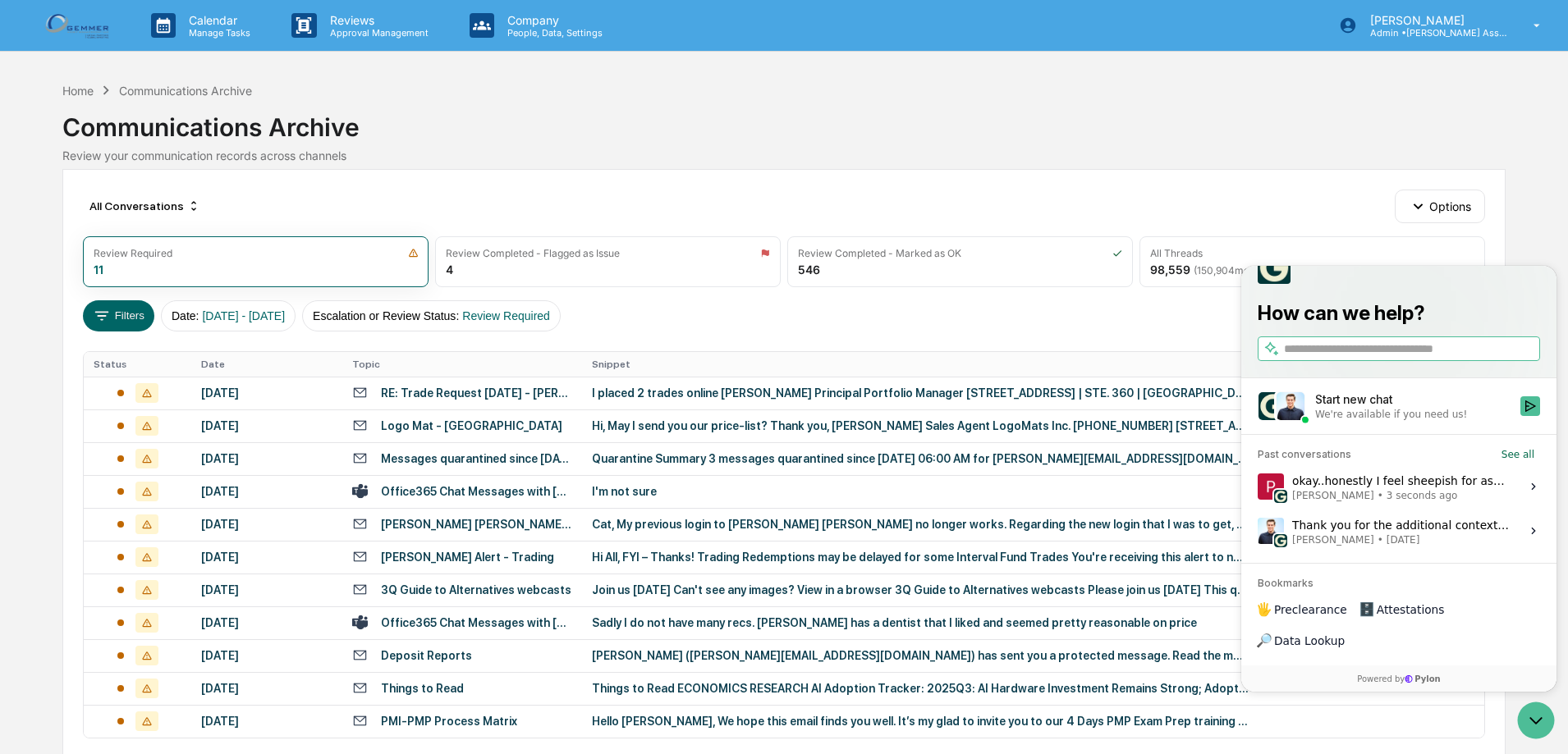
click at [1356, 163] on div "Review your communication records across channels" at bounding box center [783, 155] width 1442 height 14
click at [1538, 705] on icon "Open customer support" at bounding box center [1536, 720] width 41 height 41
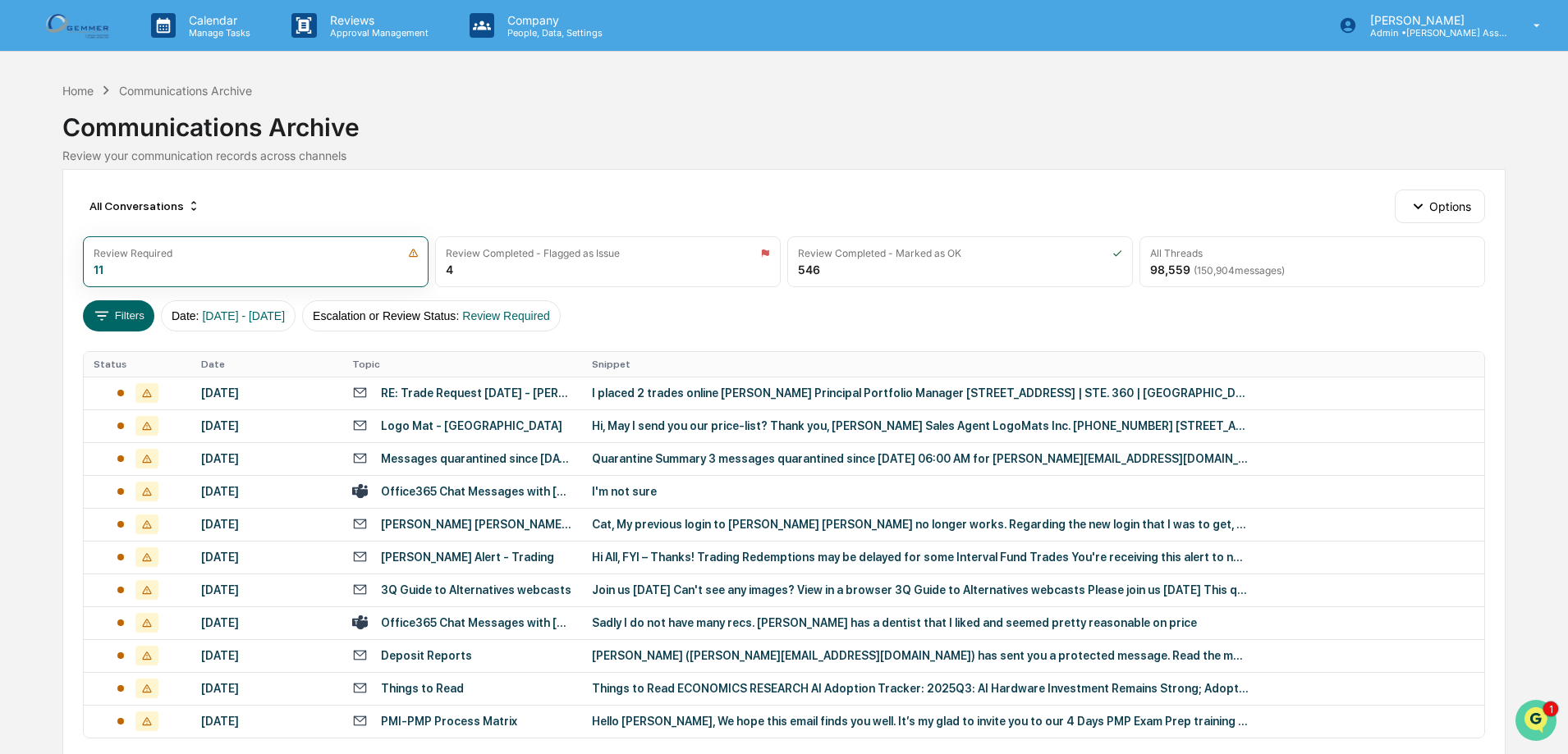
click at [1536, 705] on img "Open customer support" at bounding box center [1536, 720] width 41 height 33
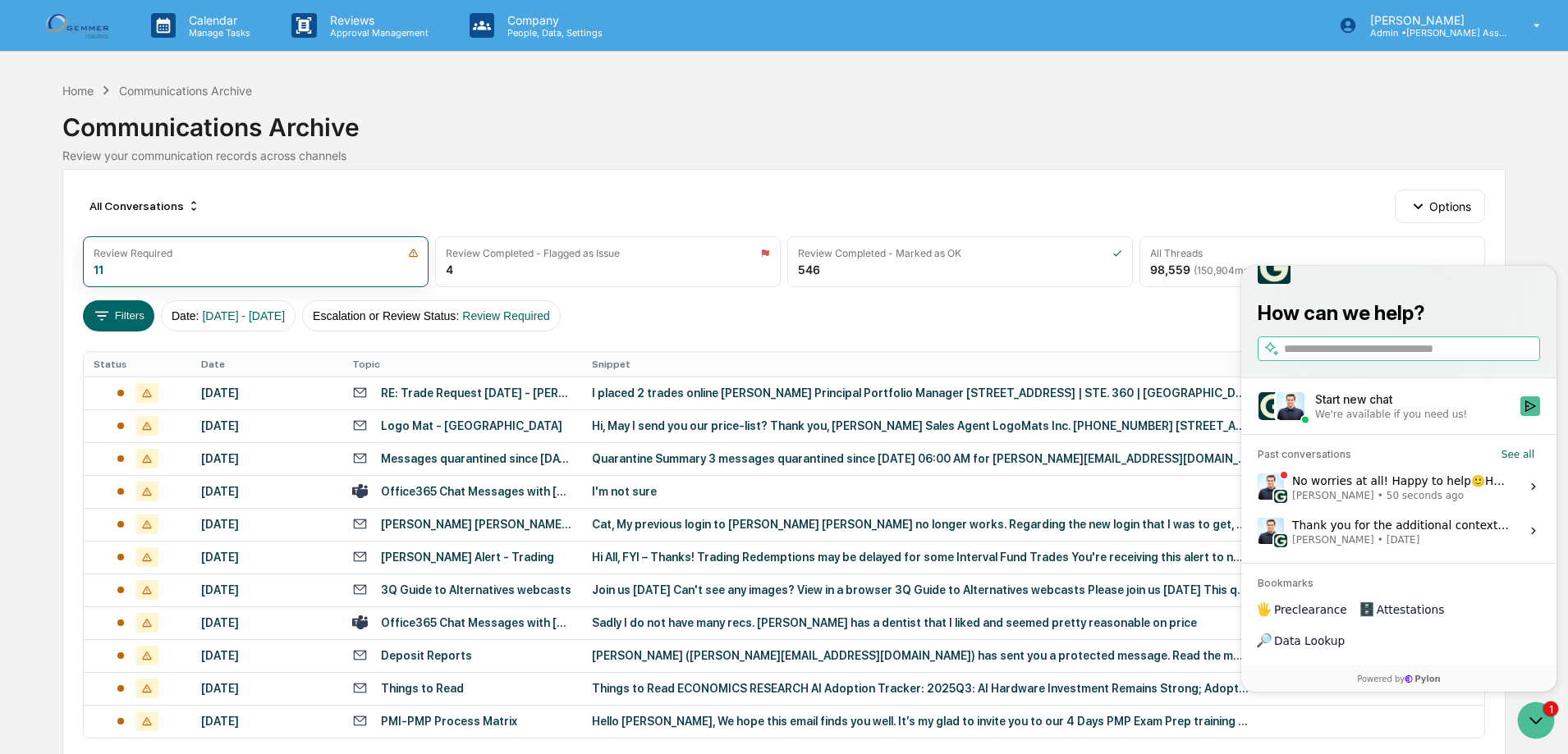
click at [1344, 503] on span "[PERSON_NAME]" at bounding box center [1333, 496] width 82 height 13
click at [1258, 488] on button "View issue" at bounding box center [1257, 487] width 1 height 1
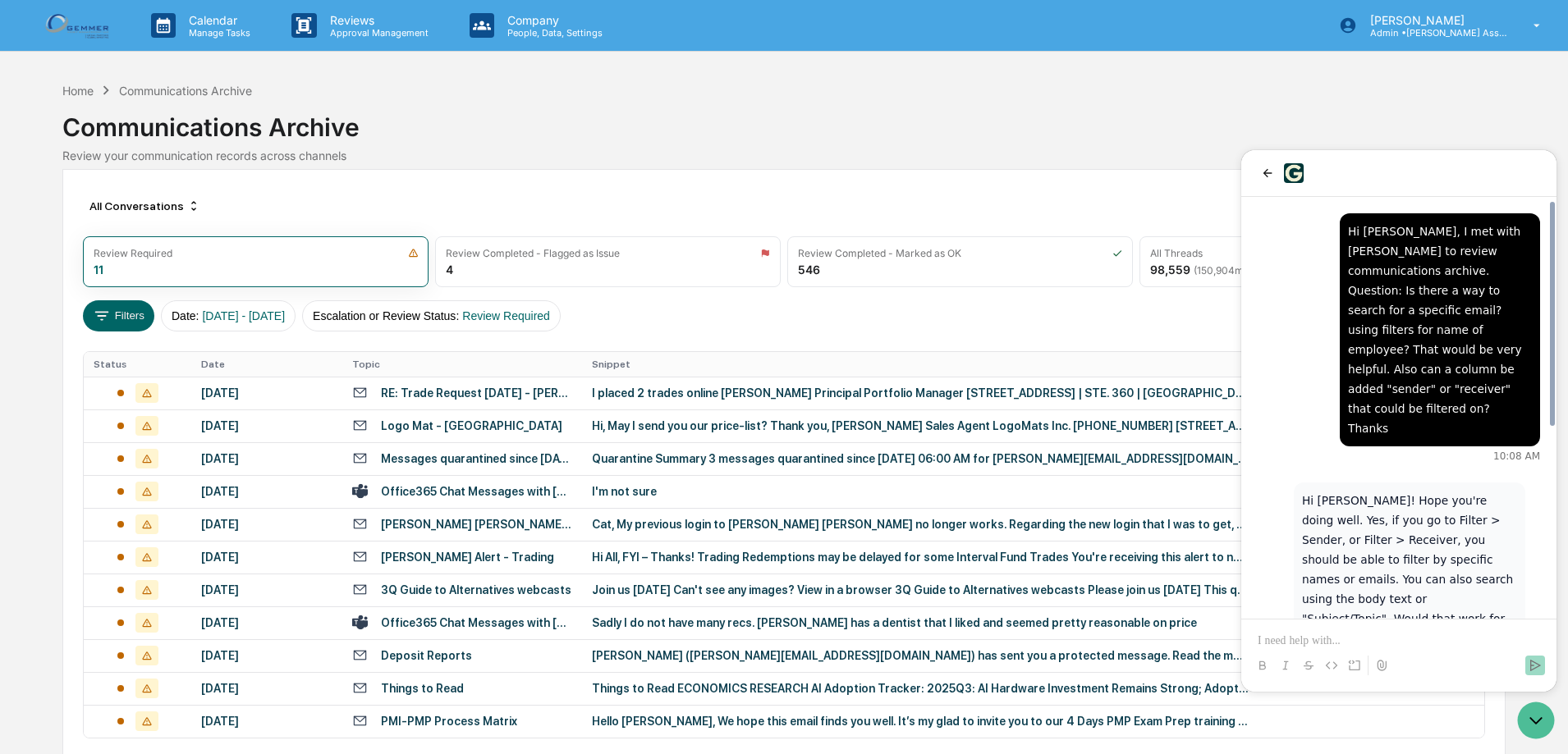
scroll to position [353, 0]
